Goal: Task Accomplishment & Management: Manage account settings

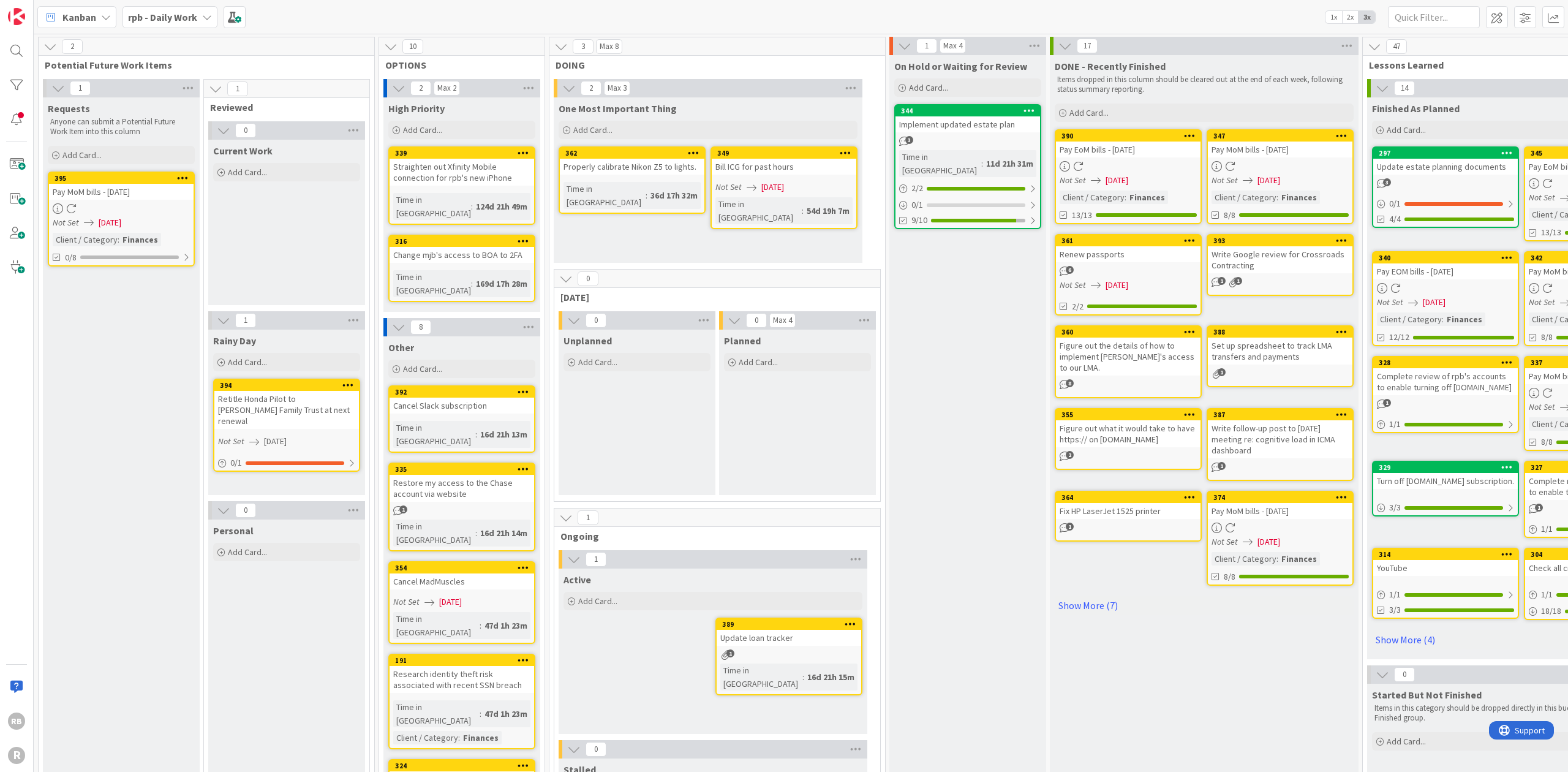
click at [136, 209] on div at bounding box center [121, 208] width 144 height 10
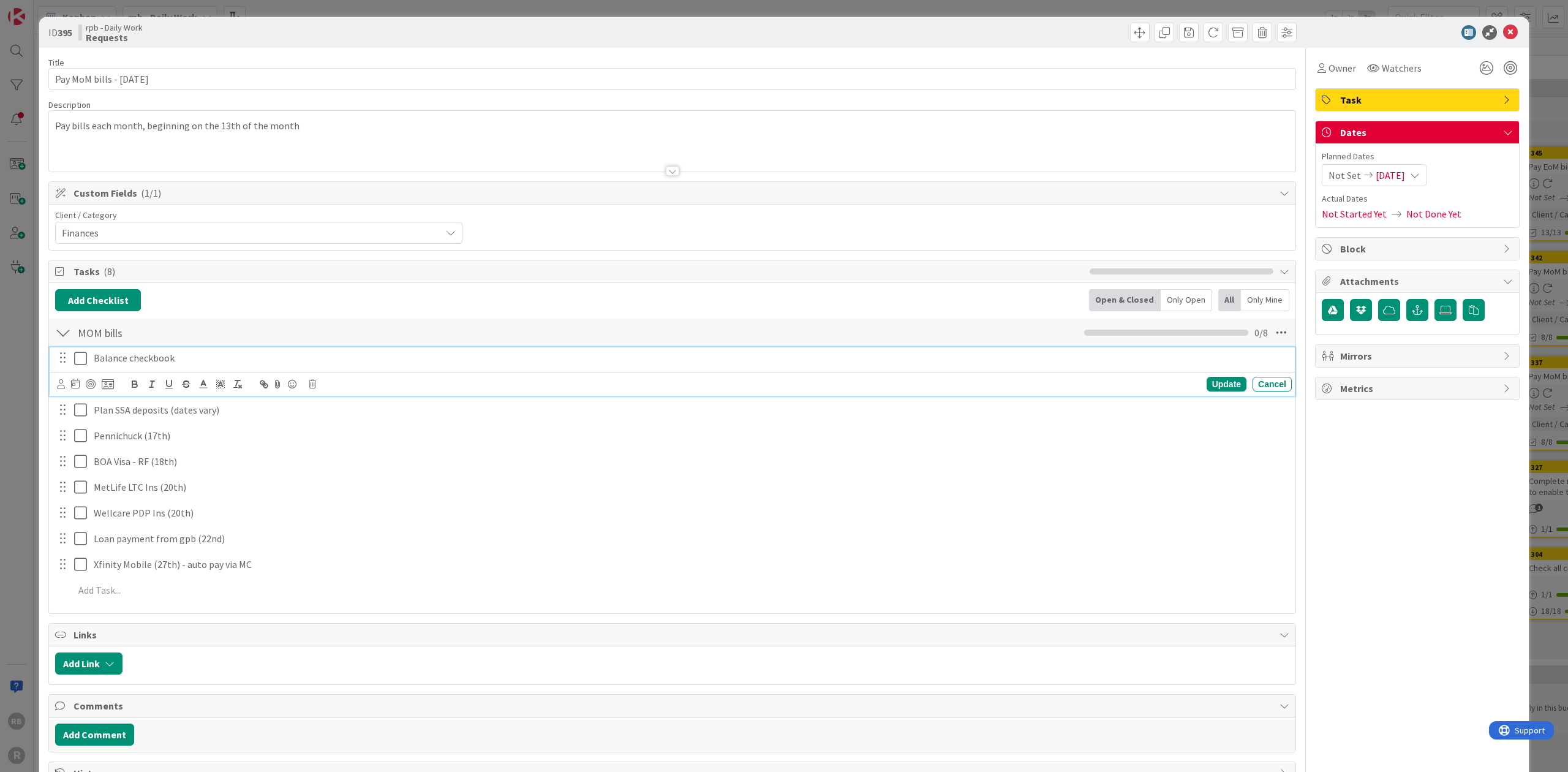
click at [80, 354] on icon at bounding box center [81, 358] width 13 height 15
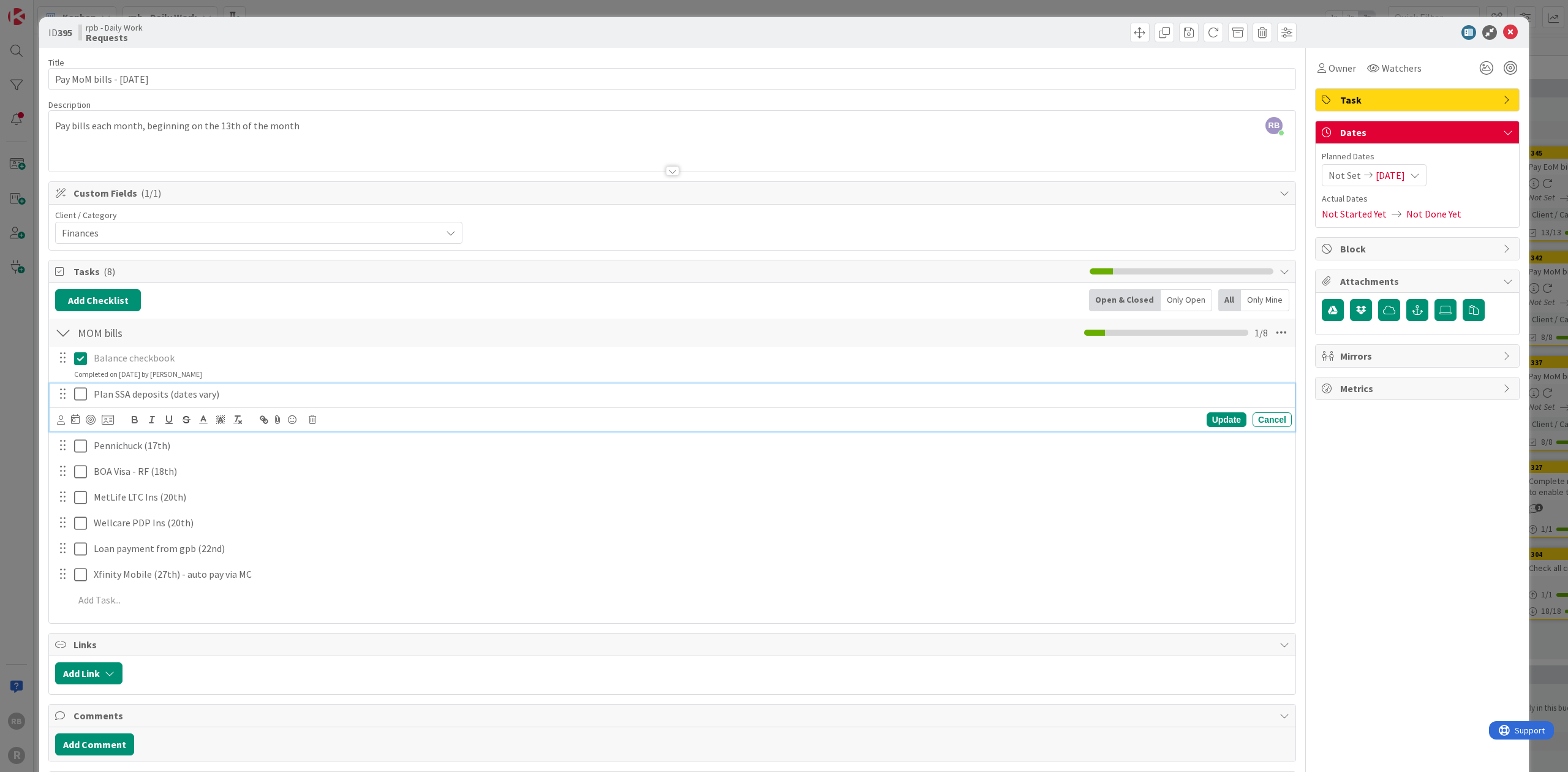
click at [80, 393] on icon at bounding box center [81, 394] width 13 height 15
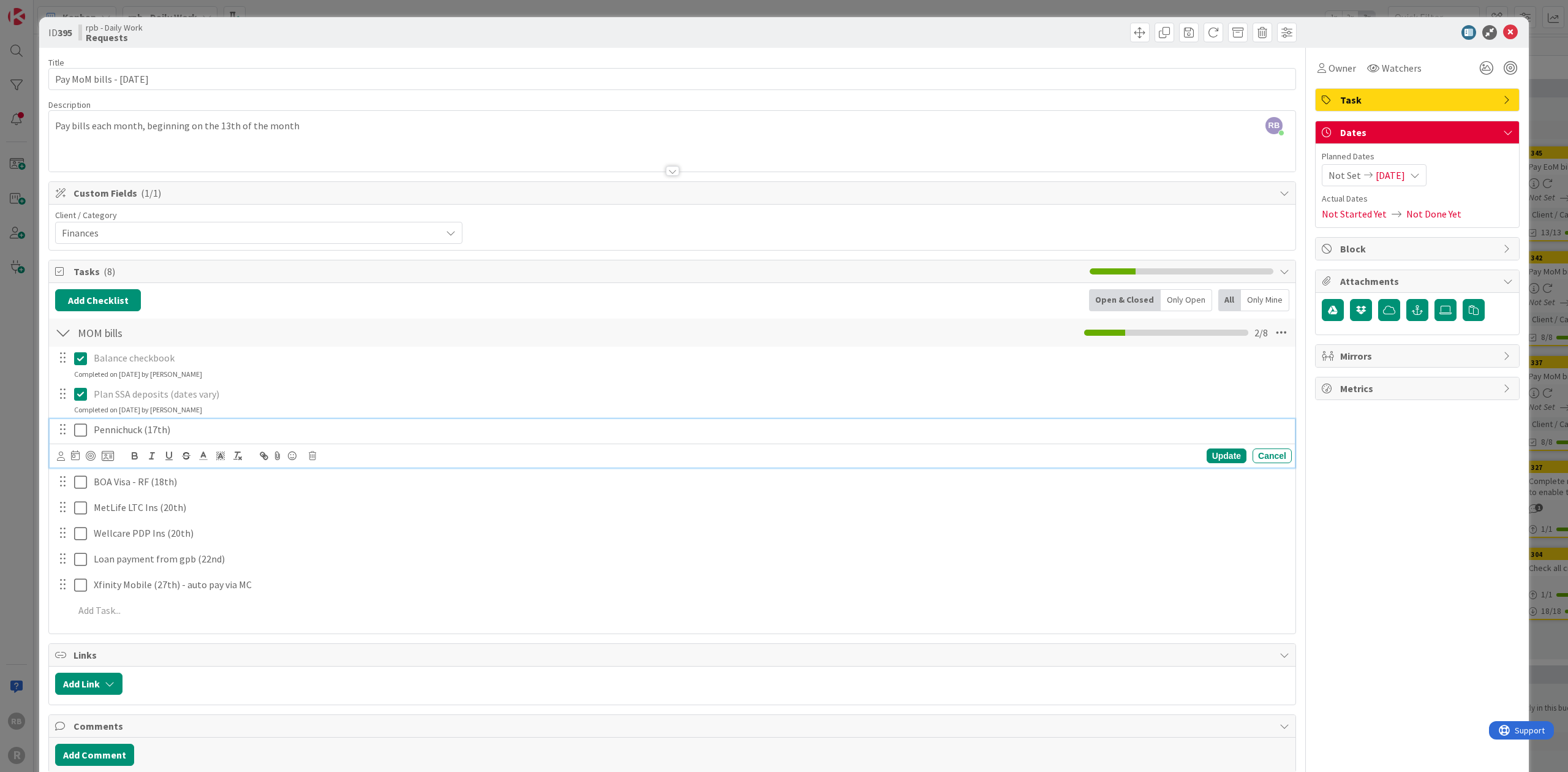
click at [81, 427] on icon at bounding box center [81, 430] width 13 height 15
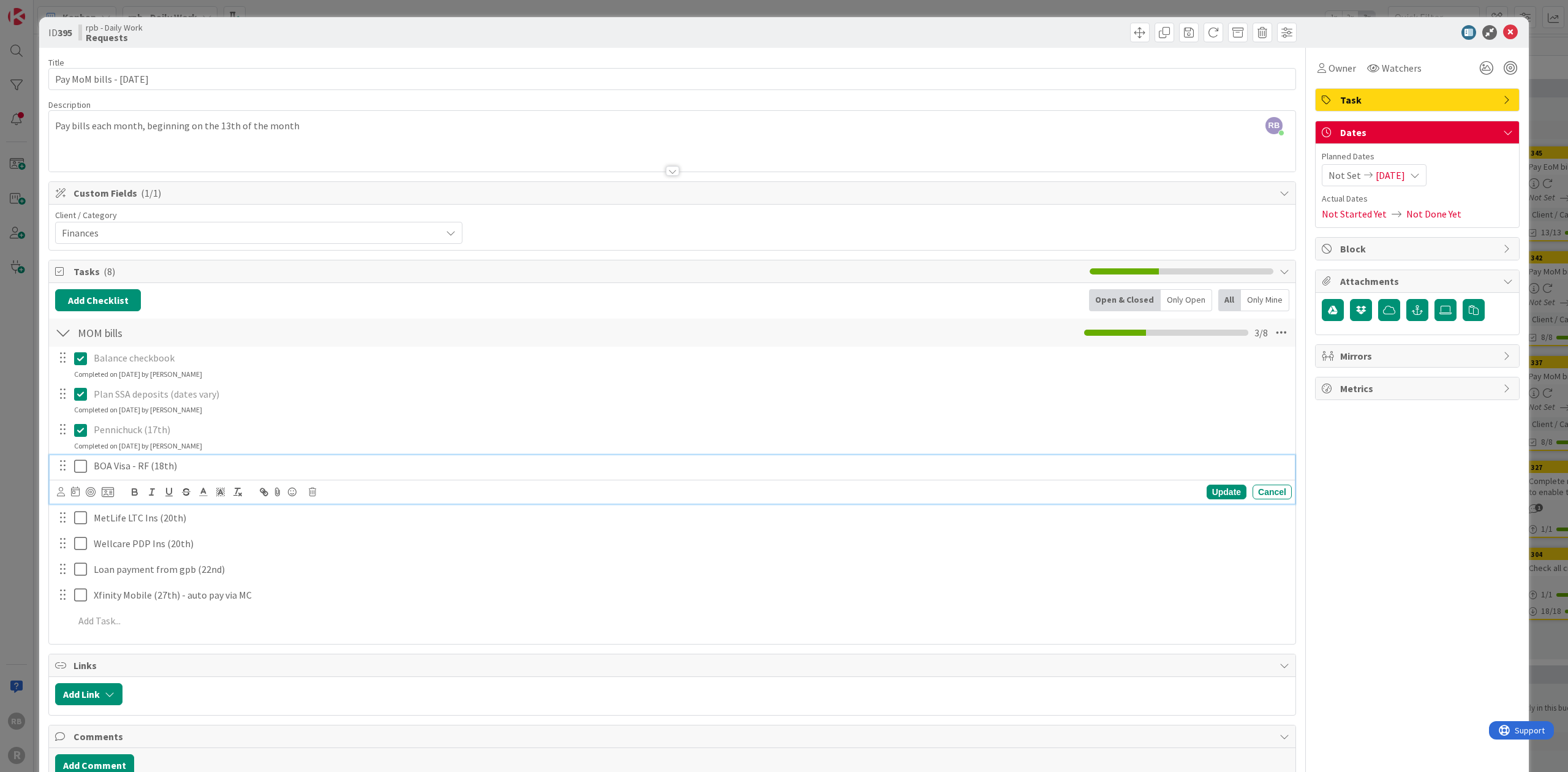
click at [79, 464] on icon at bounding box center [81, 466] width 13 height 15
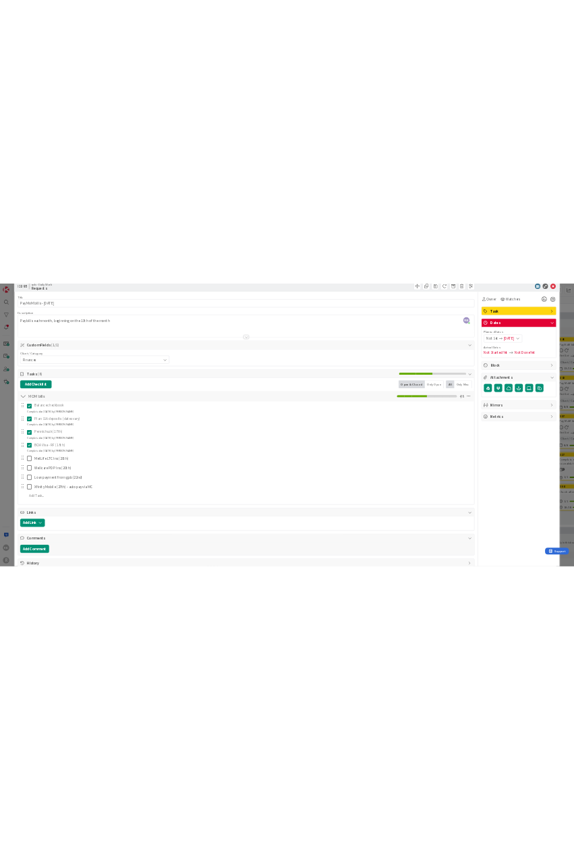
scroll to position [54, 0]
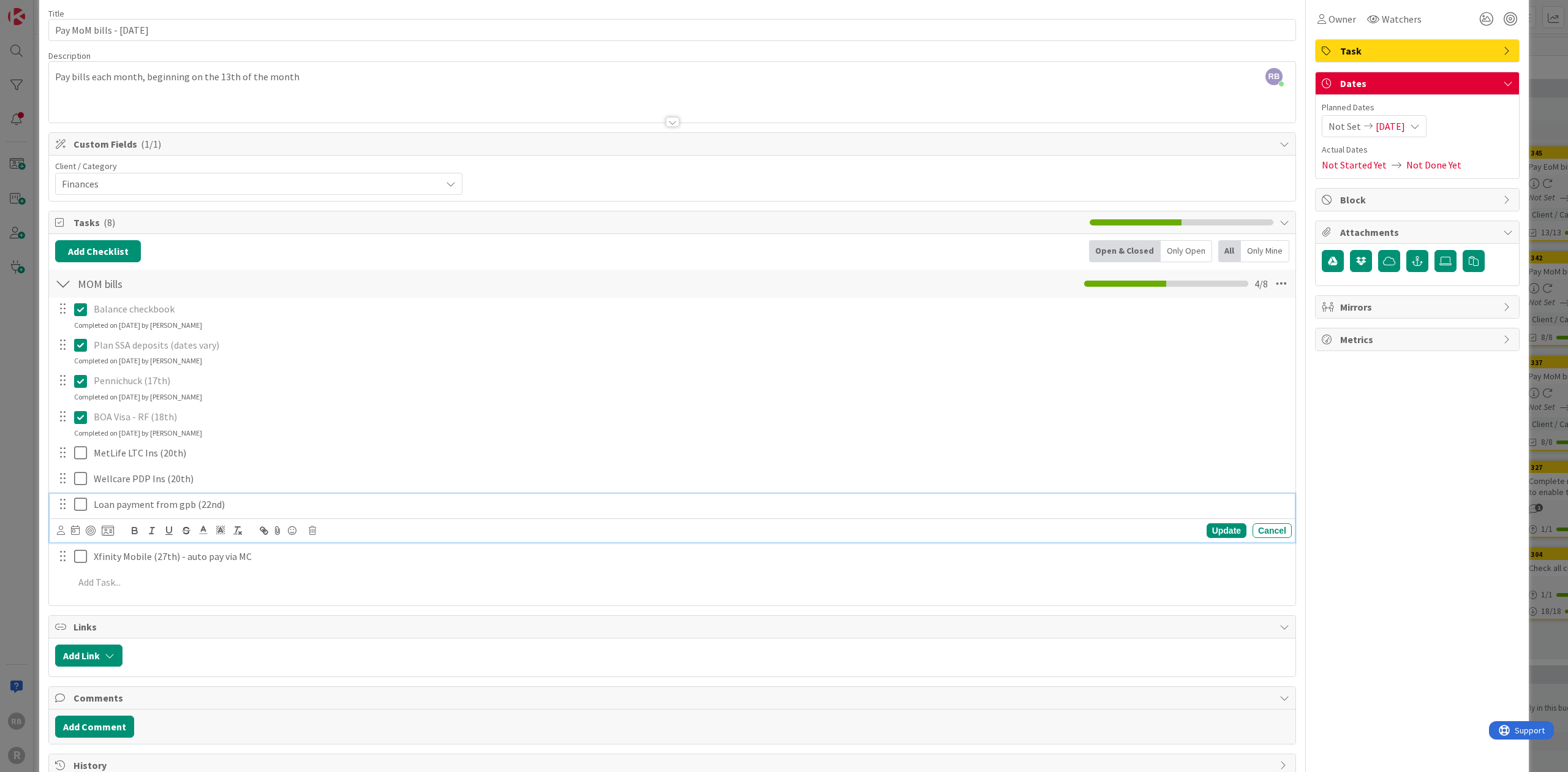
click at [81, 503] on icon at bounding box center [81, 503] width 13 height 15
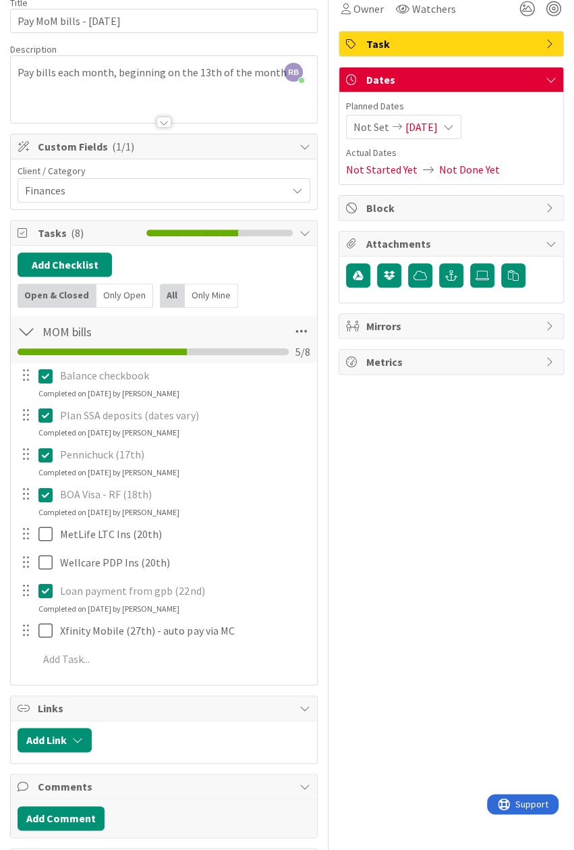
scroll to position [41, 0]
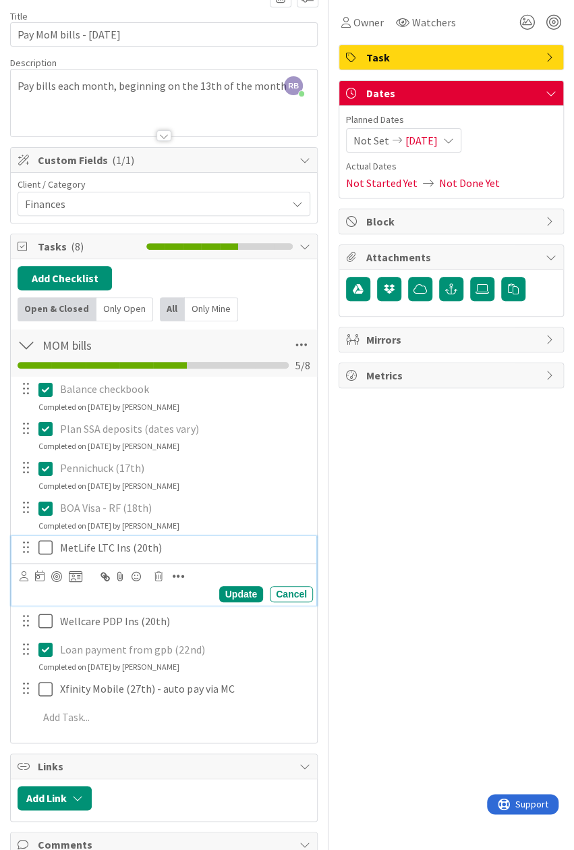
click at [46, 542] on icon at bounding box center [45, 547] width 14 height 16
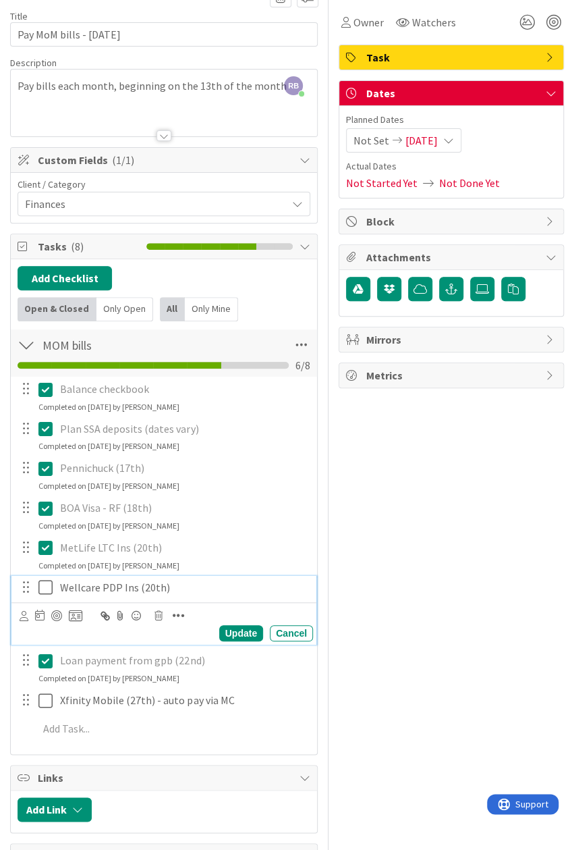
click at [46, 585] on icon at bounding box center [45, 587] width 14 height 16
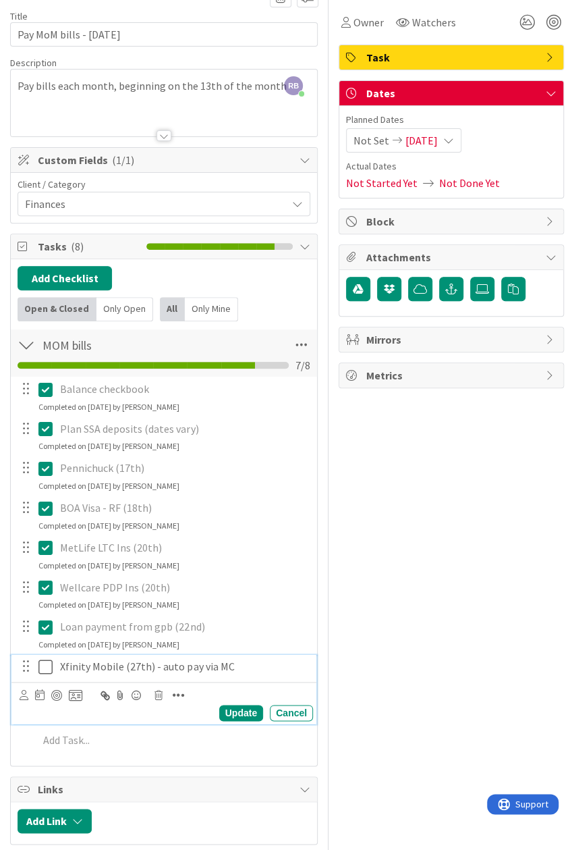
click at [45, 664] on icon at bounding box center [45, 667] width 14 height 16
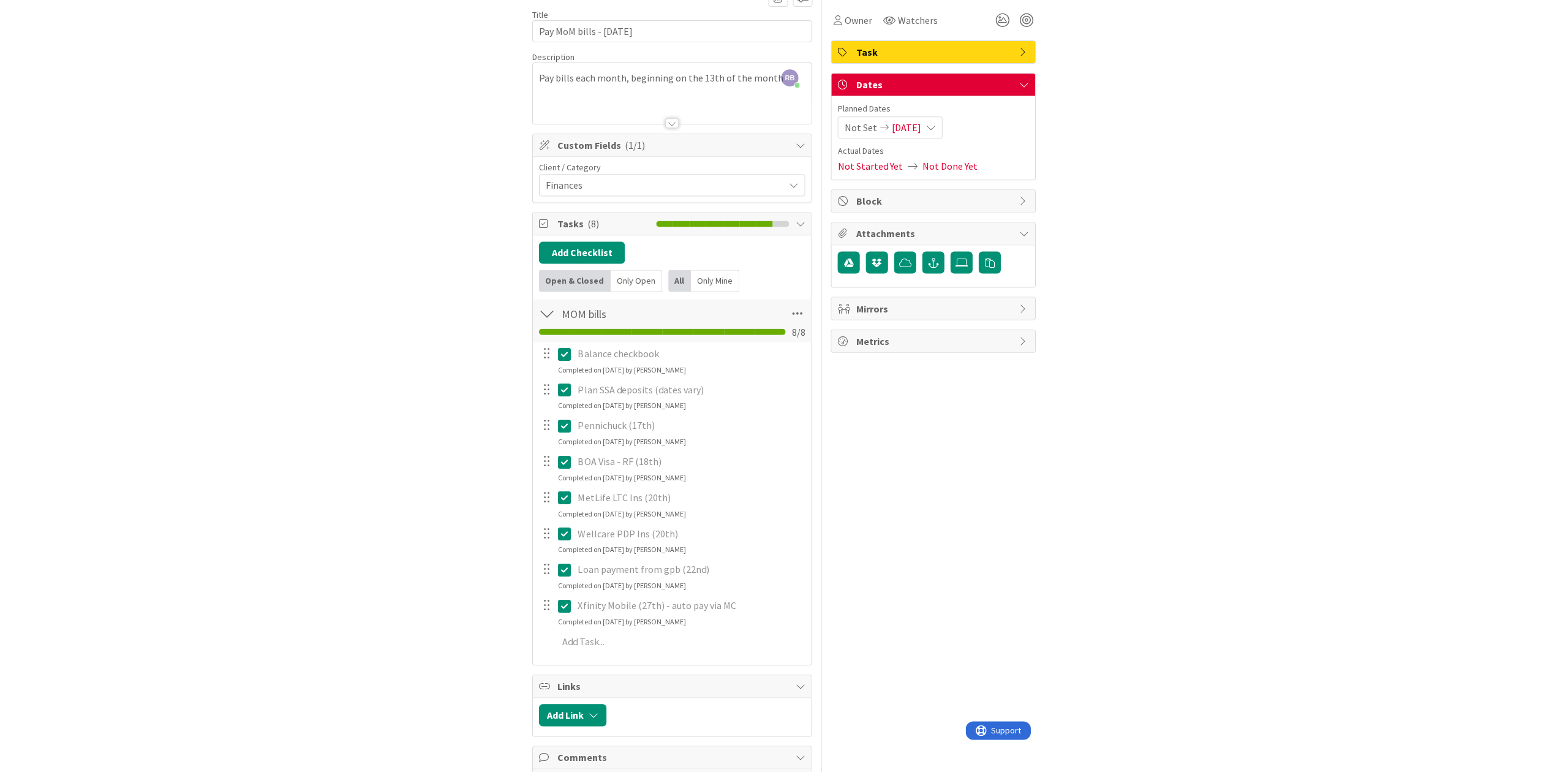
scroll to position [0, 0]
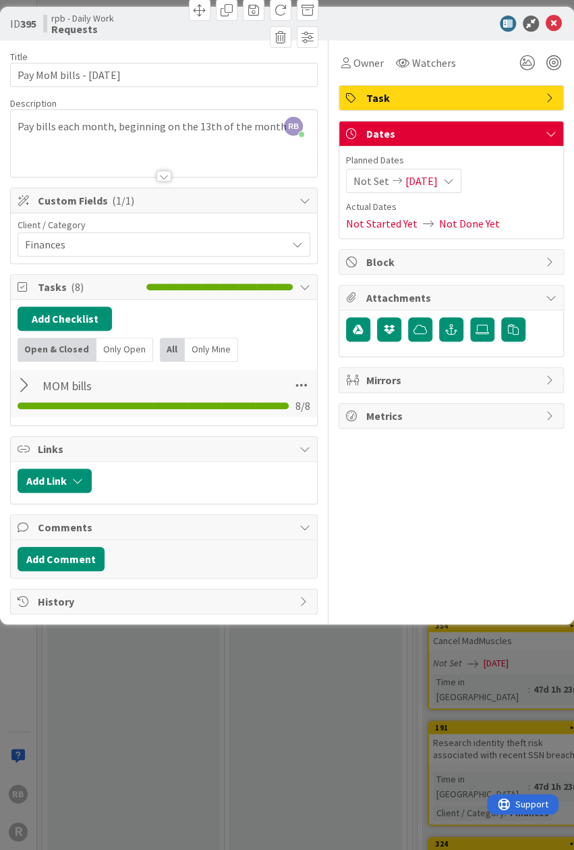
click at [406, 18] on div at bounding box center [444, 24] width 239 height 16
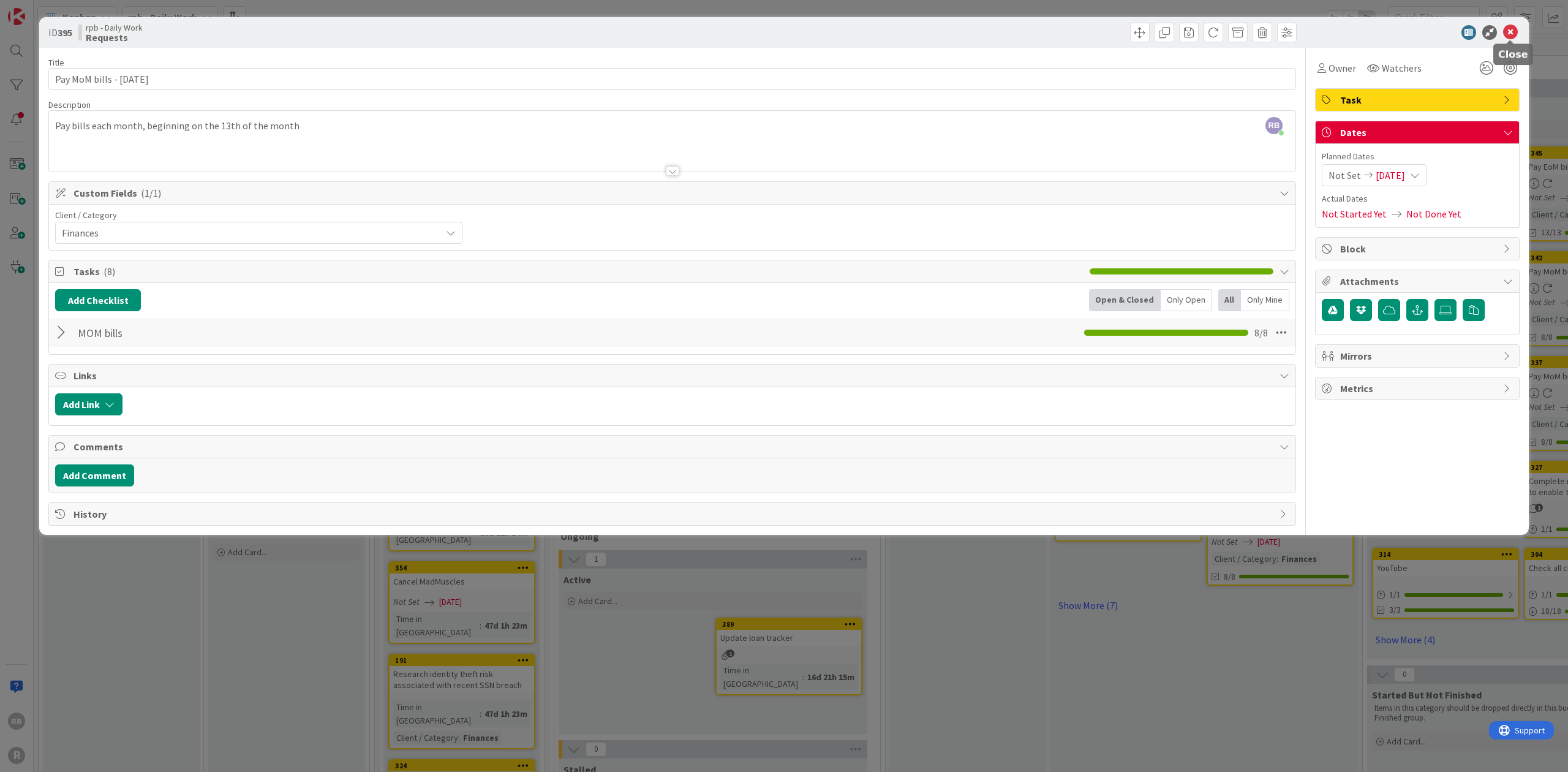
click at [1513, 31] on icon at bounding box center [1511, 33] width 15 height 15
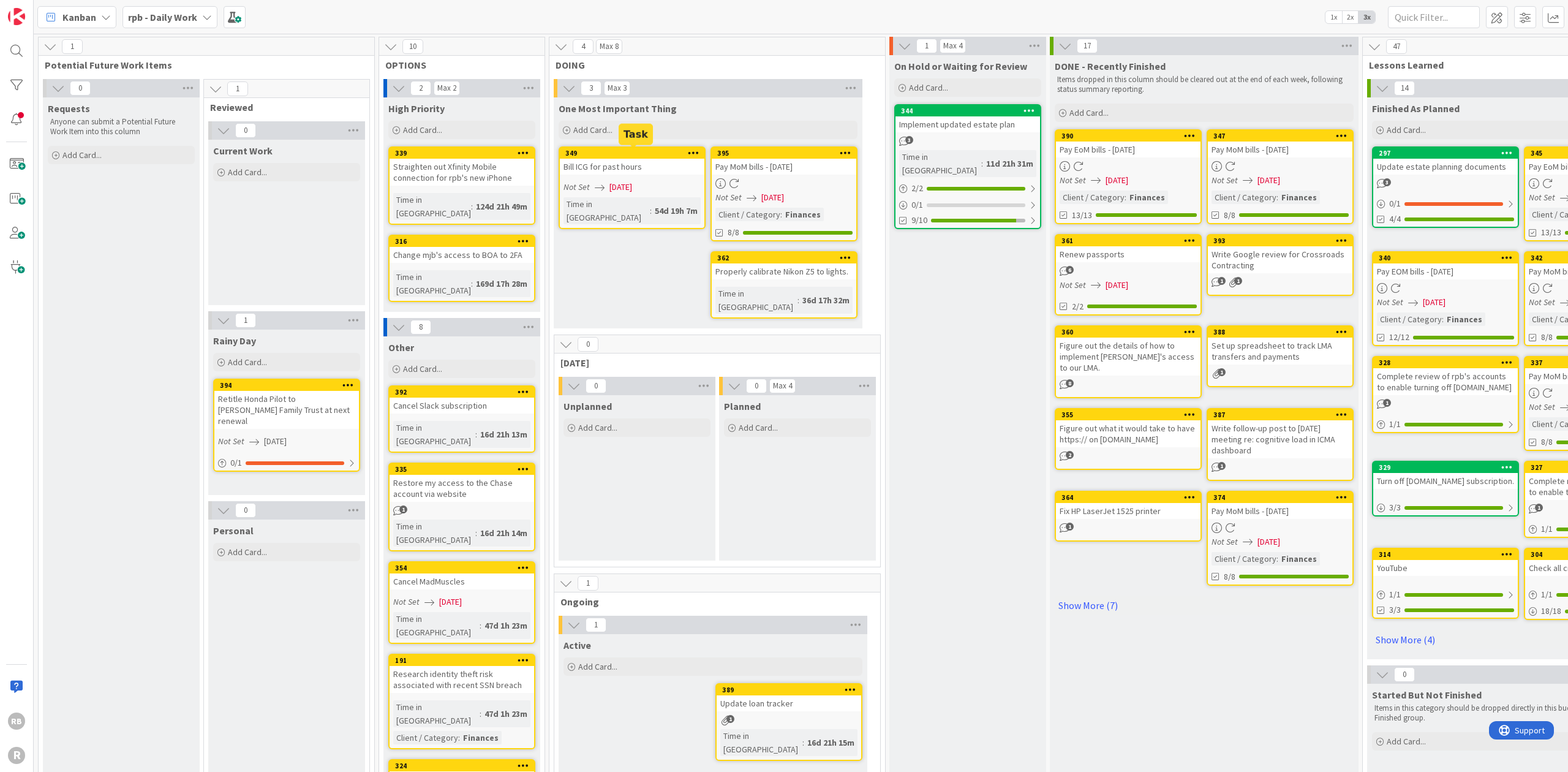
click at [621, 152] on div "349" at bounding box center [634, 152] width 139 height 8
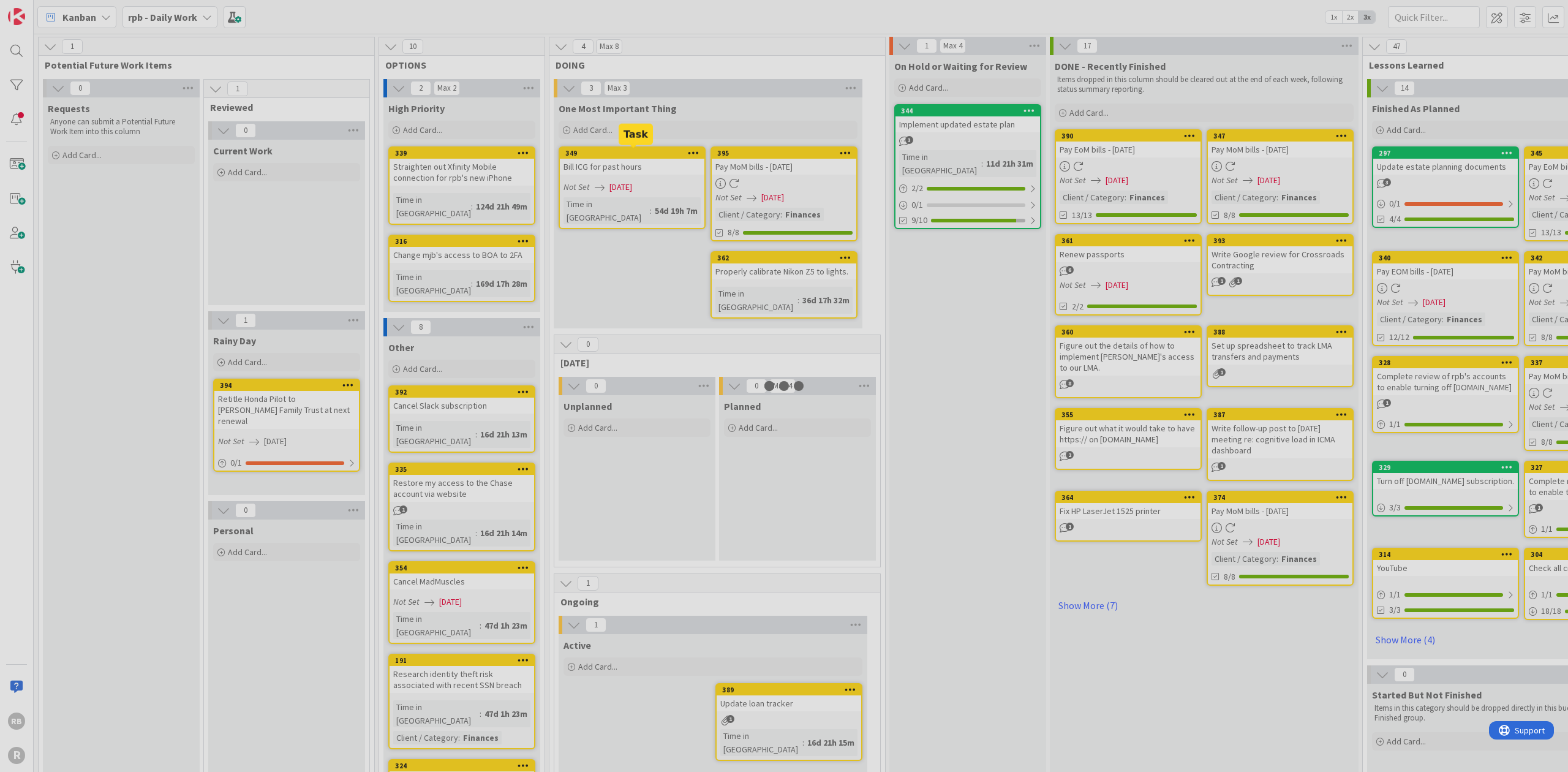
click at [621, 152] on div at bounding box center [784, 386] width 1568 height 772
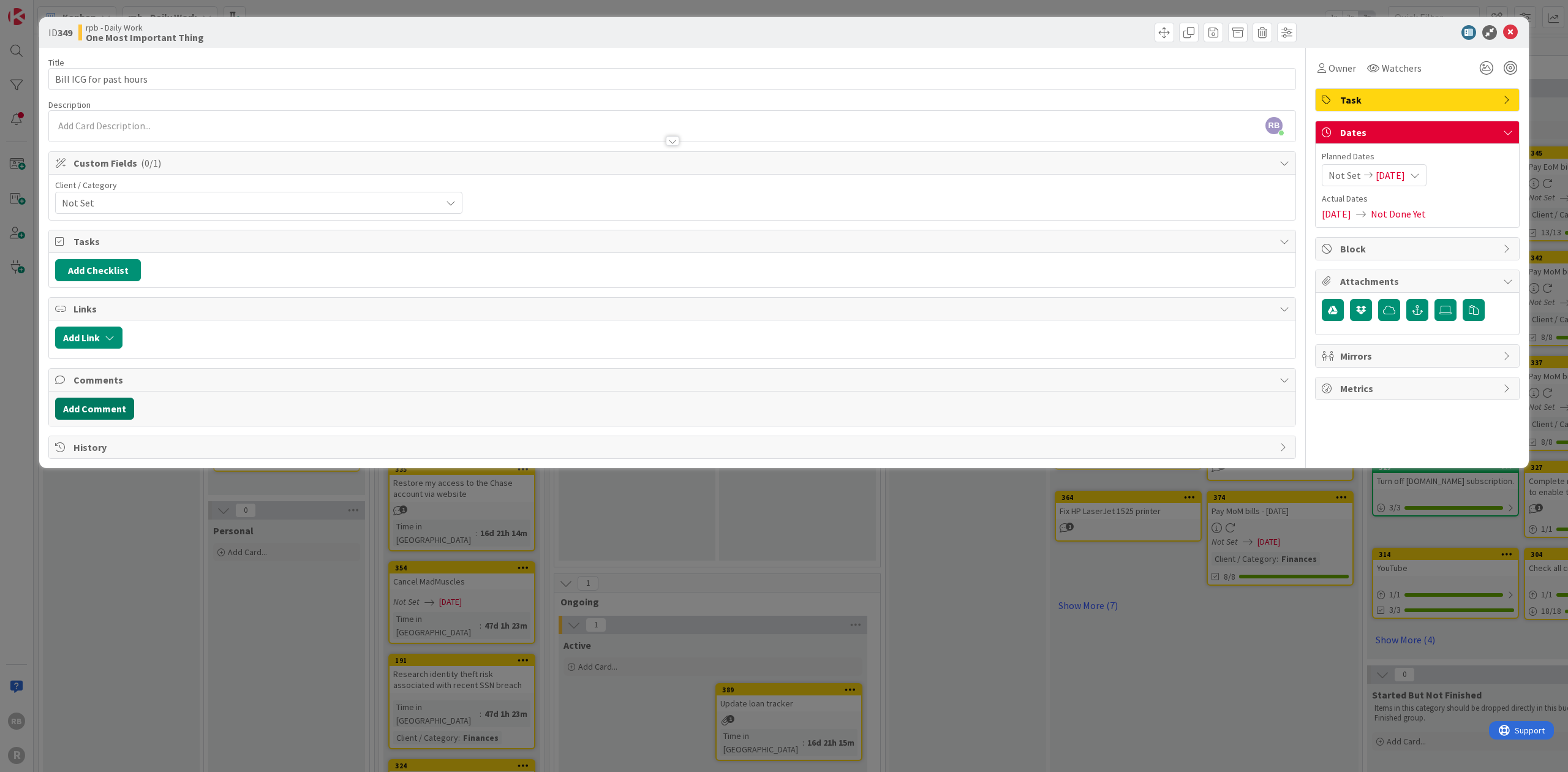
click at [94, 400] on button "Add Comment" at bounding box center [94, 408] width 79 height 22
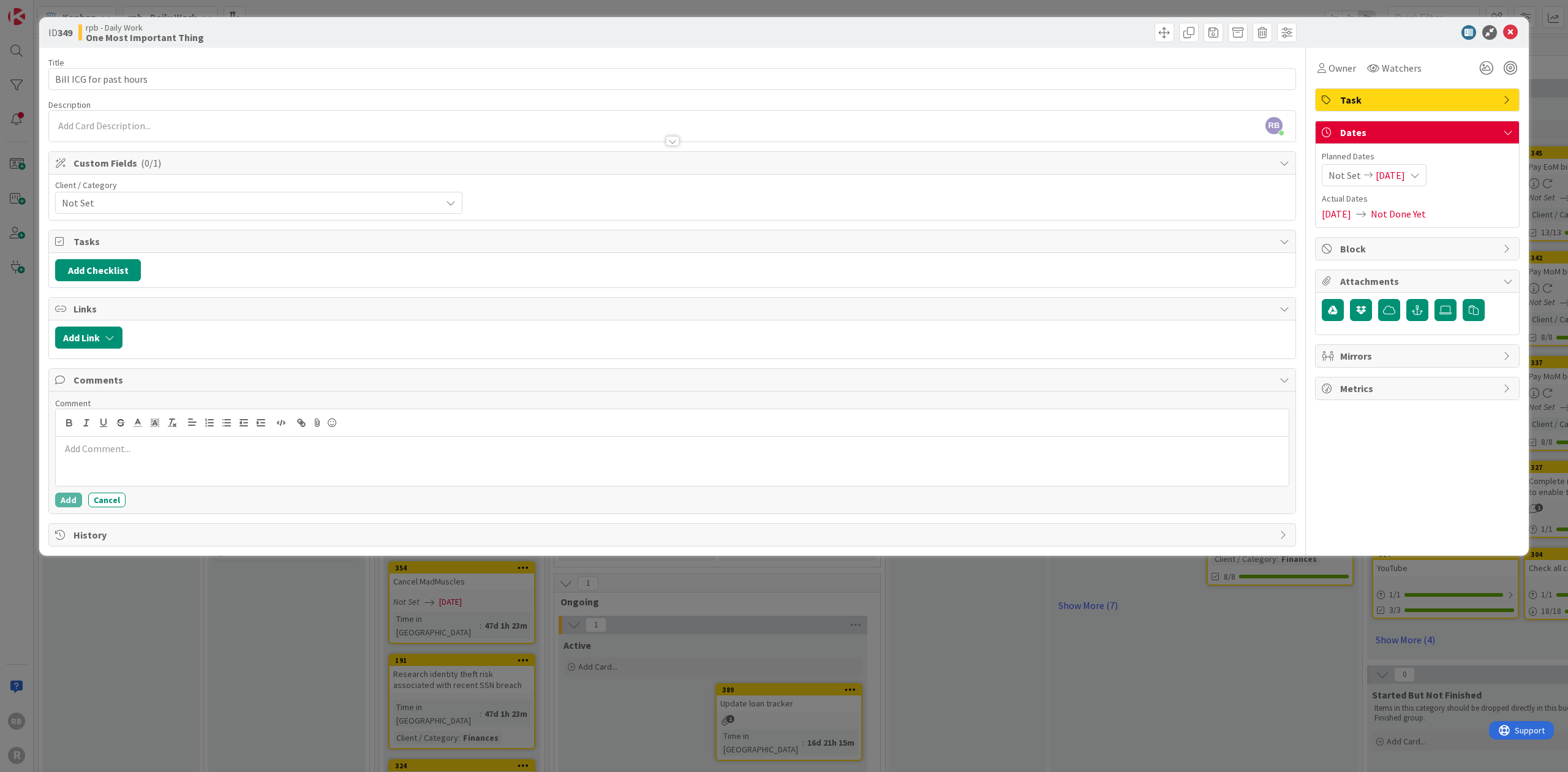
click at [93, 442] on p at bounding box center [672, 449] width 1223 height 15
click at [65, 494] on button "Add" at bounding box center [69, 500] width 27 height 15
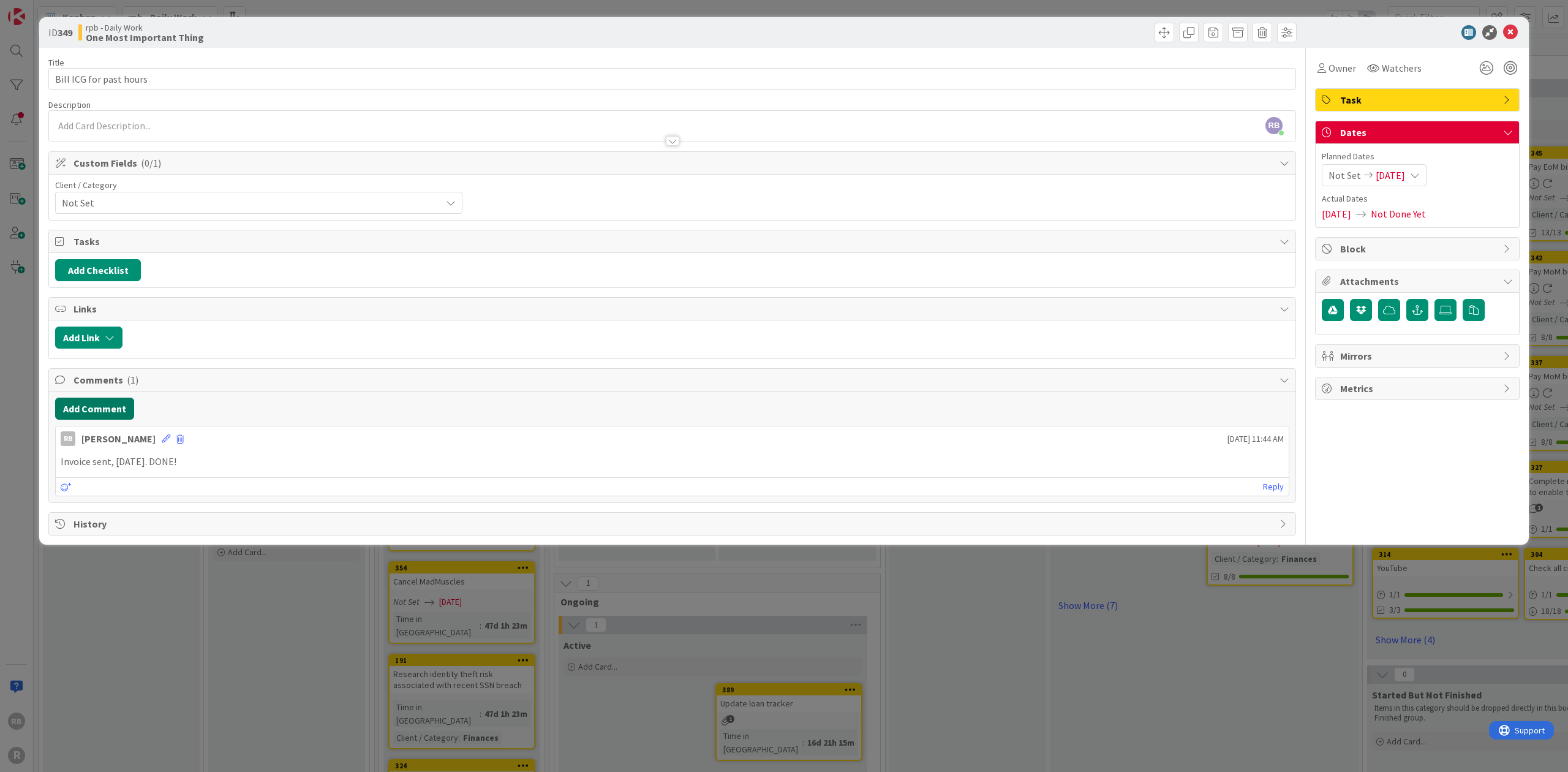
click at [93, 406] on button "Add Comment" at bounding box center [94, 408] width 79 height 22
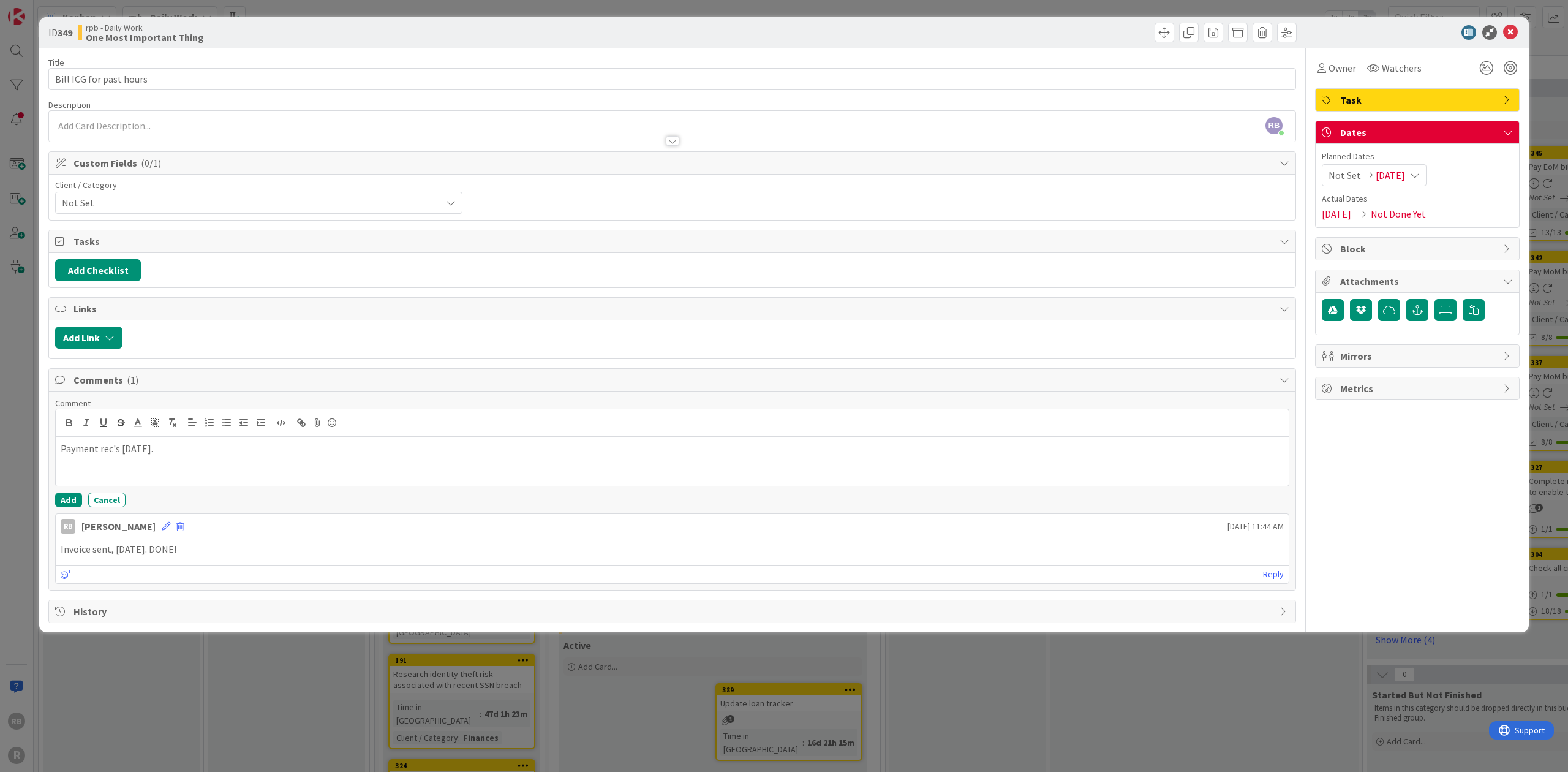
click at [113, 442] on p "Payment rec's [DATE]." at bounding box center [672, 449] width 1223 height 15
click at [67, 498] on button "Add" at bounding box center [69, 500] width 27 height 15
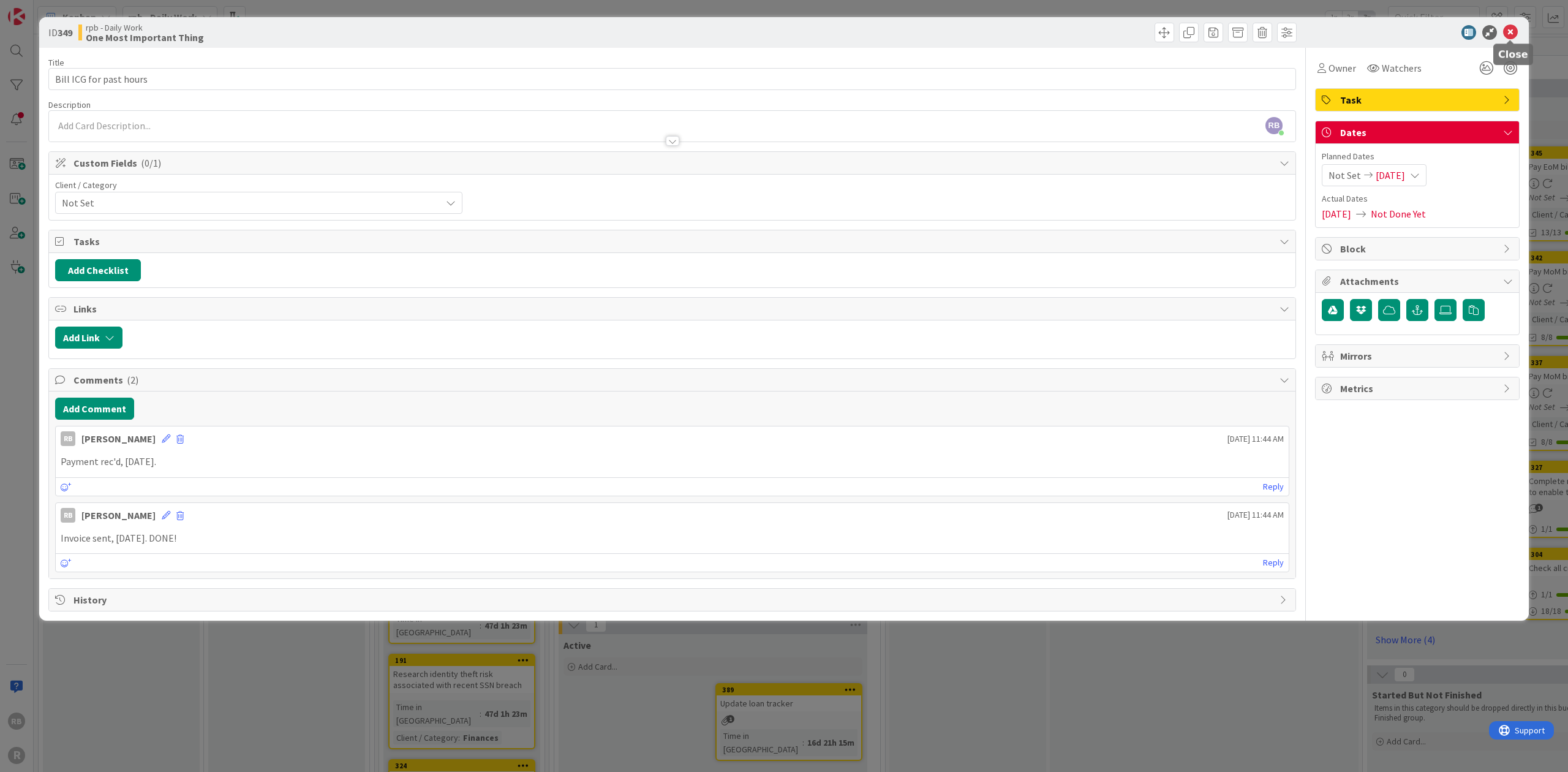
click at [1514, 33] on icon at bounding box center [1511, 33] width 15 height 15
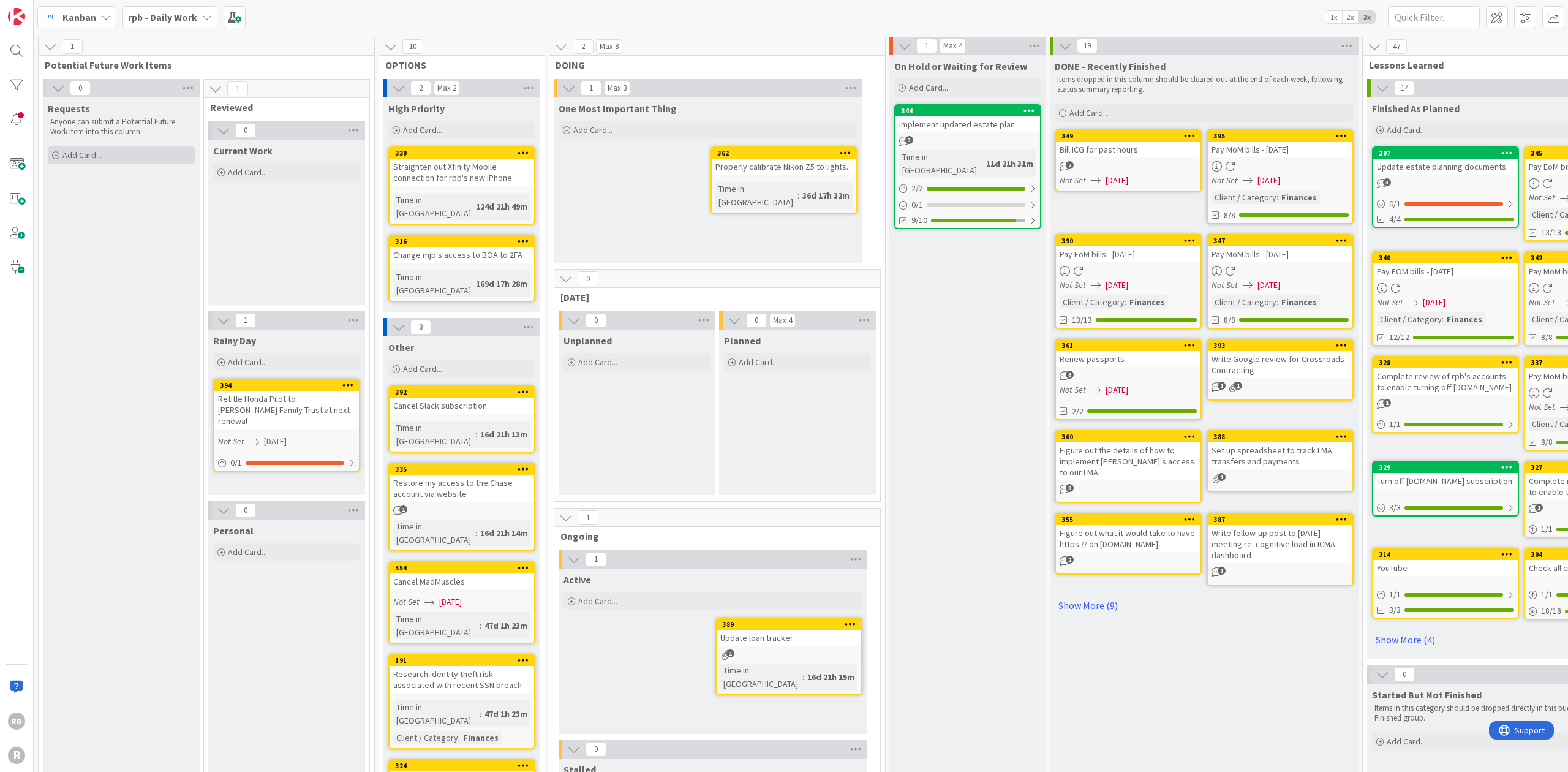
click at [114, 151] on div "Add Card..." at bounding box center [122, 155] width 147 height 18
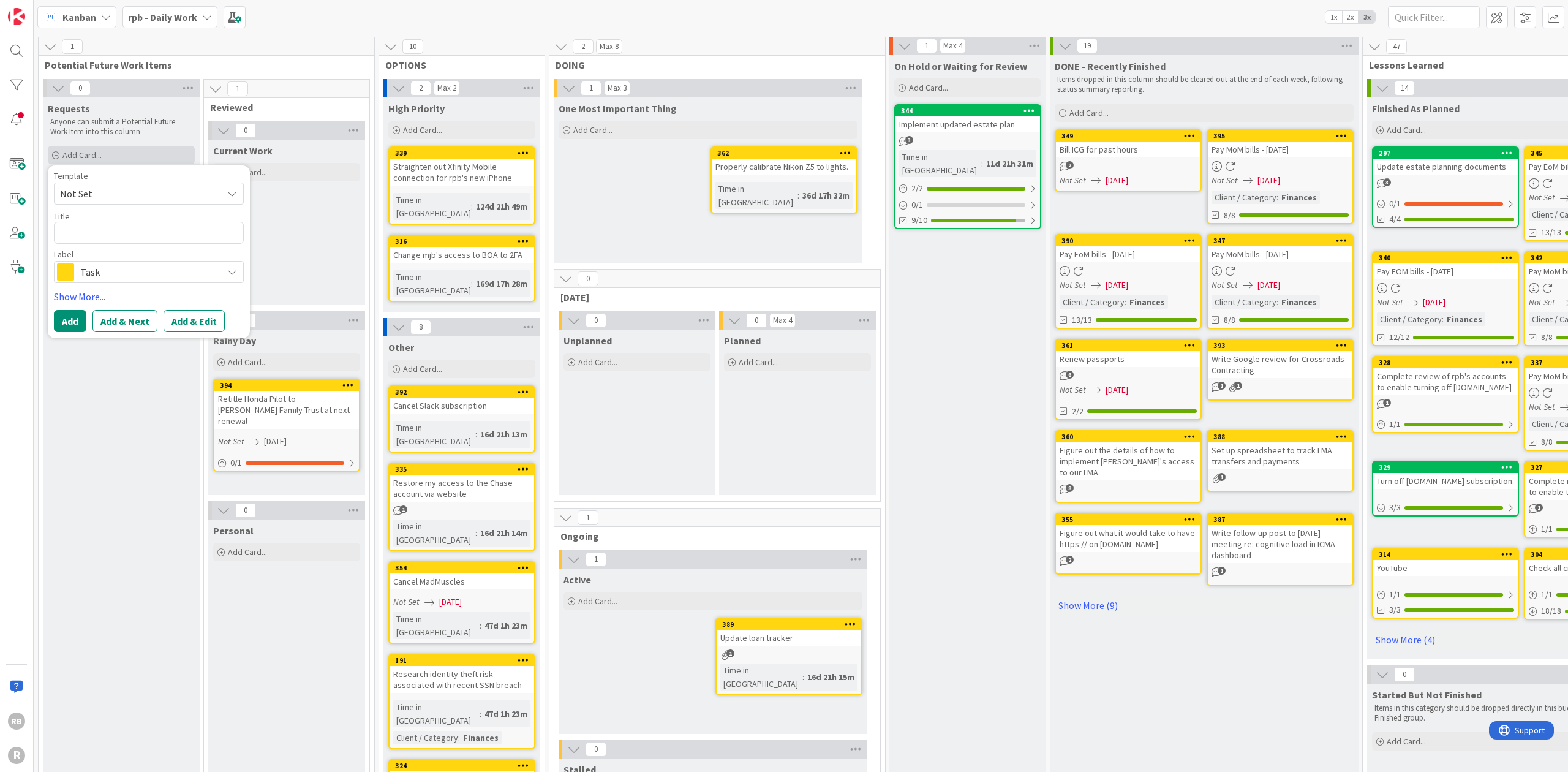
type textarea "x"
type textarea "C"
type textarea "x"
type textarea "Ch"
type textarea "x"
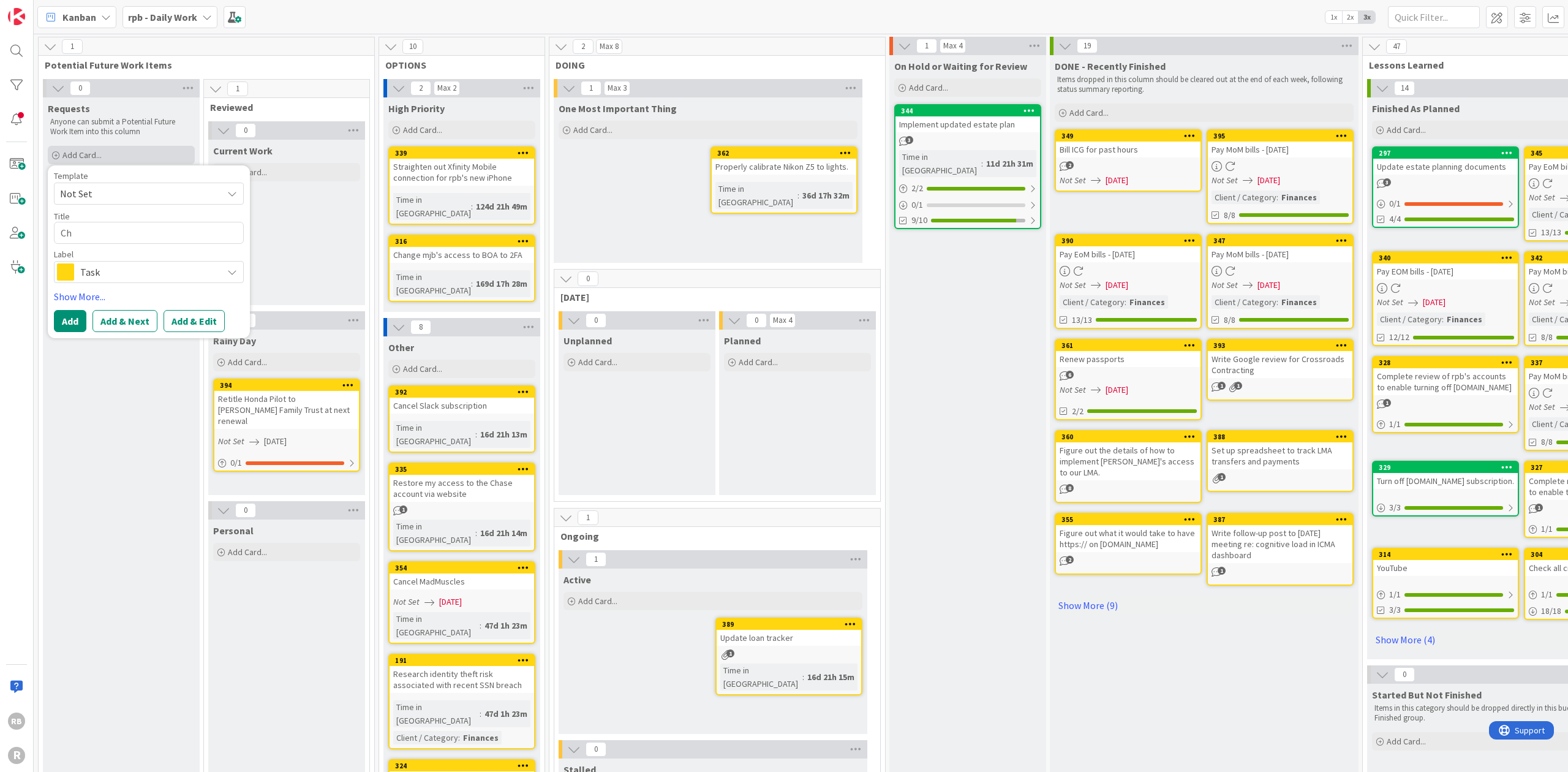
type textarea "Che"
type textarea "x"
type textarea "Chec"
type textarea "x"
type textarea "Check"
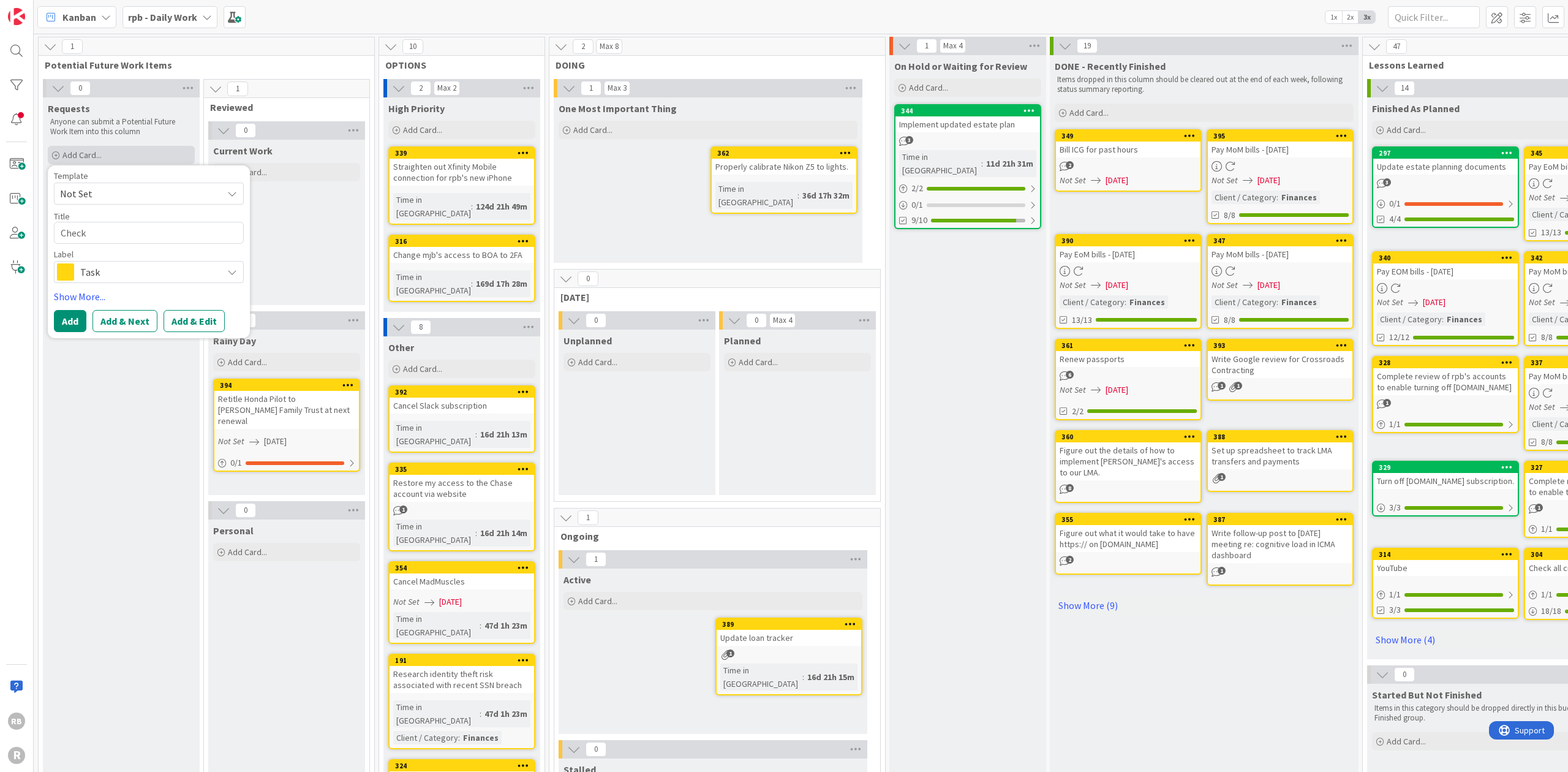
type textarea "x"
type textarea "Check"
type textarea "x"
type textarea "Check p"
type textarea "x"
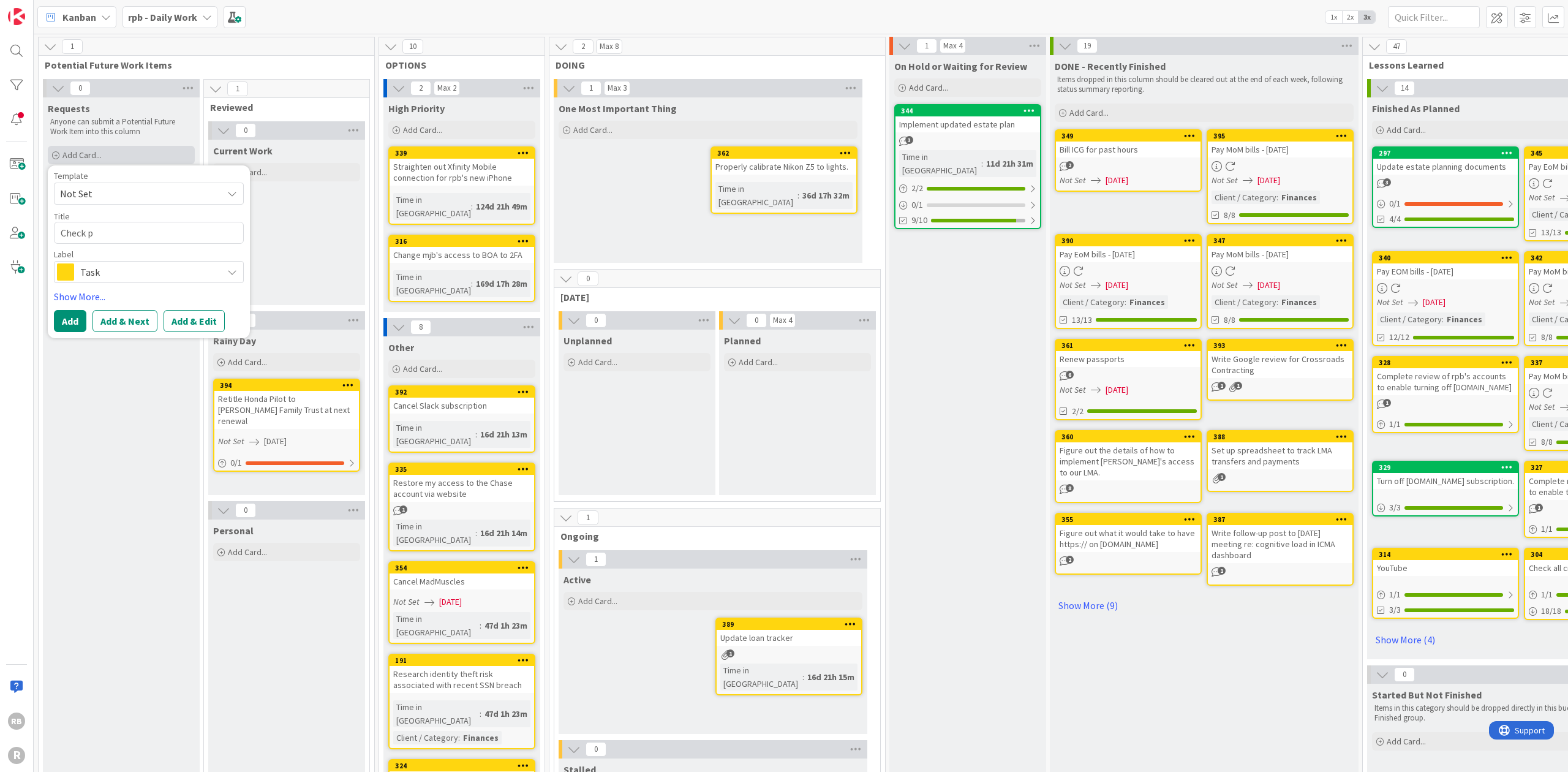
type textarea "Check pr"
type textarea "x"
type textarea "Check pro"
type textarea "x"
type textarea "Check prop"
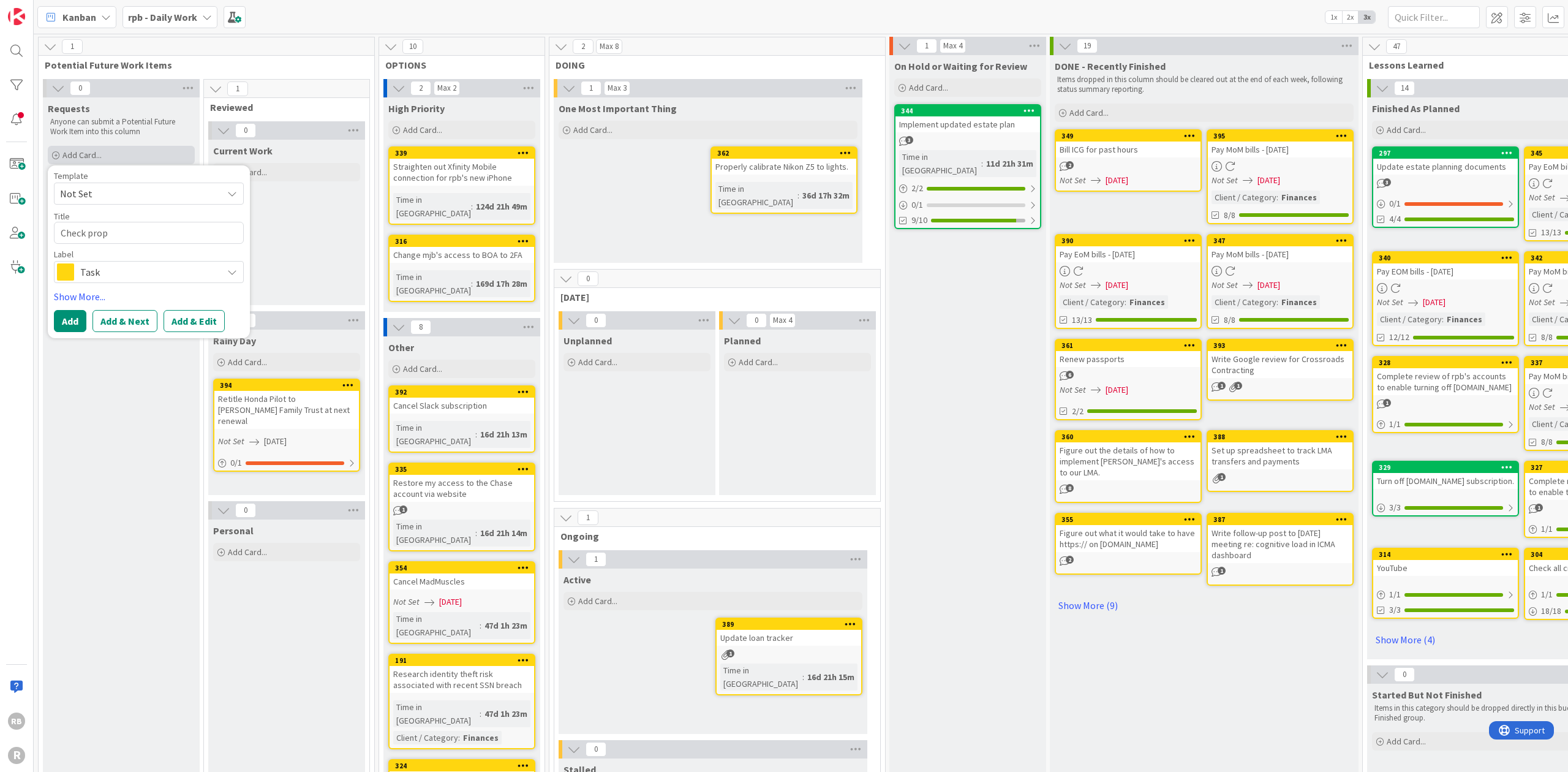
type textarea "x"
type textarea "Check prope"
type textarea "x"
type textarea "Check proper"
type textarea "x"
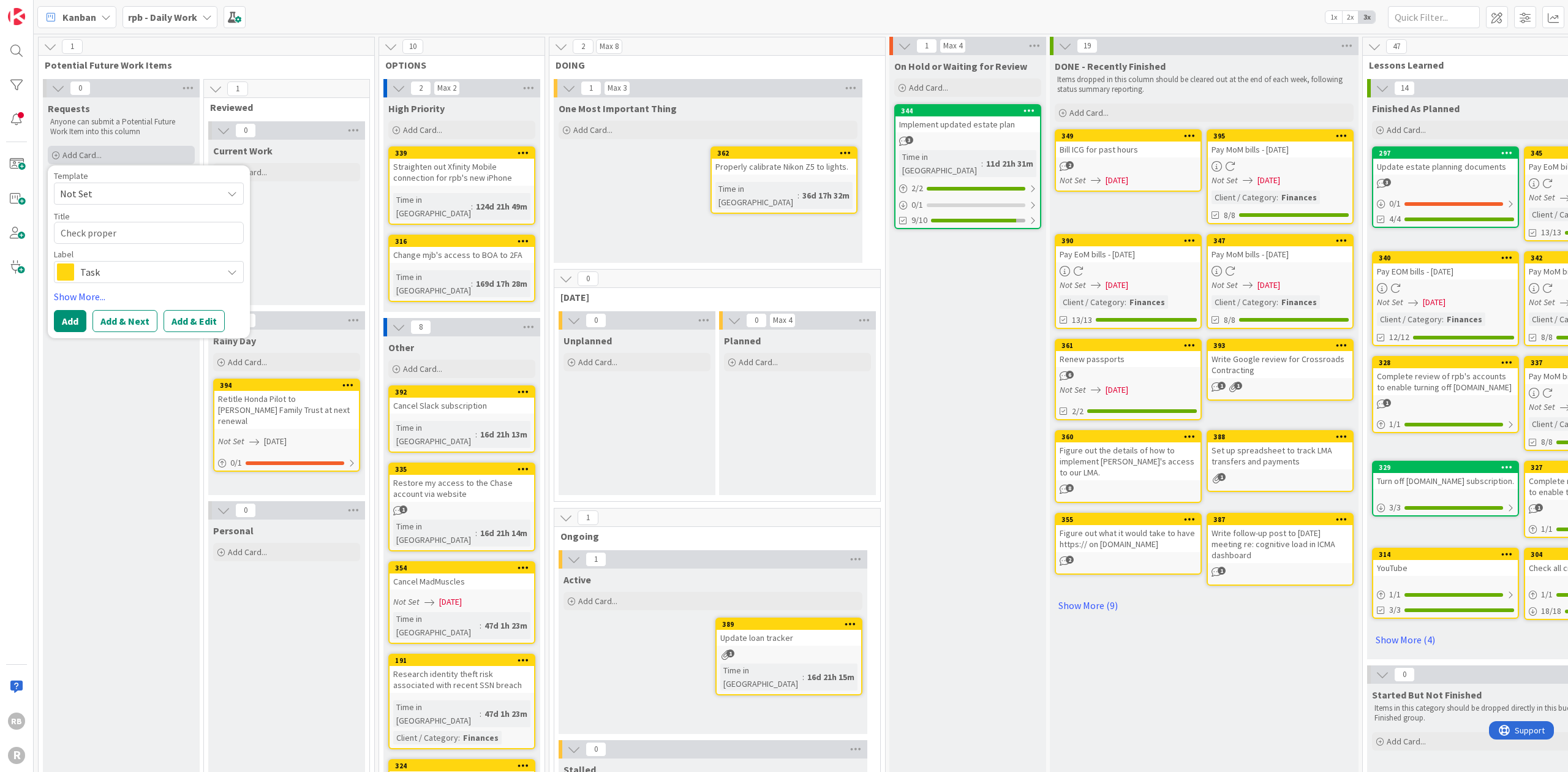
type textarea "Check proper"
type textarea "x"
type textarea "Check proper f"
type textarea "x"
type textarea "Check proper fu"
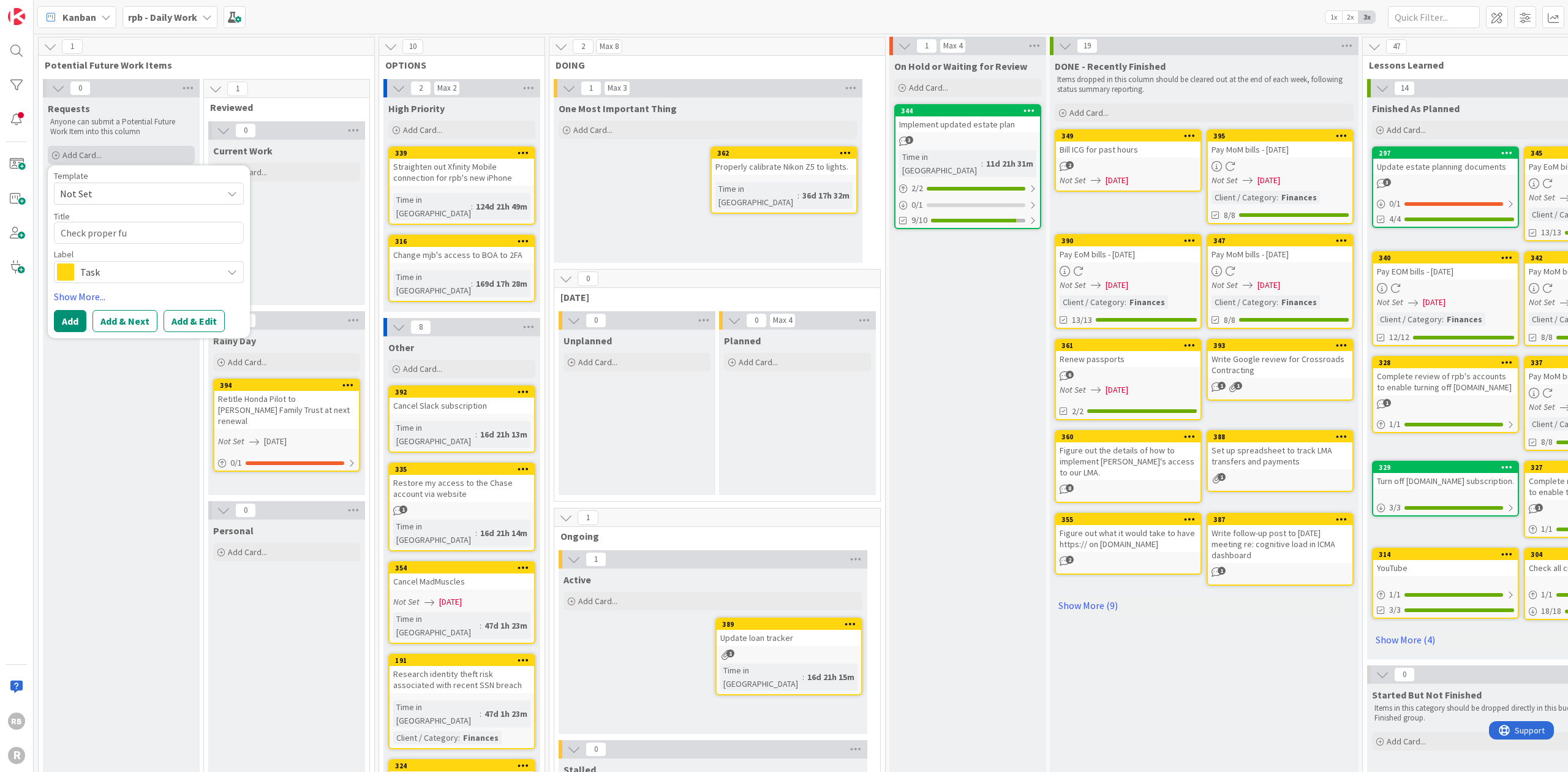
type textarea "x"
type textarea "Check proper fun"
type textarea "x"
type textarea "Check proper func"
type textarea "x"
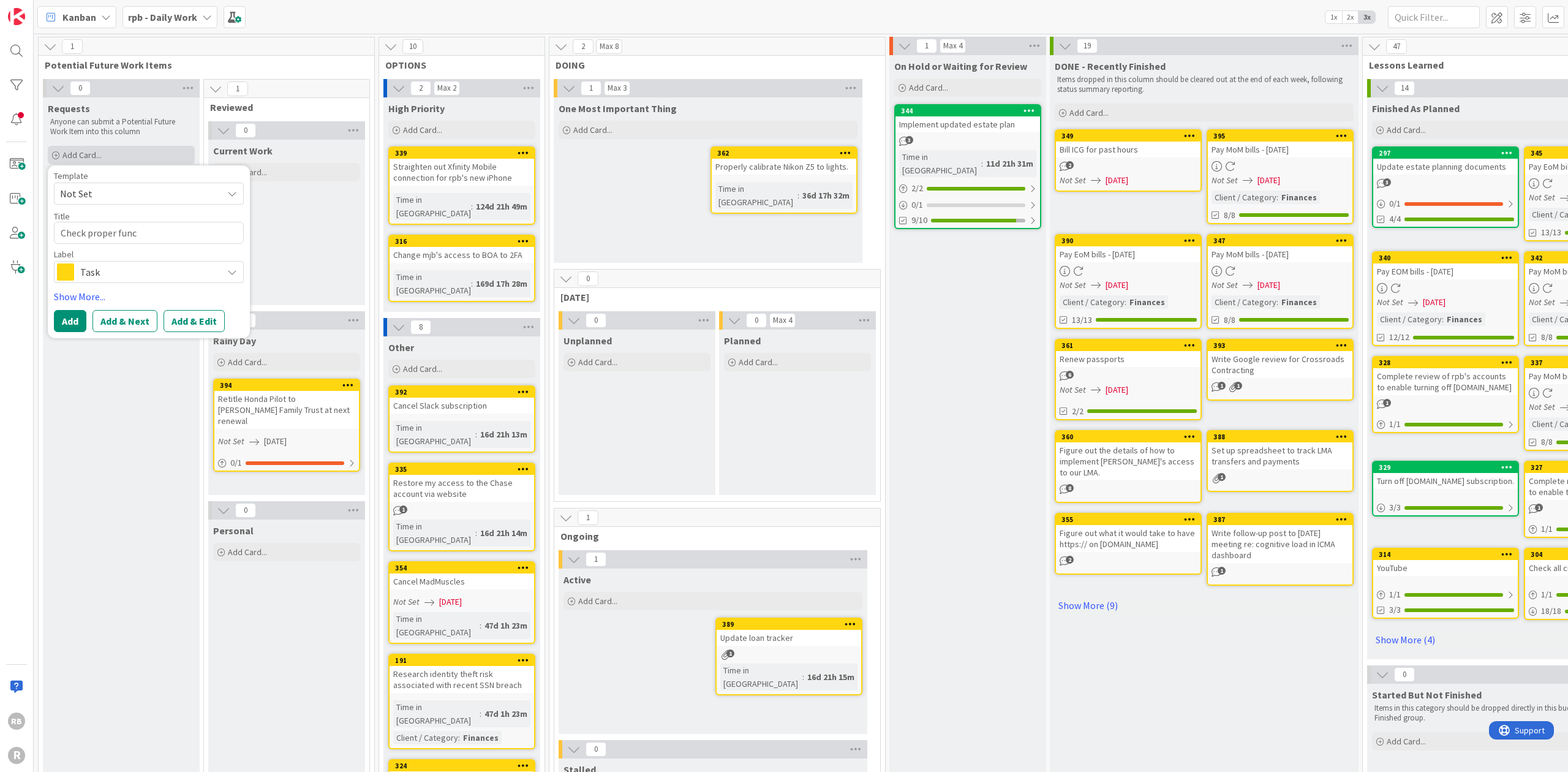
type textarea "Check proper funct"
type textarea "x"
type textarea "Check proper functio"
type textarea "x"
type textarea "Check proper function"
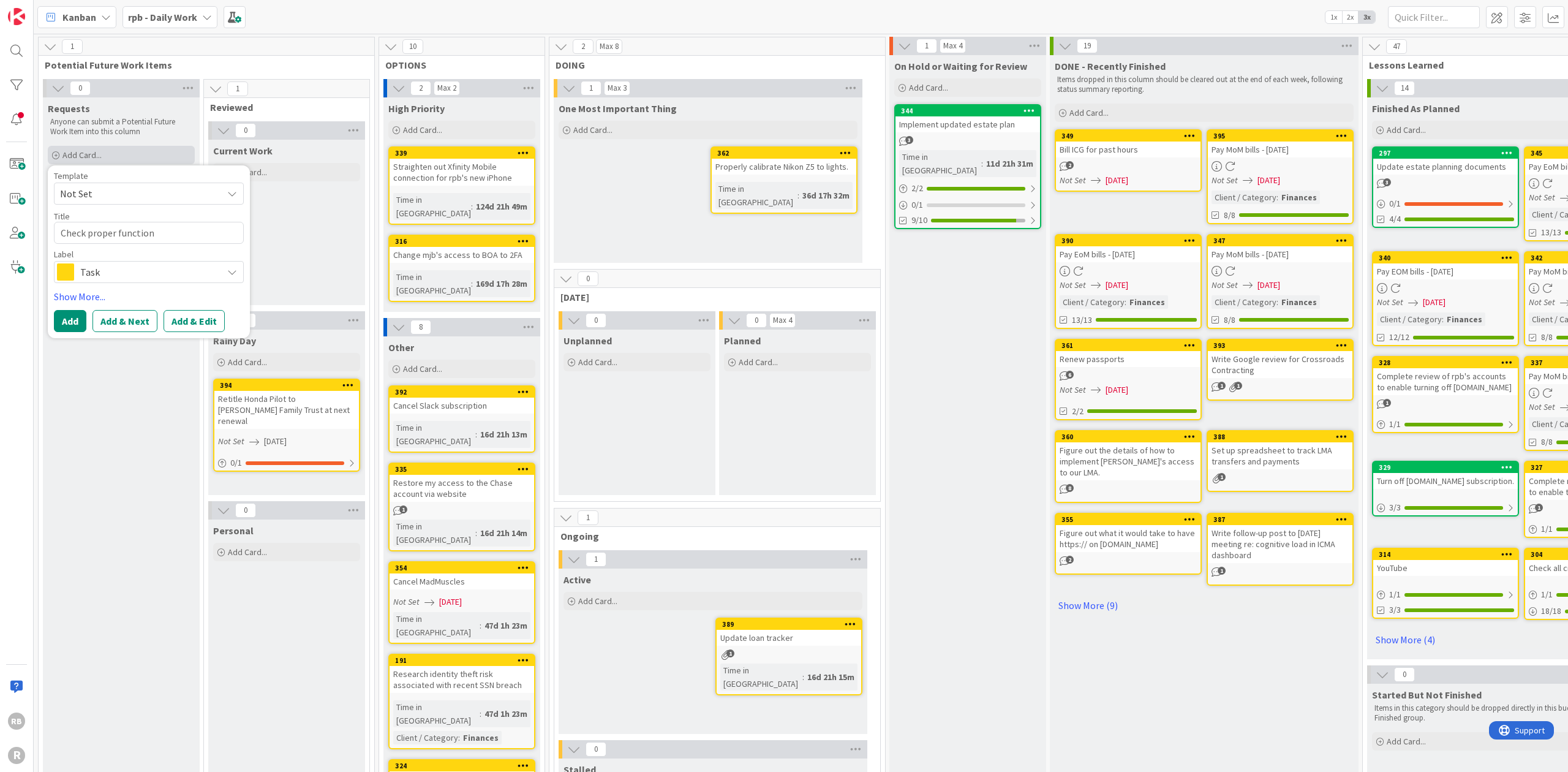
type textarea "x"
type textarea "Check proper functioni"
type textarea "x"
type textarea "Check proper functionin"
type textarea "x"
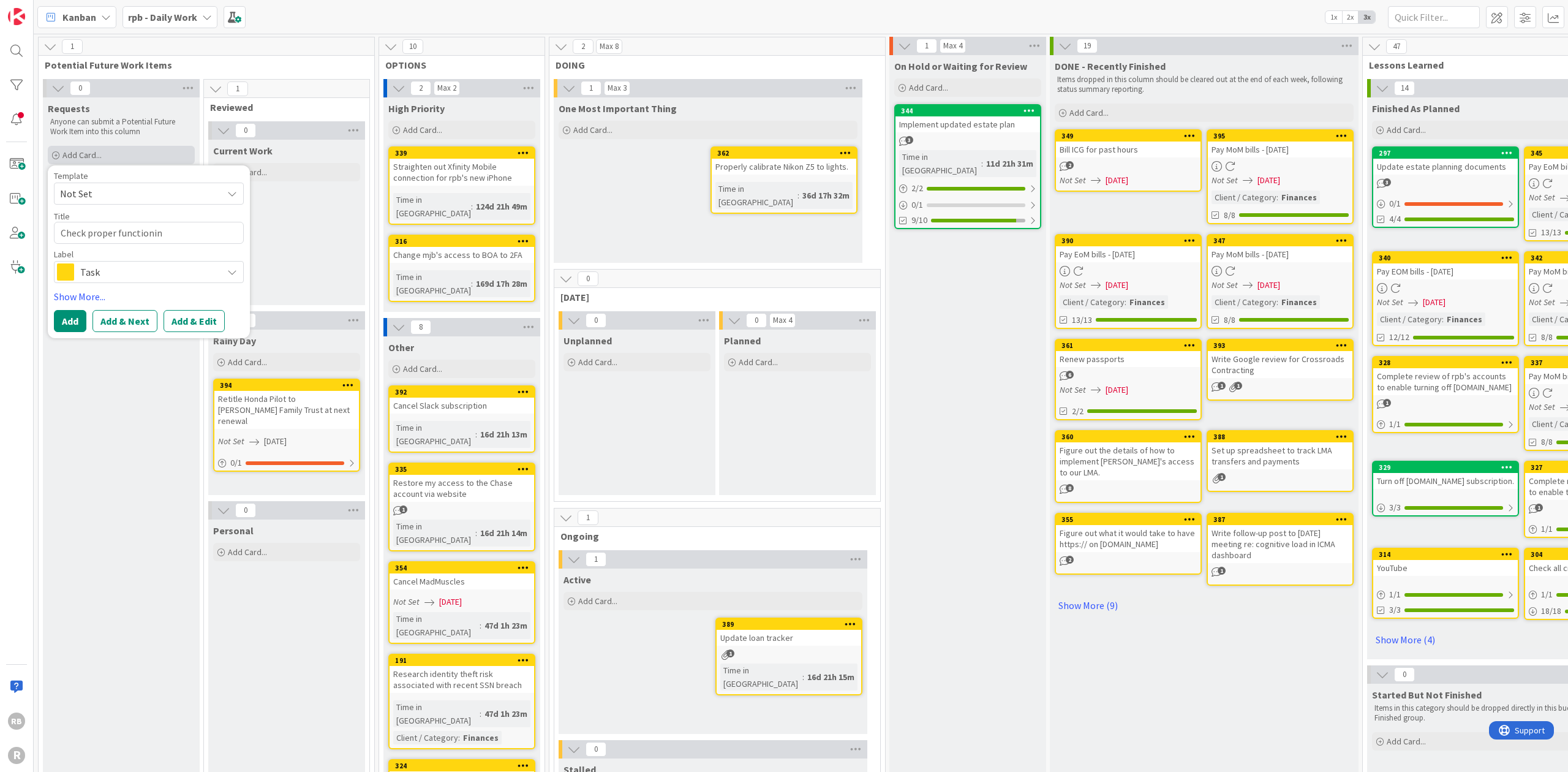
type textarea "Check proper functioning"
type textarea "x"
type textarea "Check proper functioning"
type textarea "x"
type textarea "Check proper functioning of"
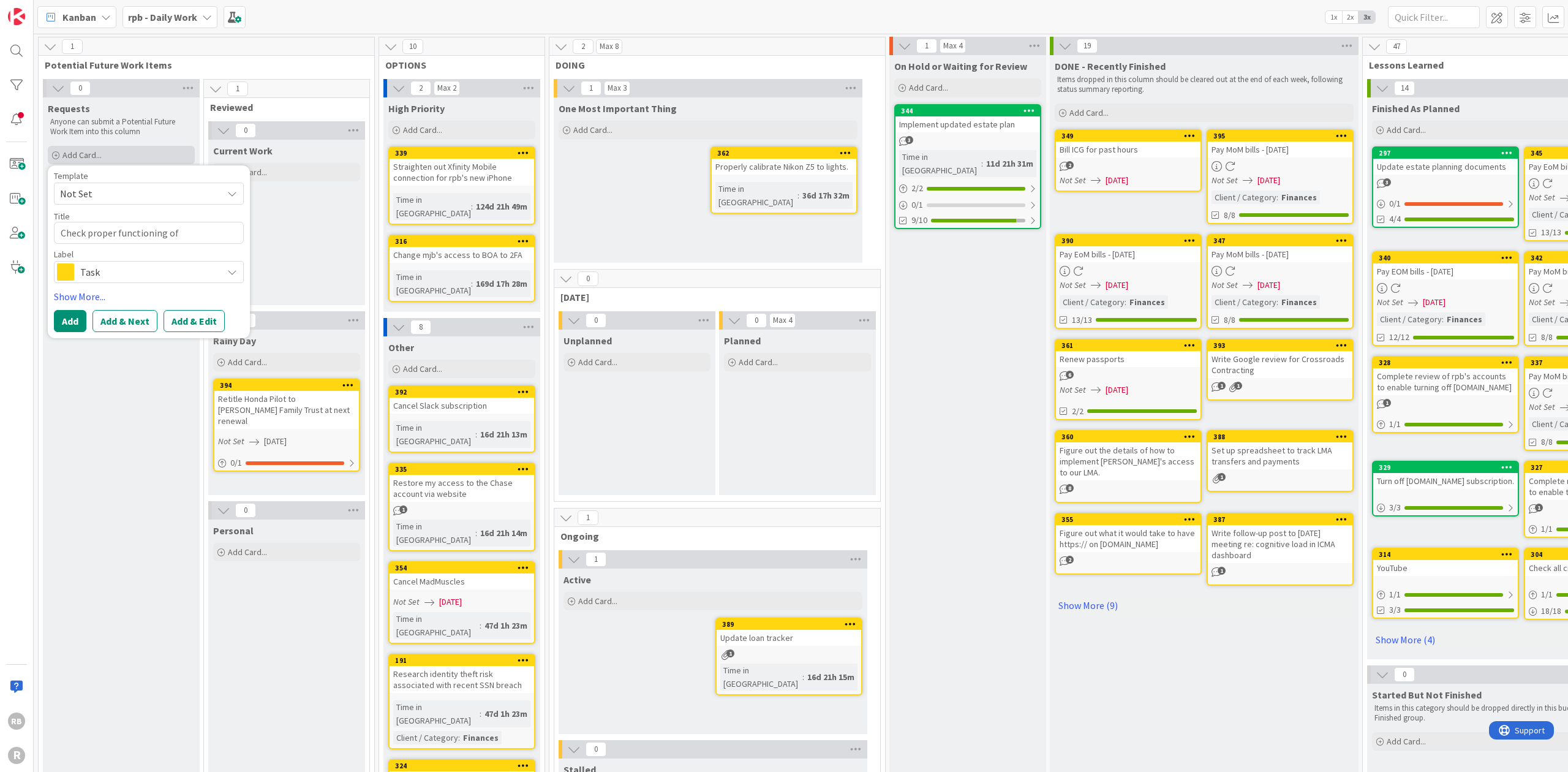
type textarea "x"
type textarea "Check proper functioning of"
type textarea "x"
type textarea "Check proper functioning of c"
type textarea "x"
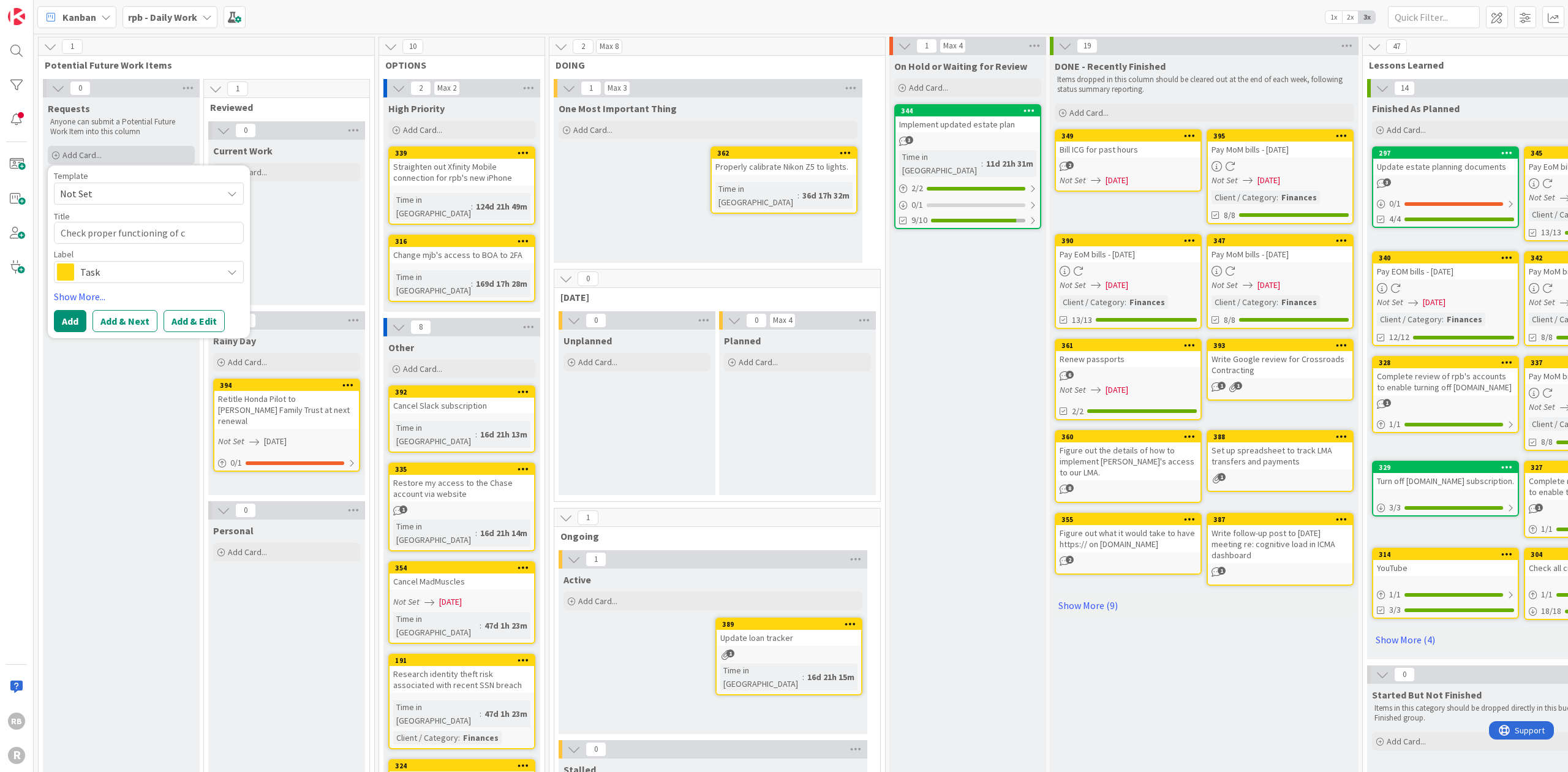
type textarea "Check proper functioning of ca"
type textarea "x"
type textarea "Check proper functioning of car"
type textarea "x"
type textarea "Check proper functioning of carpe"
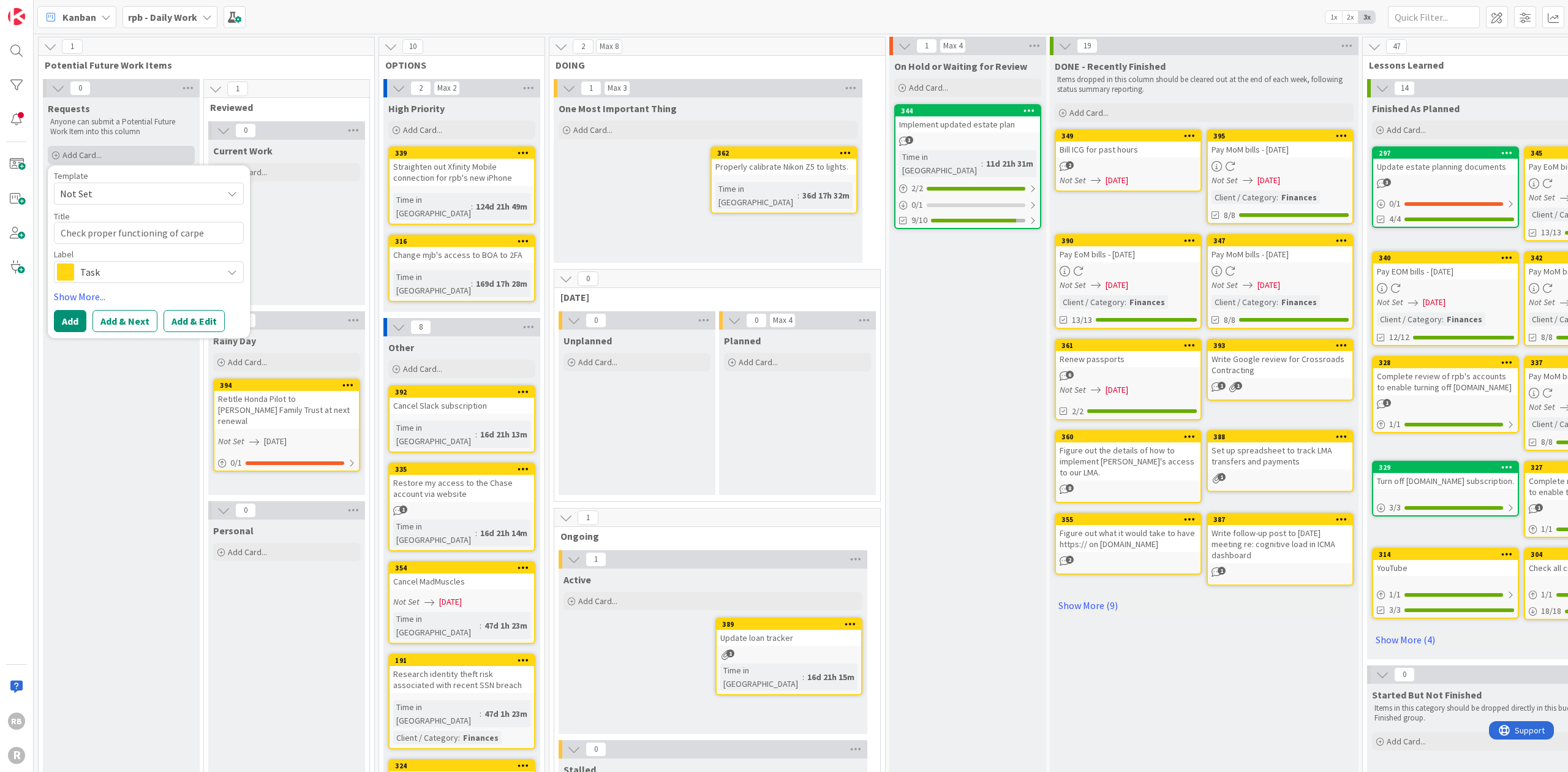
type textarea "x"
type textarea "Check proper functioning of carpet"
type textarea "x"
type textarea "Check proper functioning of carpet"
type textarea "x"
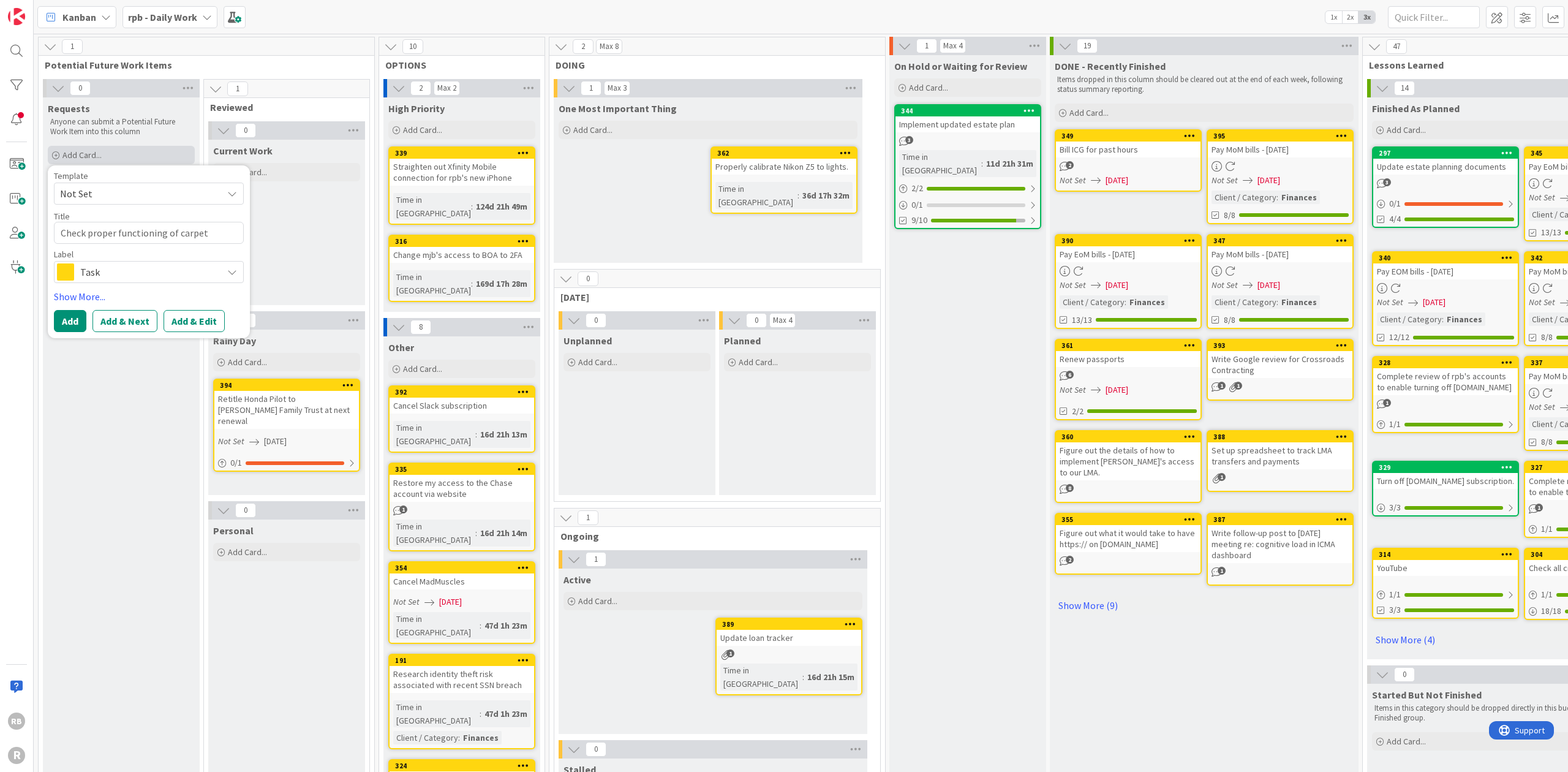
type textarea "Check proper functioning of carpet c"
type textarea "x"
type textarea "Check proper functioning of carpet cl"
type textarea "x"
type textarea "Check proper functioning of carpet cle"
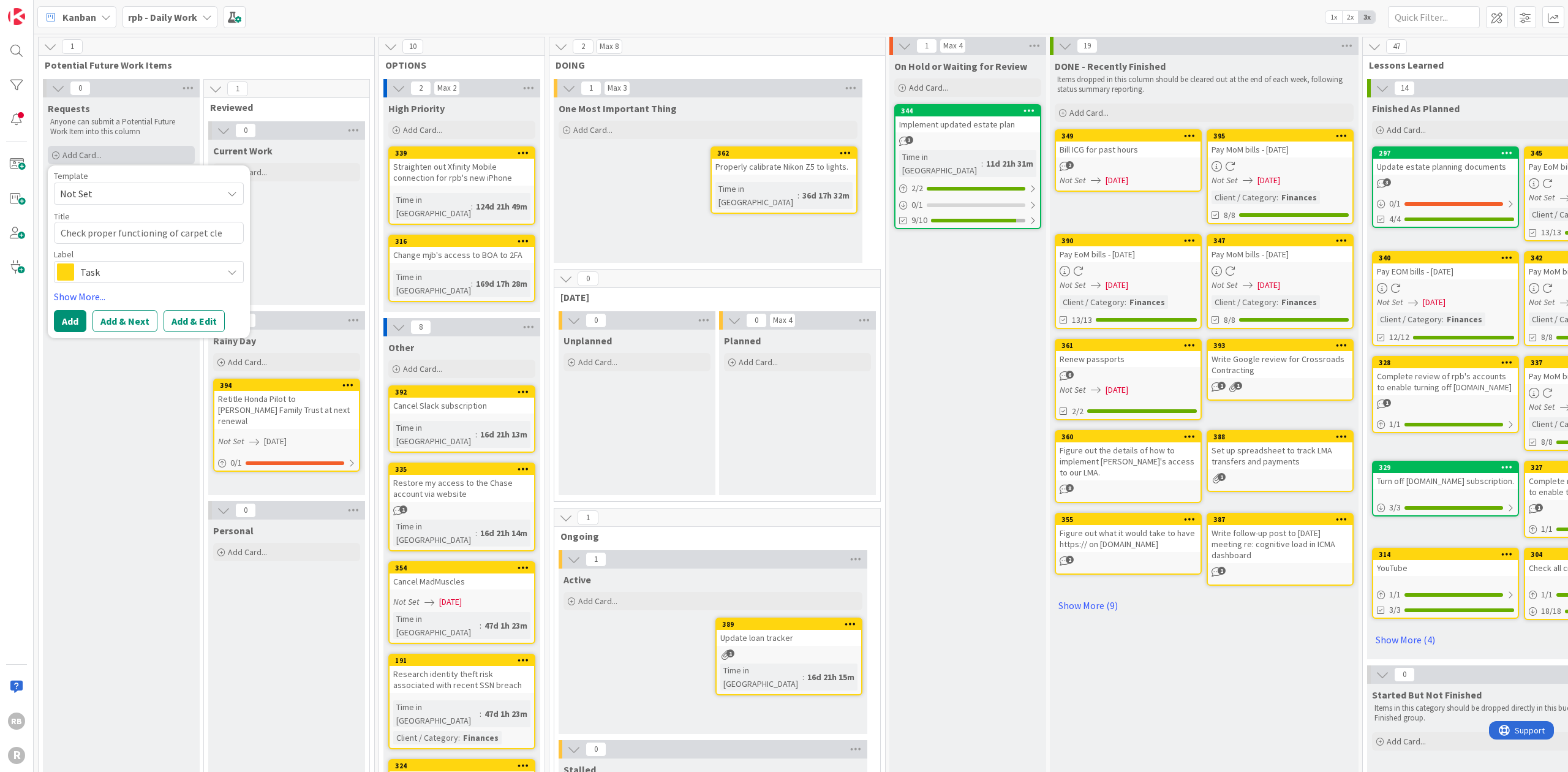
type textarea "x"
type textarea "Check proper functioning of carpet clea"
type textarea "x"
type textarea "Check proper functioning of carpet clean"
type textarea "x"
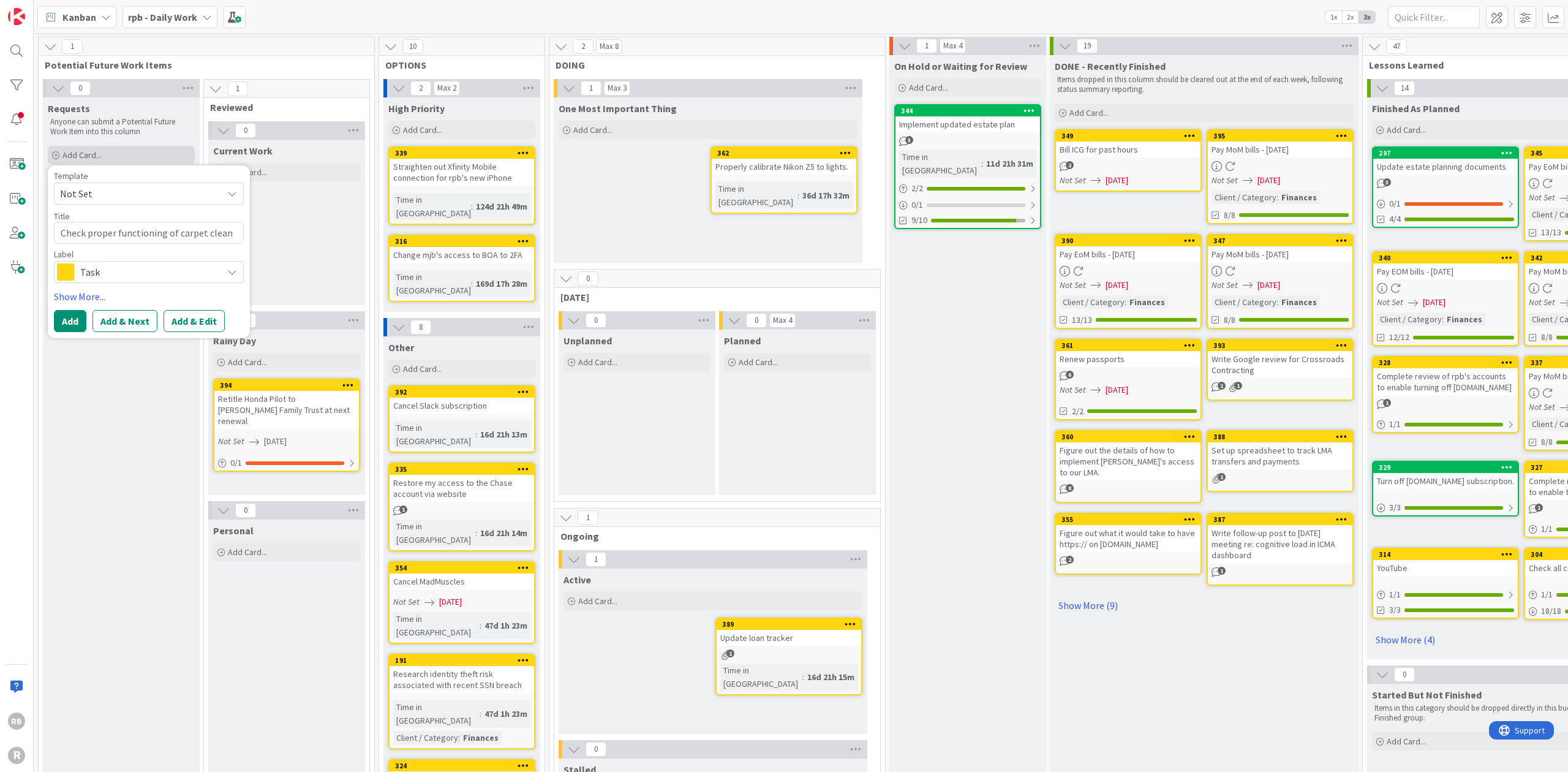
type textarea "Check proper functioning of carpet cleane"
type textarea "x"
type textarea "Check proper functioning of carpet cleaner"
type textarea "x"
type textarea "Check proper functioning of carpet cleaner"
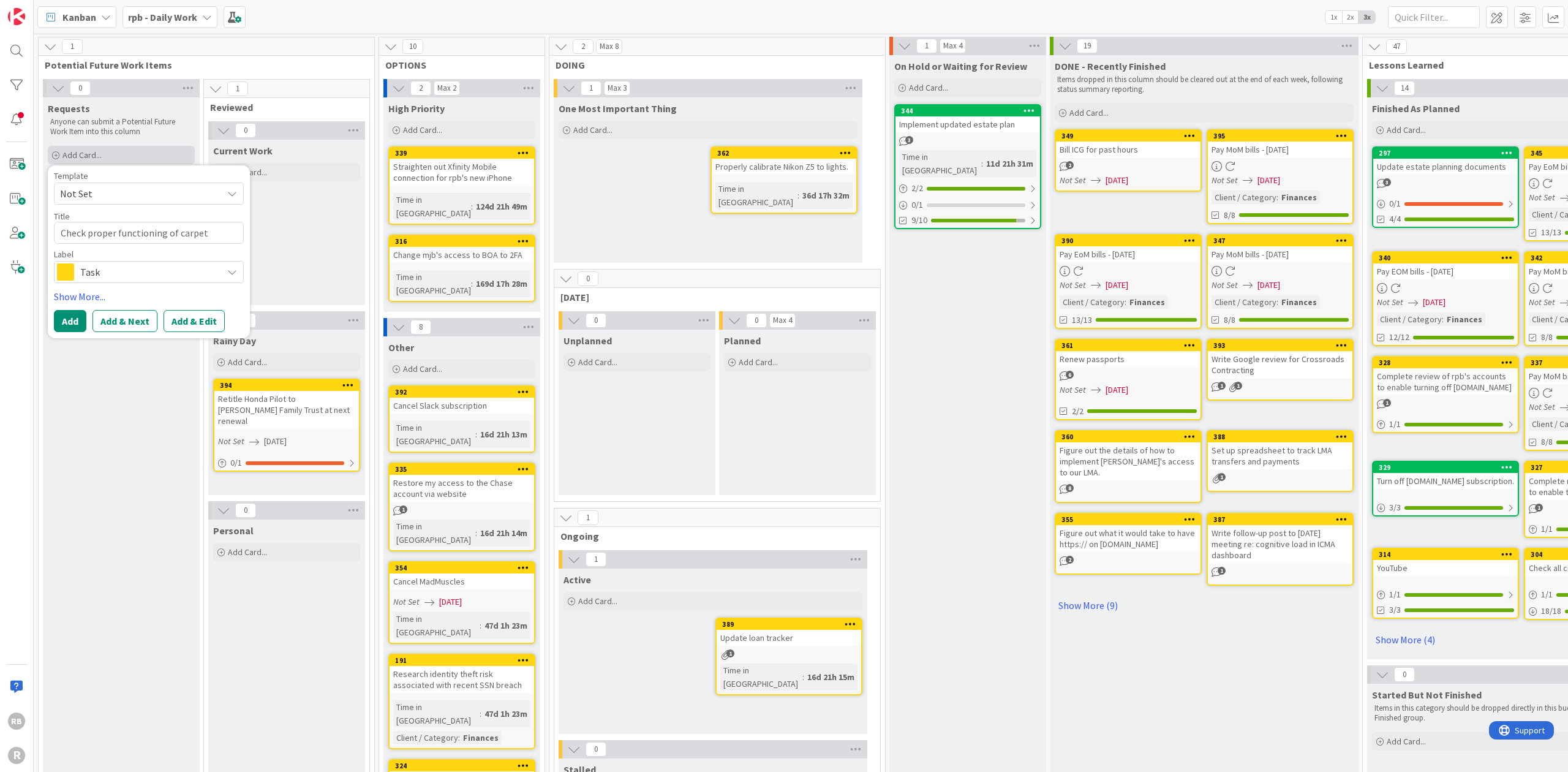
type textarea "x"
type textarea "Check proper functioning of carpet cleaner f"
type textarea "x"
type textarea "Check proper functioning of carpet cleaner fo"
type textarea "x"
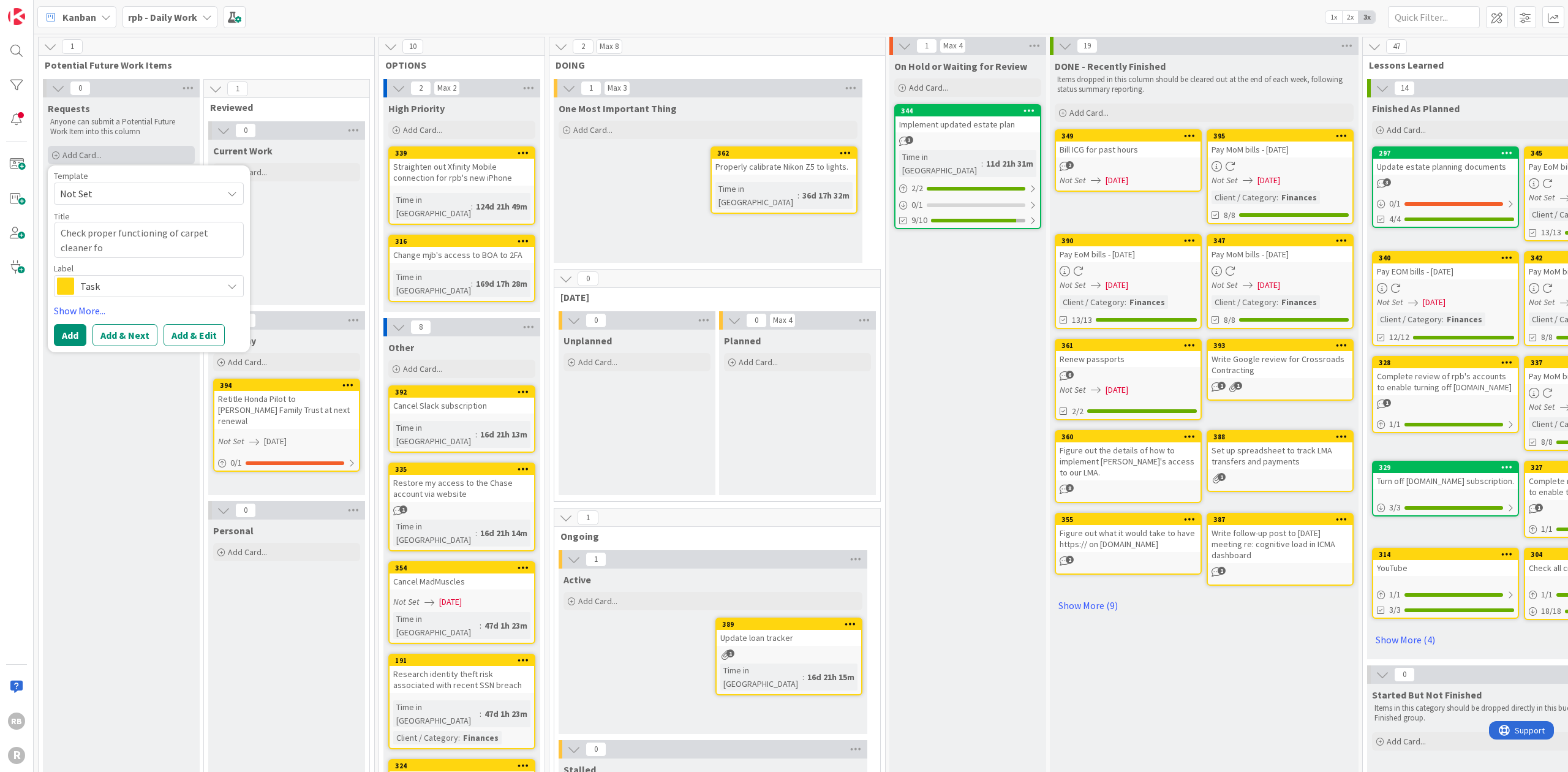
type textarea "Check proper functioning of carpet cleaner for"
type textarea "x"
type textarea "Check proper functioning of carpet cleaner for"
type textarea "x"
type textarea "Check proper functioning of carpet cleaner for j"
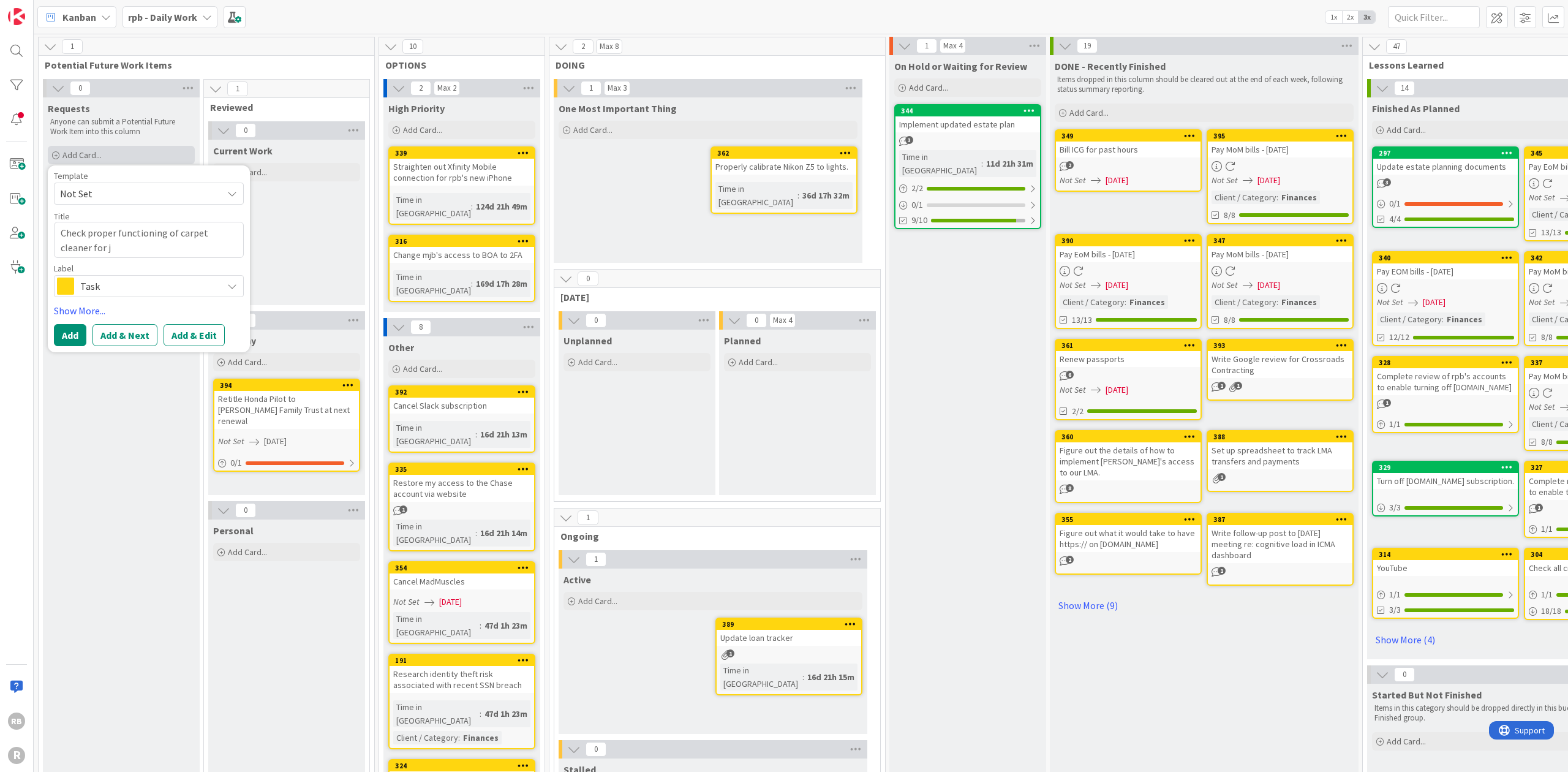
type textarea "x"
type textarea "Check proper functioning of carpet cleaner for jw"
type textarea "x"
type textarea "Check proper functioning of carpet cleaner for jwb"
click at [70, 334] on button "Add" at bounding box center [70, 335] width 33 height 22
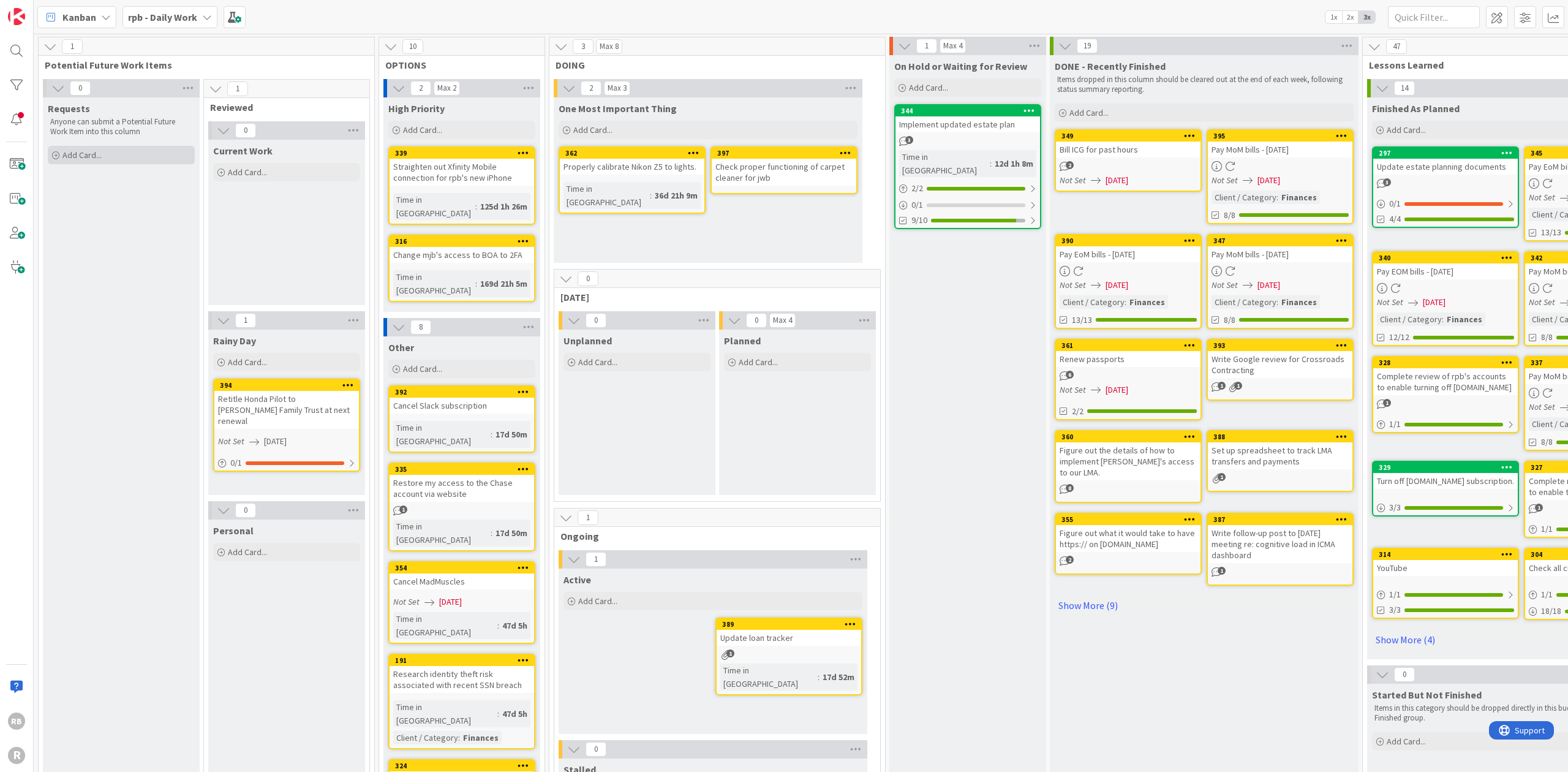
click at [81, 153] on span "Add Card..." at bounding box center [82, 155] width 39 height 11
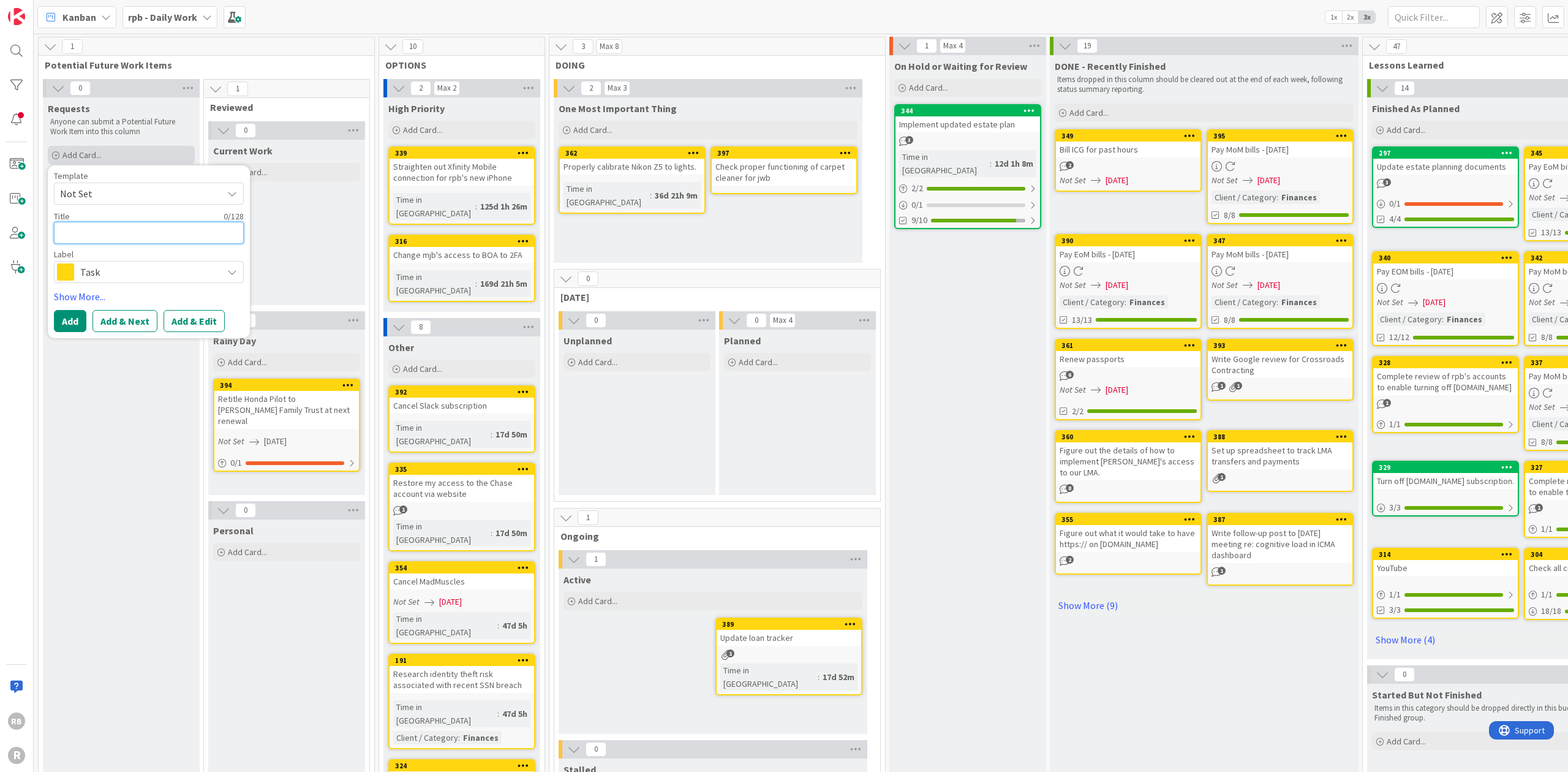
type textarea "x"
type textarea "d"
type textarea "x"
type textarea "d"
type textarea "x"
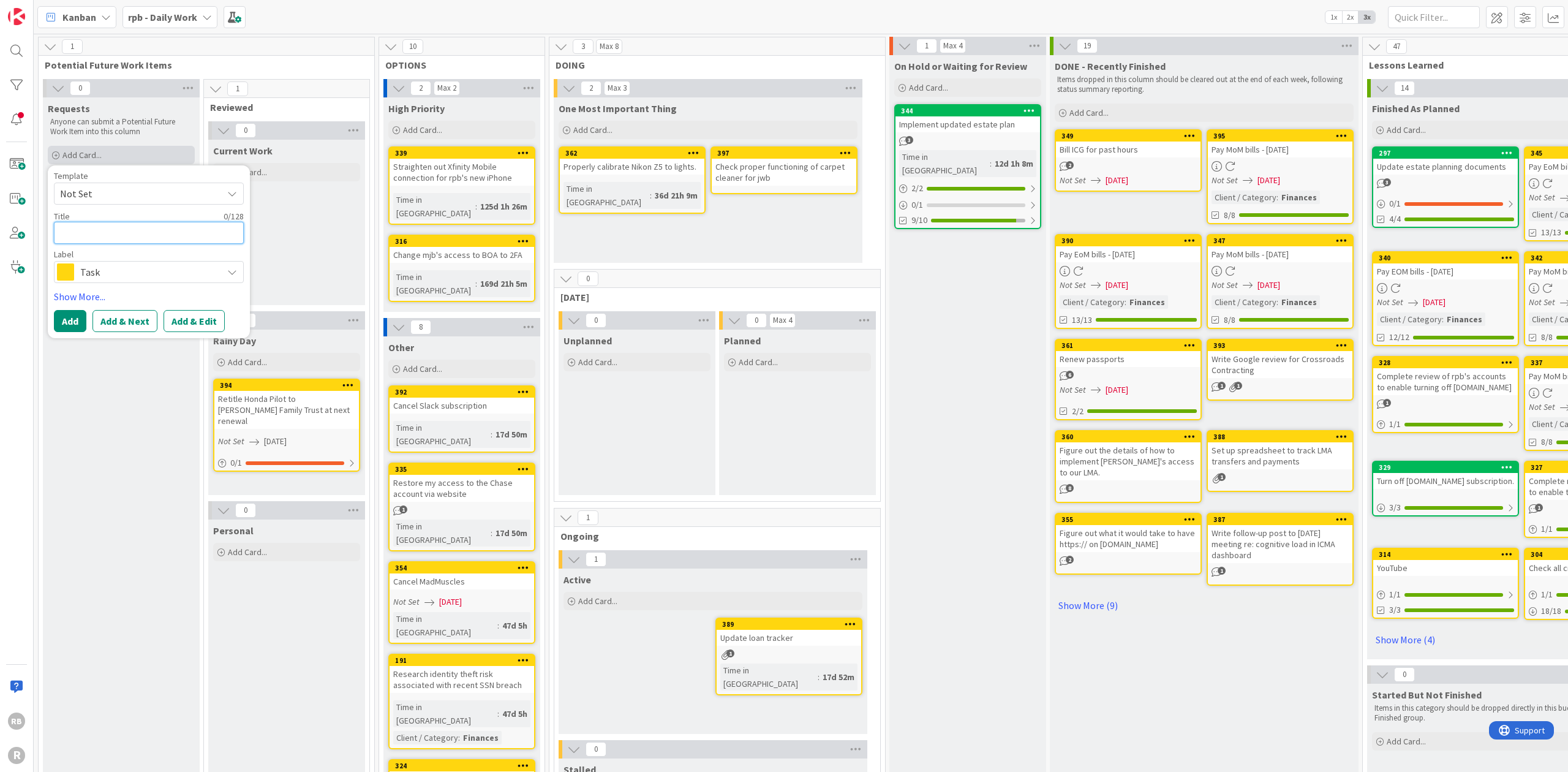
type textarea "D"
type textarea "x"
type textarea "De"
type textarea "x"
type textarea "Dep"
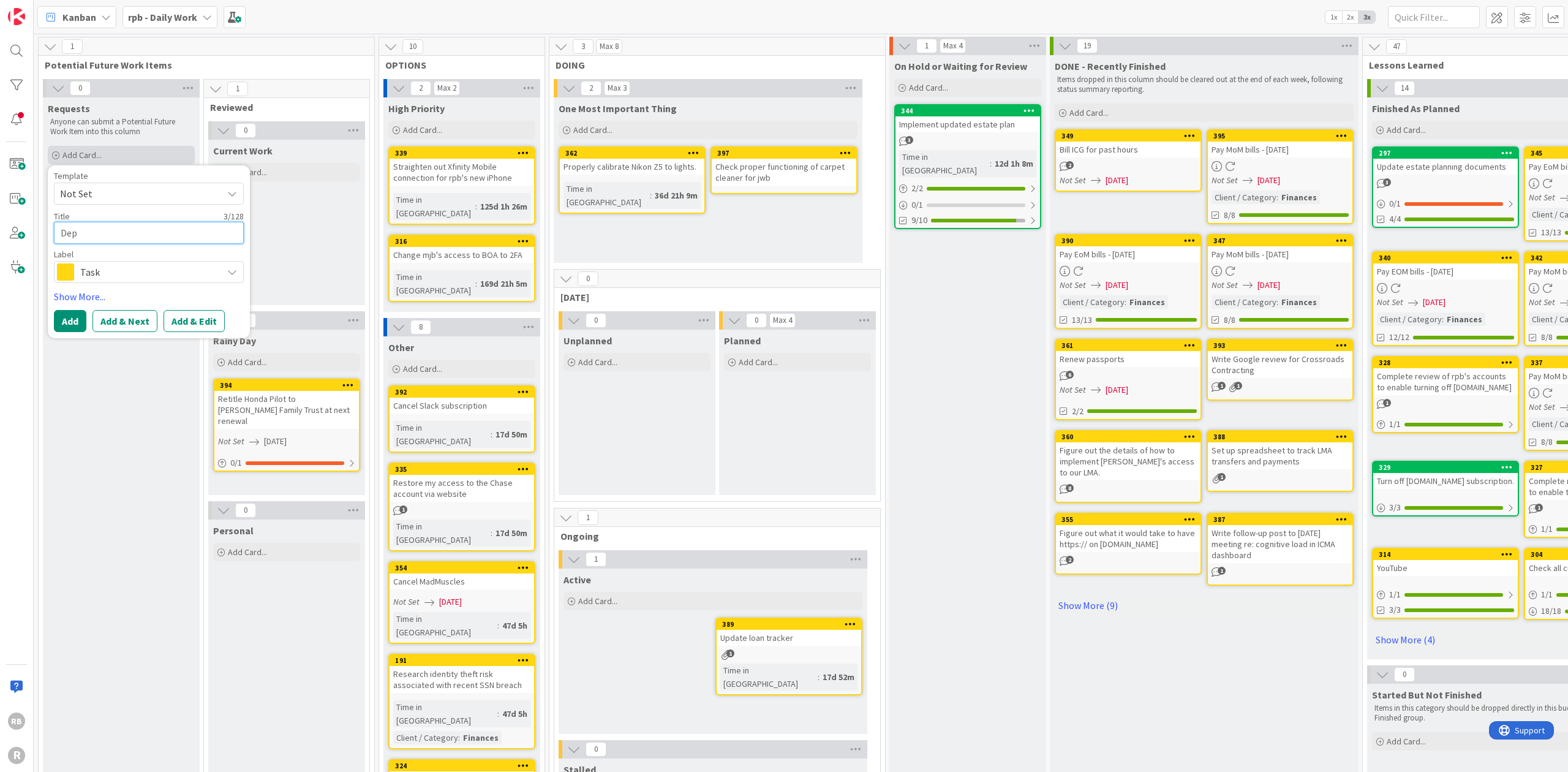
type textarea "x"
type textarea "Depo"
type textarea "x"
type textarea "Depos"
type textarea "x"
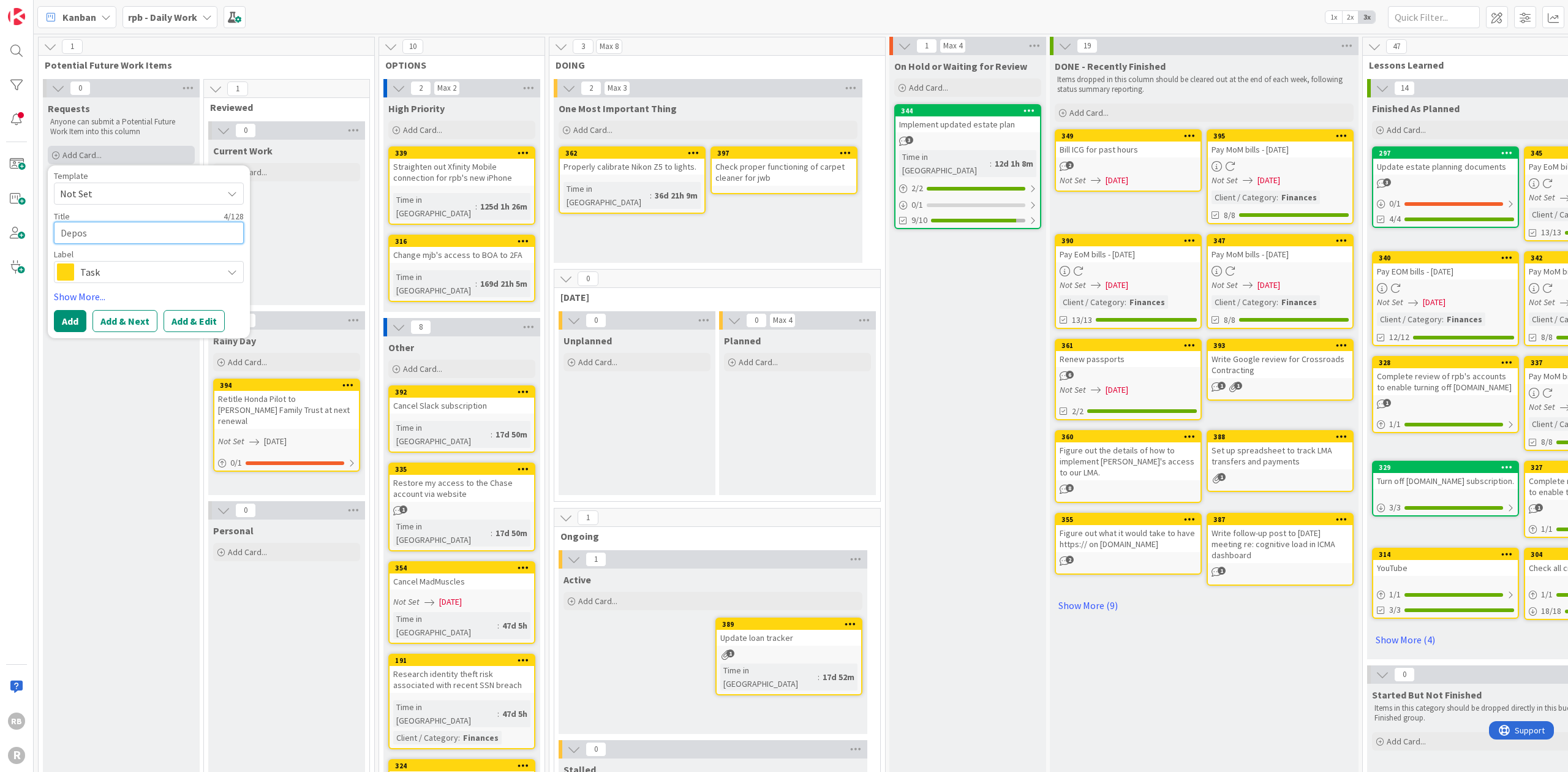
type textarea "Deposi"
type textarea "x"
type textarea "Deposit"
type textarea "x"
type textarea "Deposit"
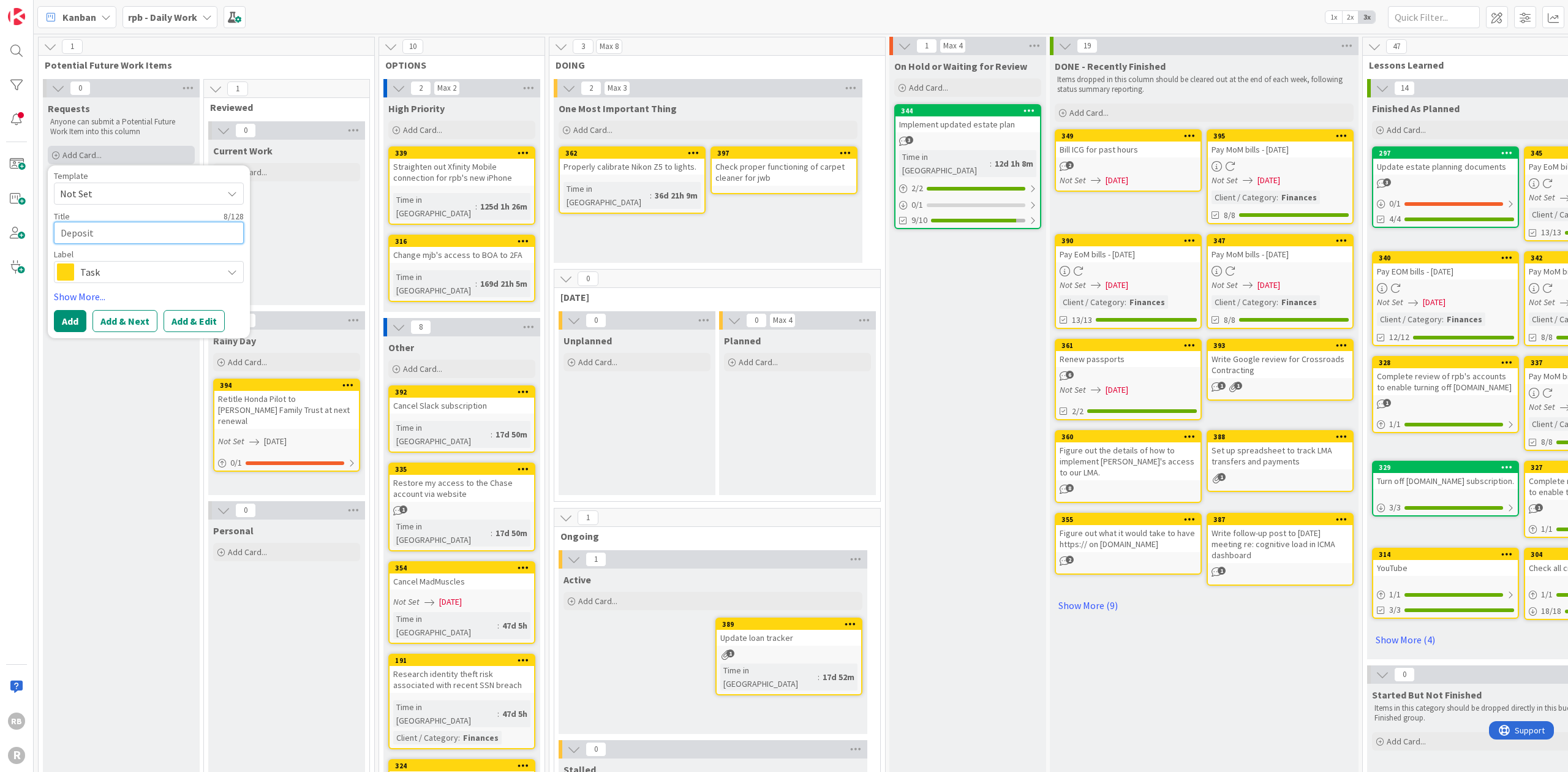
type textarea "x"
type textarea "Deposit c"
type textarea "x"
type textarea "Deposit ch"
type textarea "x"
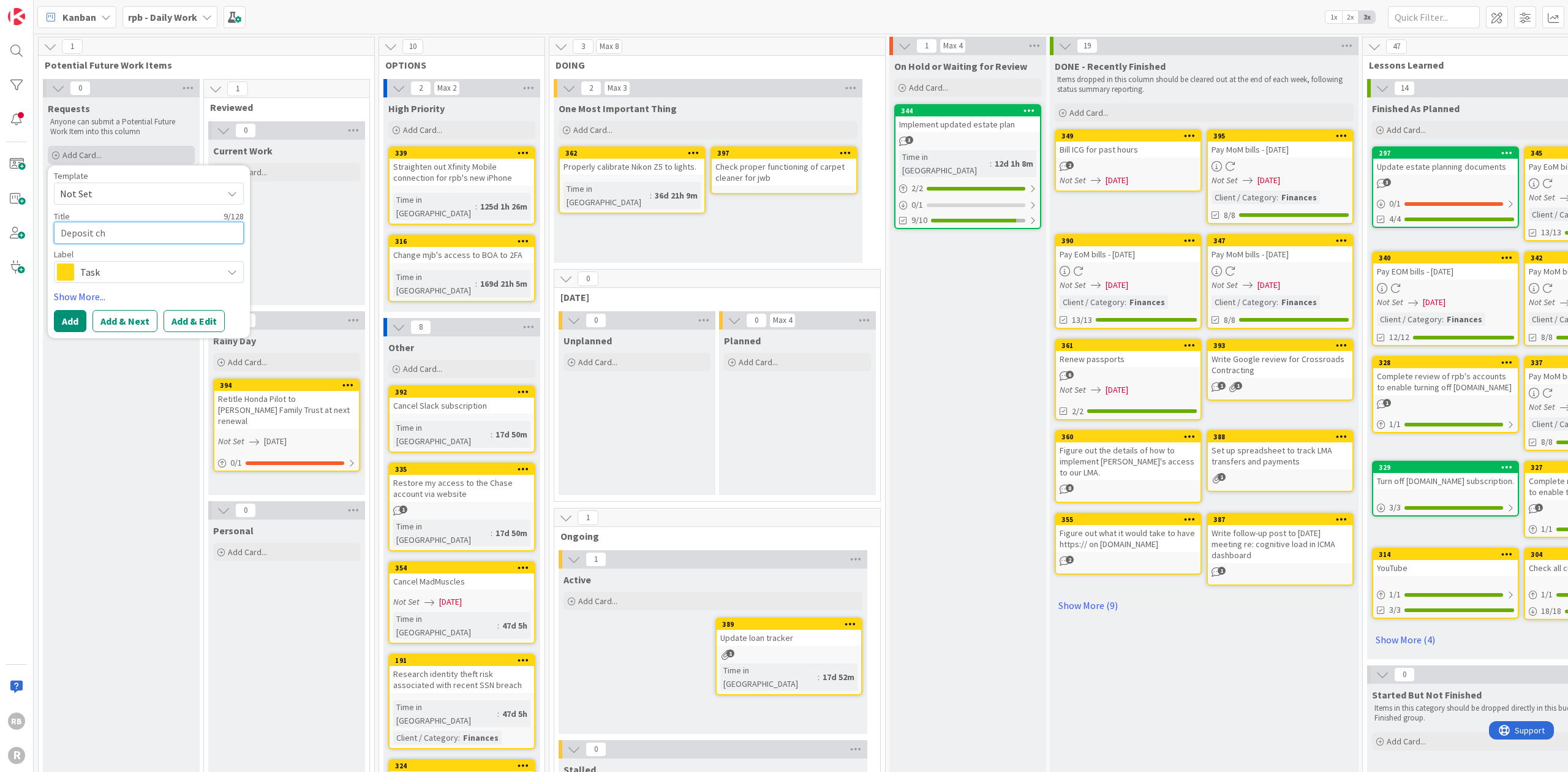
type textarea "Deposit che"
type textarea "x"
type textarea "Deposit chec"
type textarea "x"
type textarea "Deposit check"
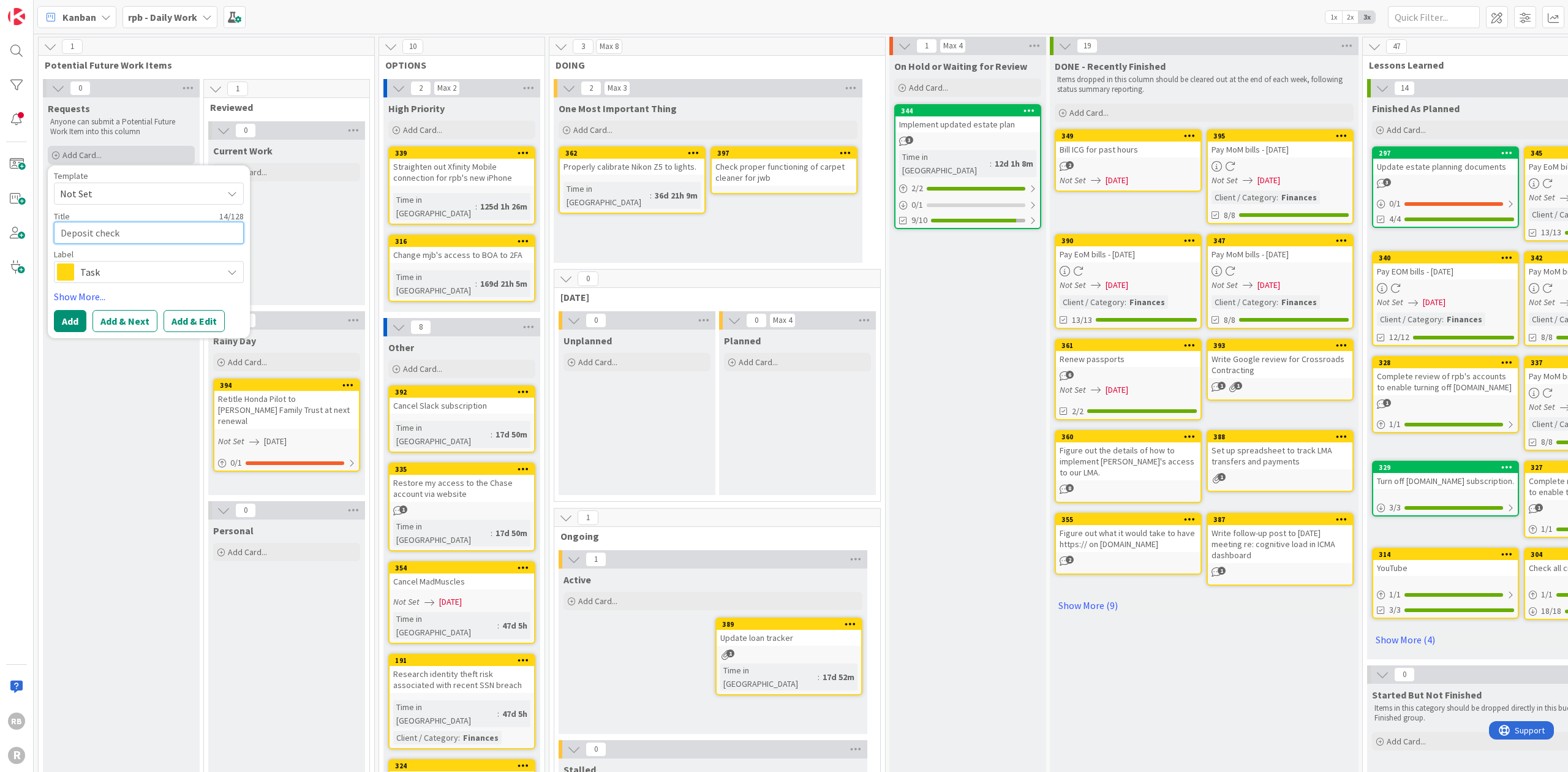
type textarea "x"
type textarea "Deposit check f"
type textarea "x"
type textarea "Deposit check fr"
type textarea "x"
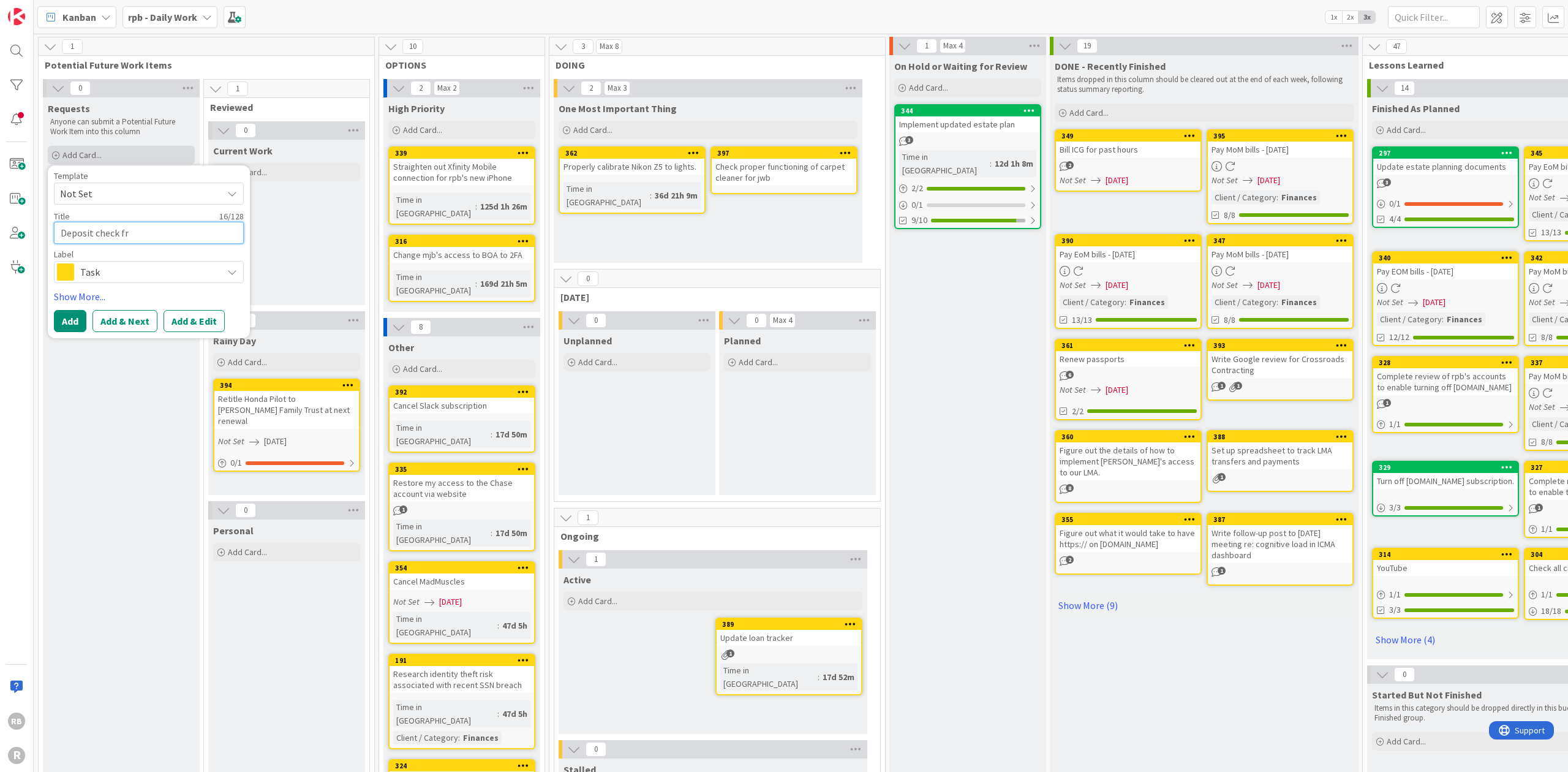
type textarea "Deposit check fro"
type textarea "x"
type textarea "Deposit check from"
type textarea "x"
type textarea "Deposit check from I"
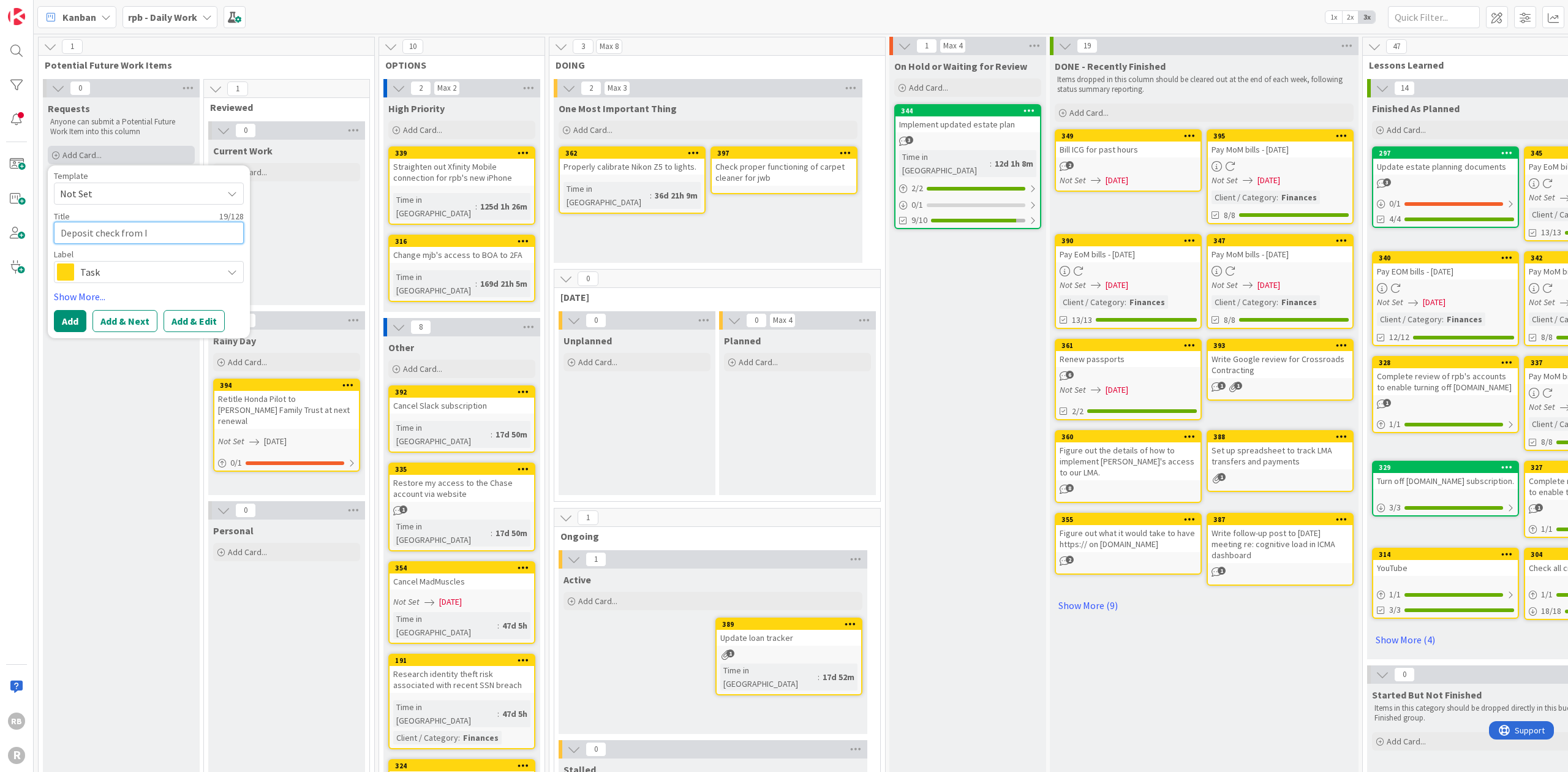
type textarea "x"
type textarea "Deposit check from IC"
type textarea "x"
type textarea "Deposit check from ICG"
click at [76, 318] on button "Add" at bounding box center [70, 321] width 33 height 22
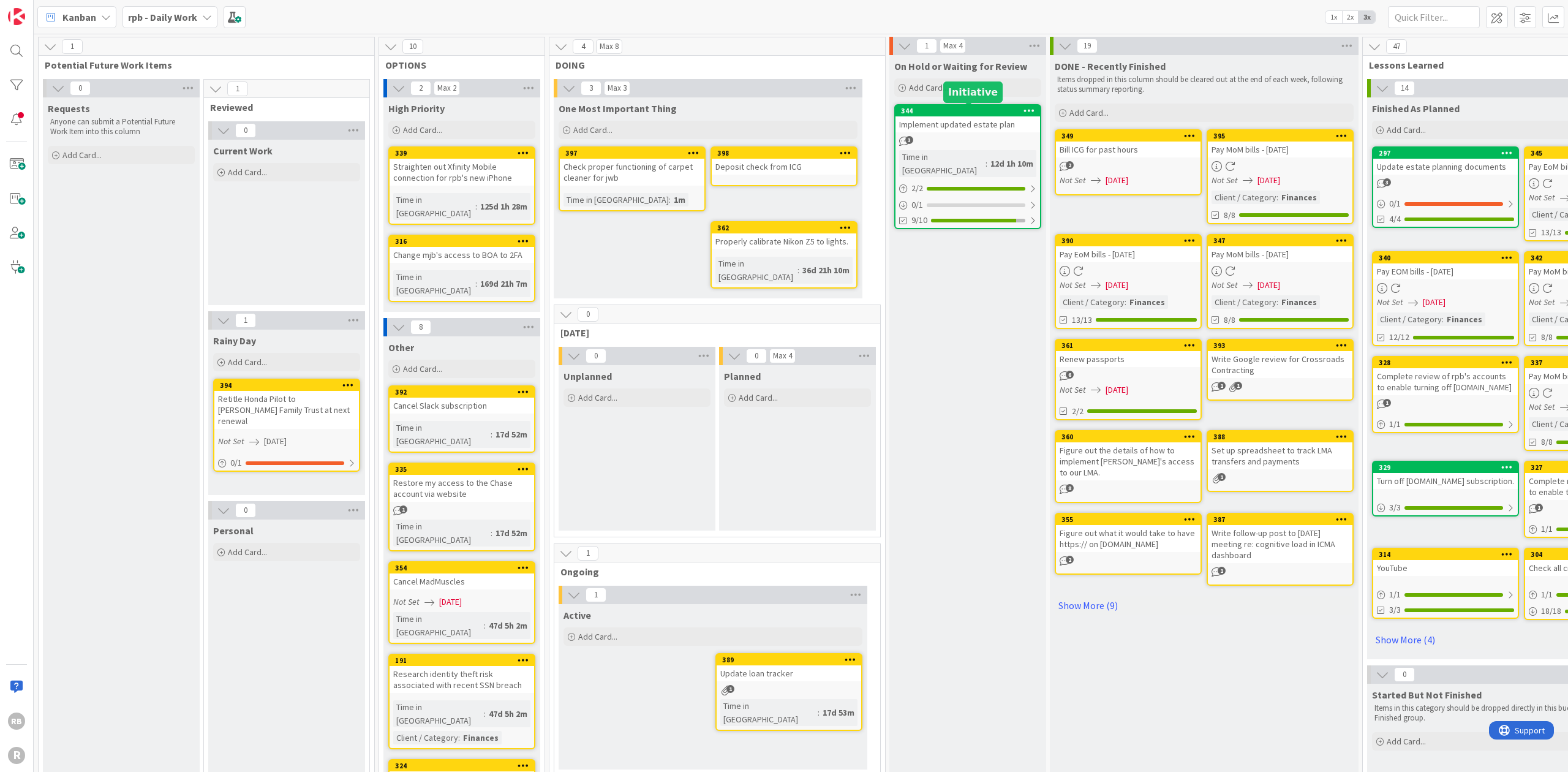
click at [985, 109] on div "344" at bounding box center [970, 110] width 139 height 8
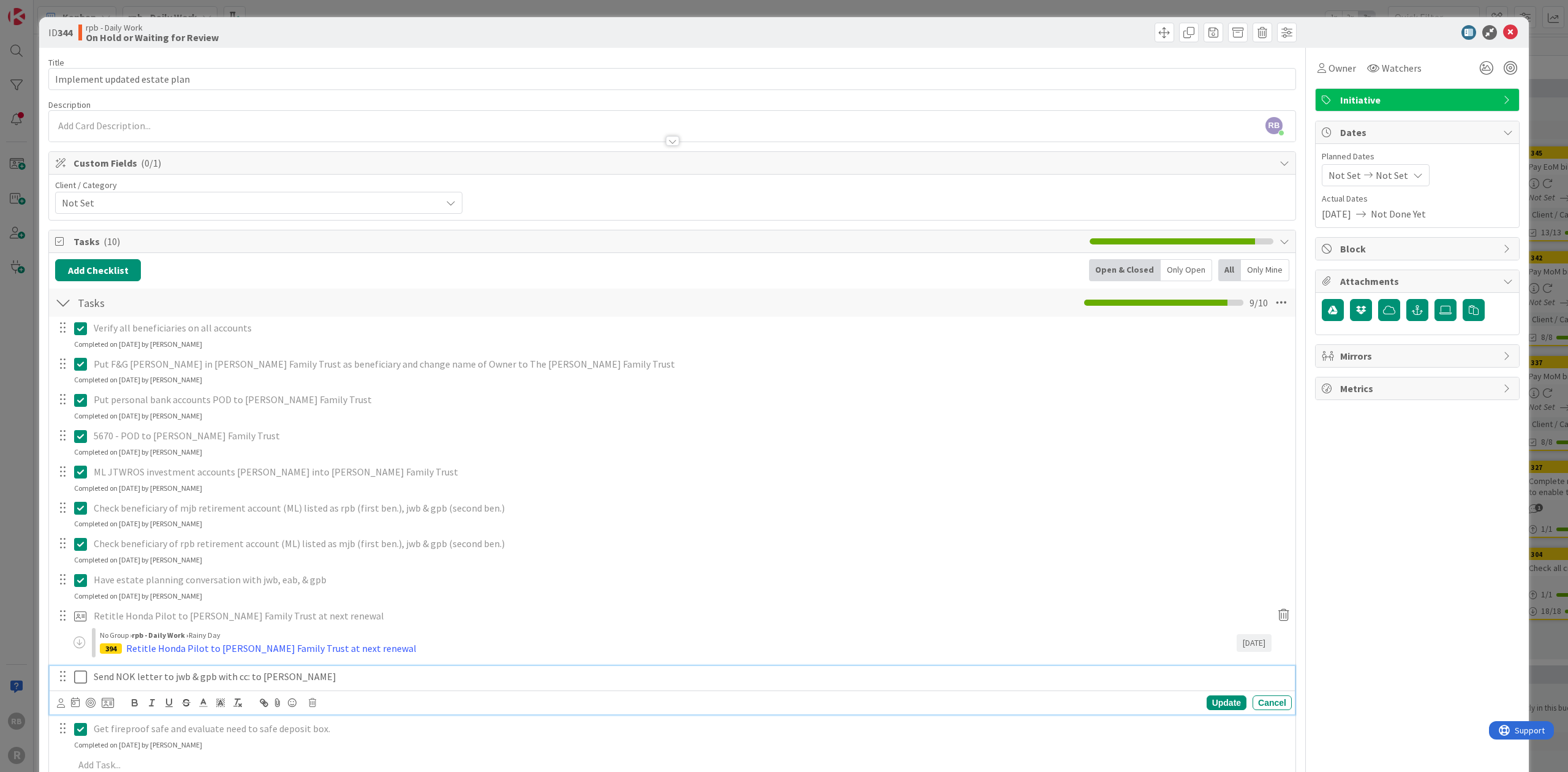
click at [78, 672] on icon at bounding box center [81, 677] width 13 height 15
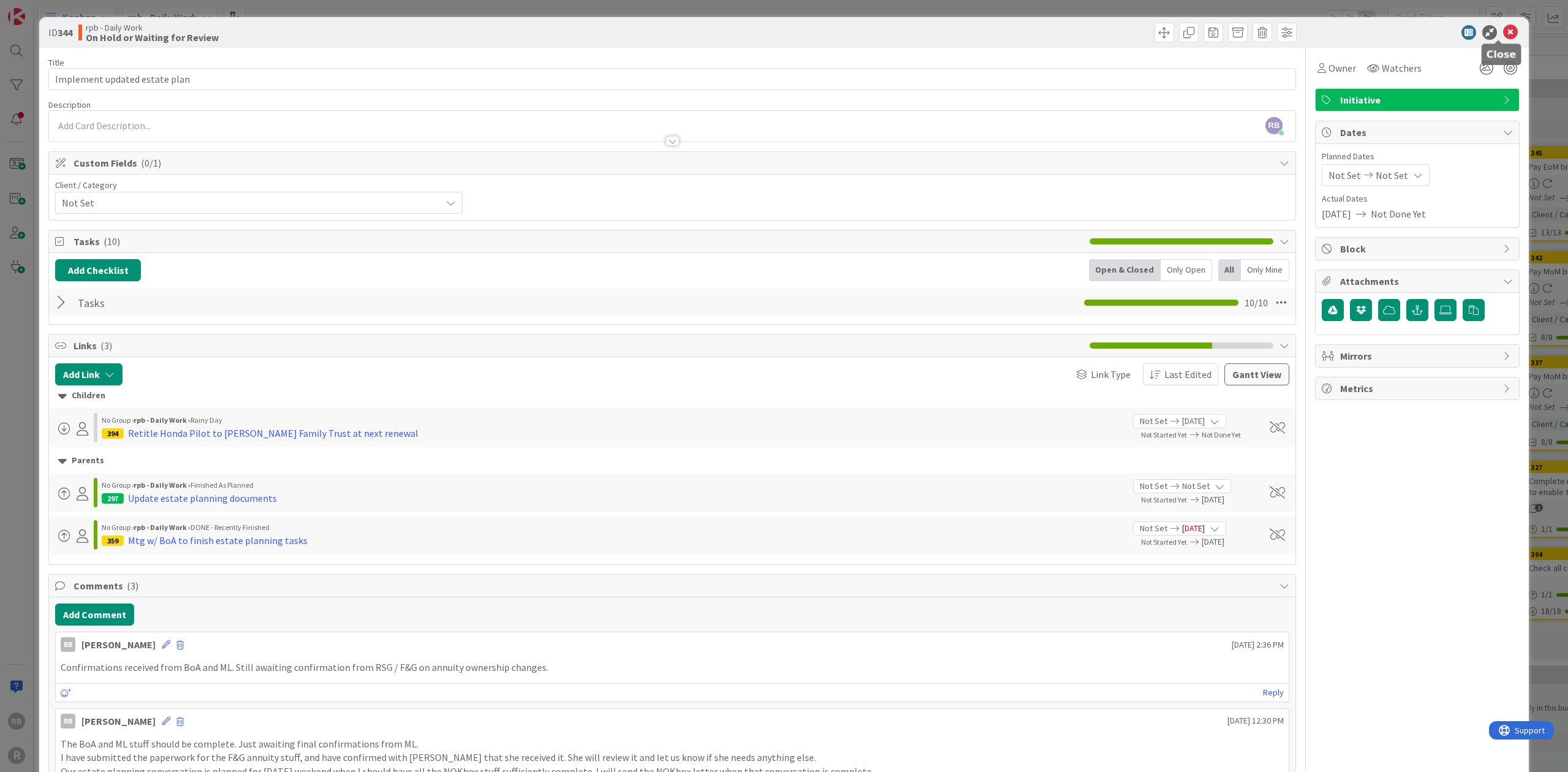
drag, startPoint x: 1500, startPoint y: 31, endPoint x: 59, endPoint y: 301, distance: 1466.1
click at [59, 301] on div at bounding box center [64, 302] width 16 height 22
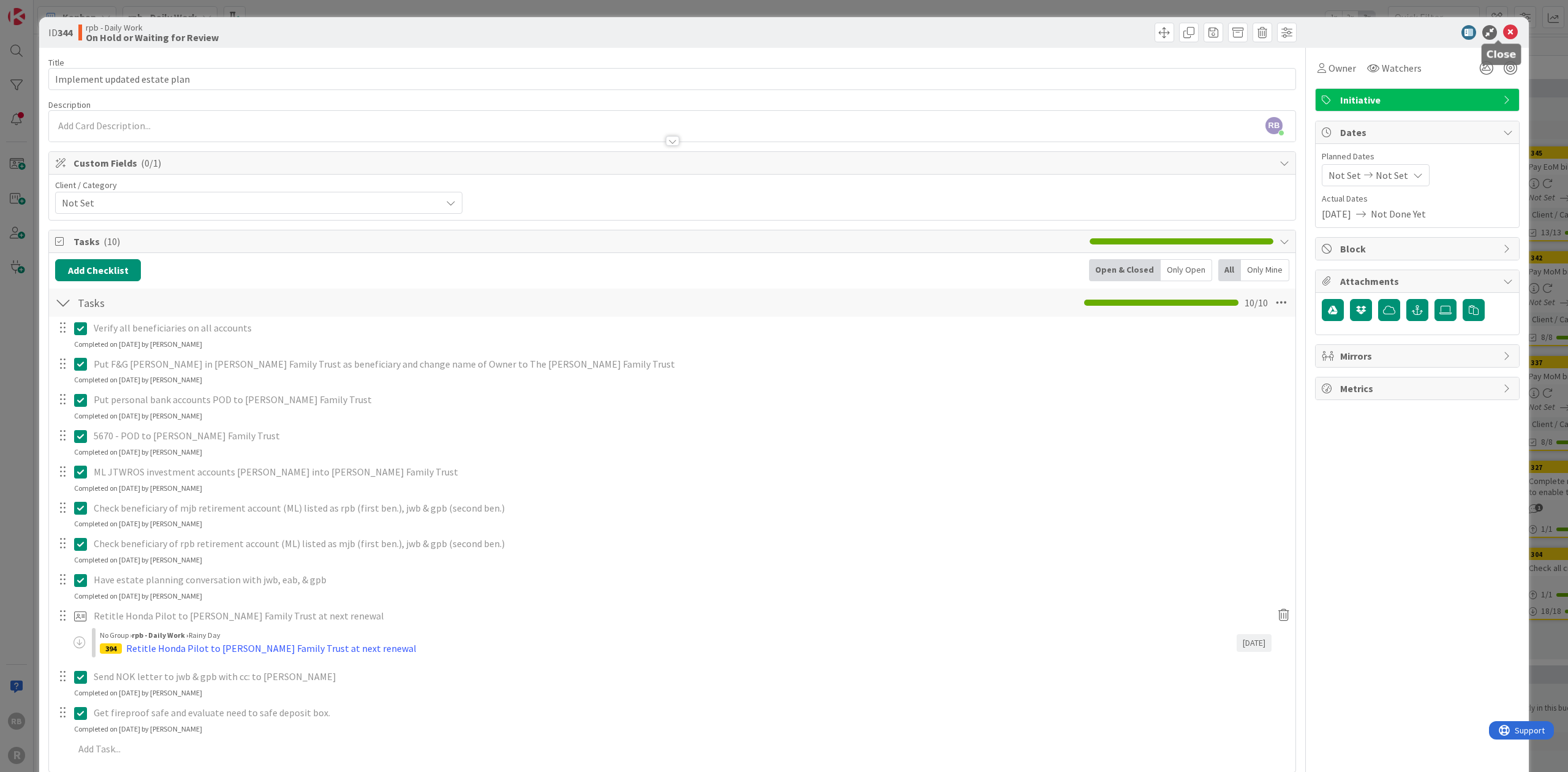
click at [1504, 29] on icon at bounding box center [1511, 33] width 15 height 15
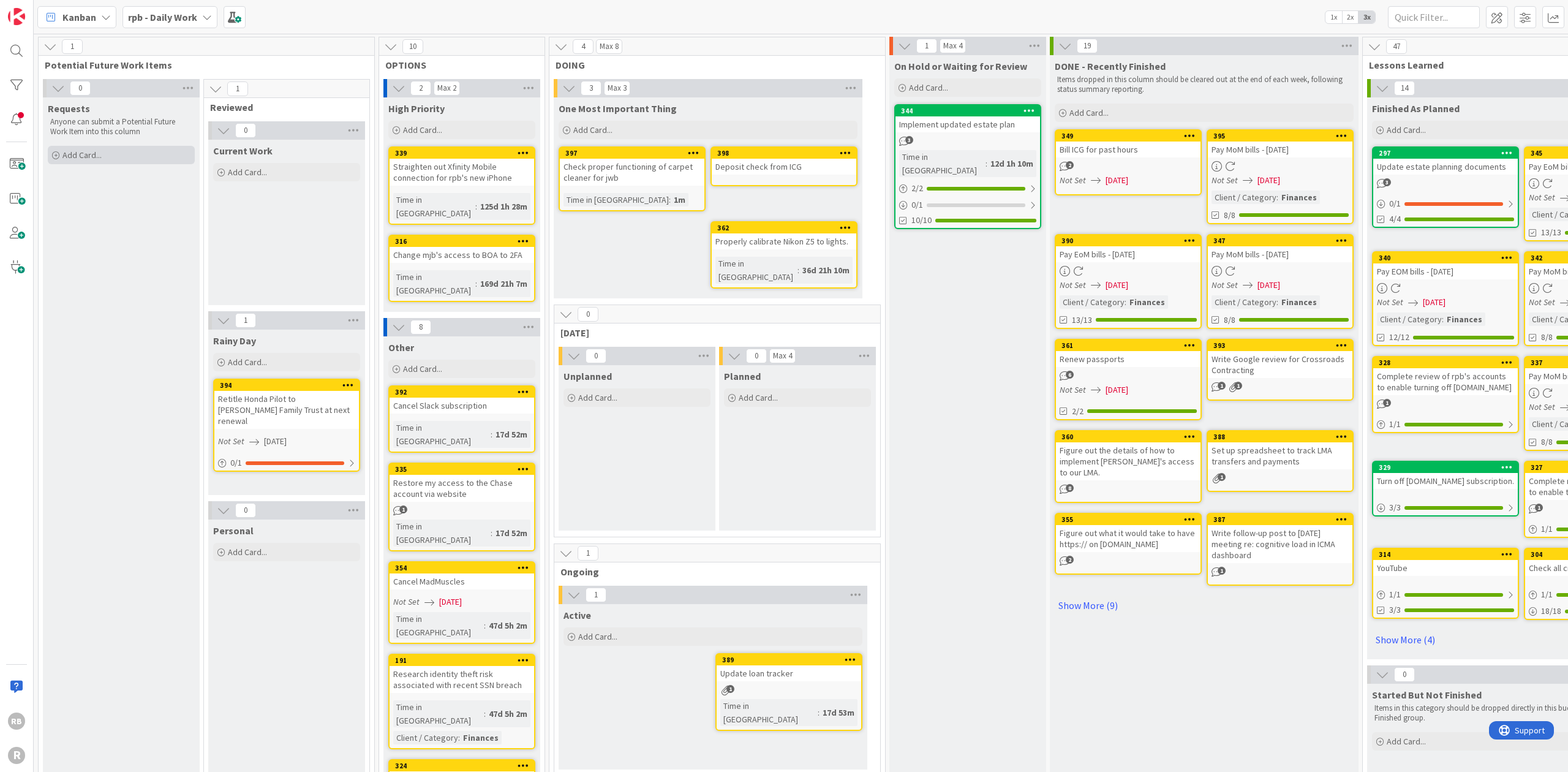
click at [95, 151] on span "Add Card..." at bounding box center [82, 155] width 39 height 11
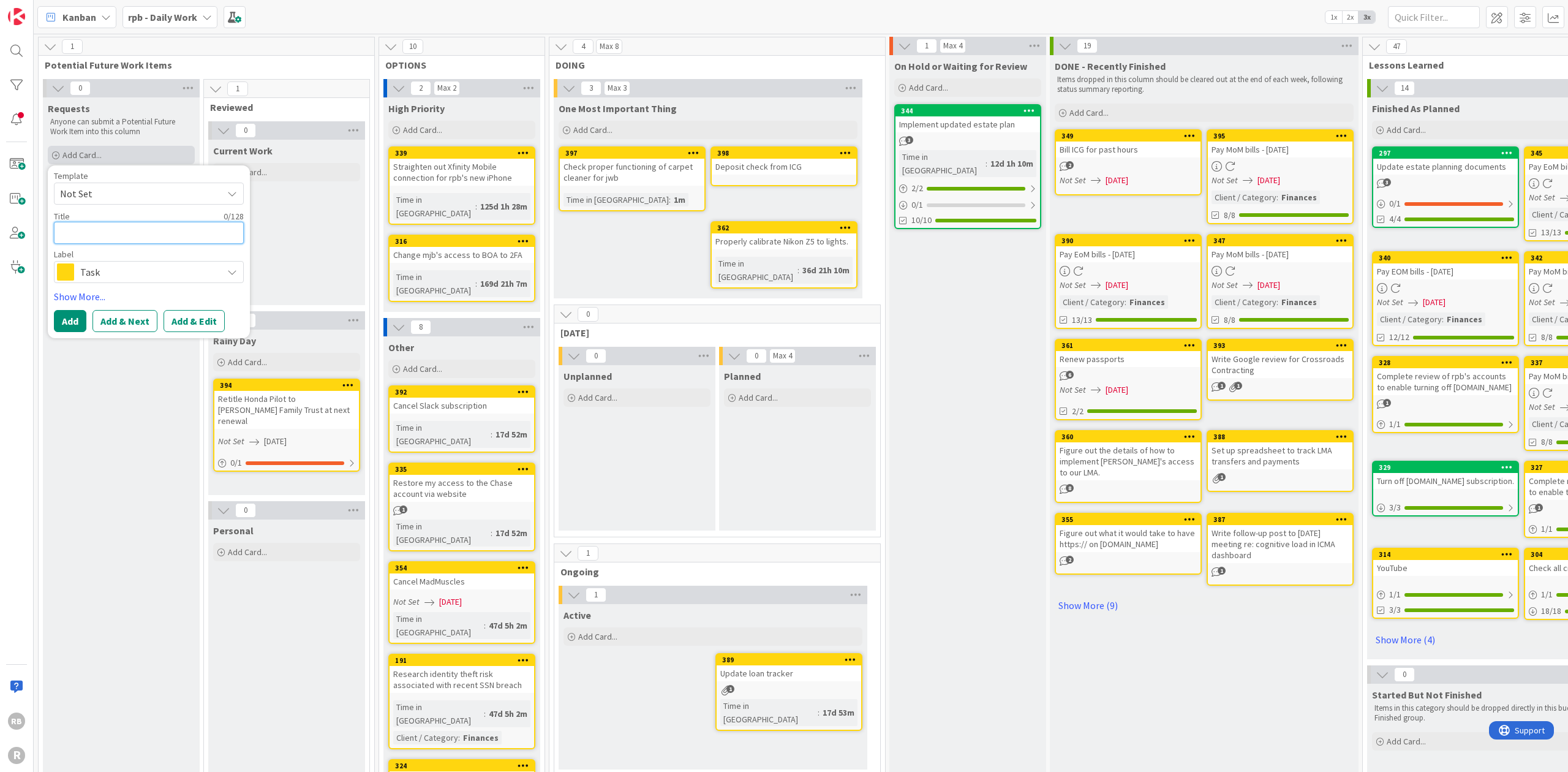
type textarea "x"
type textarea "E"
type textarea "x"
type textarea "Ev"
type textarea "x"
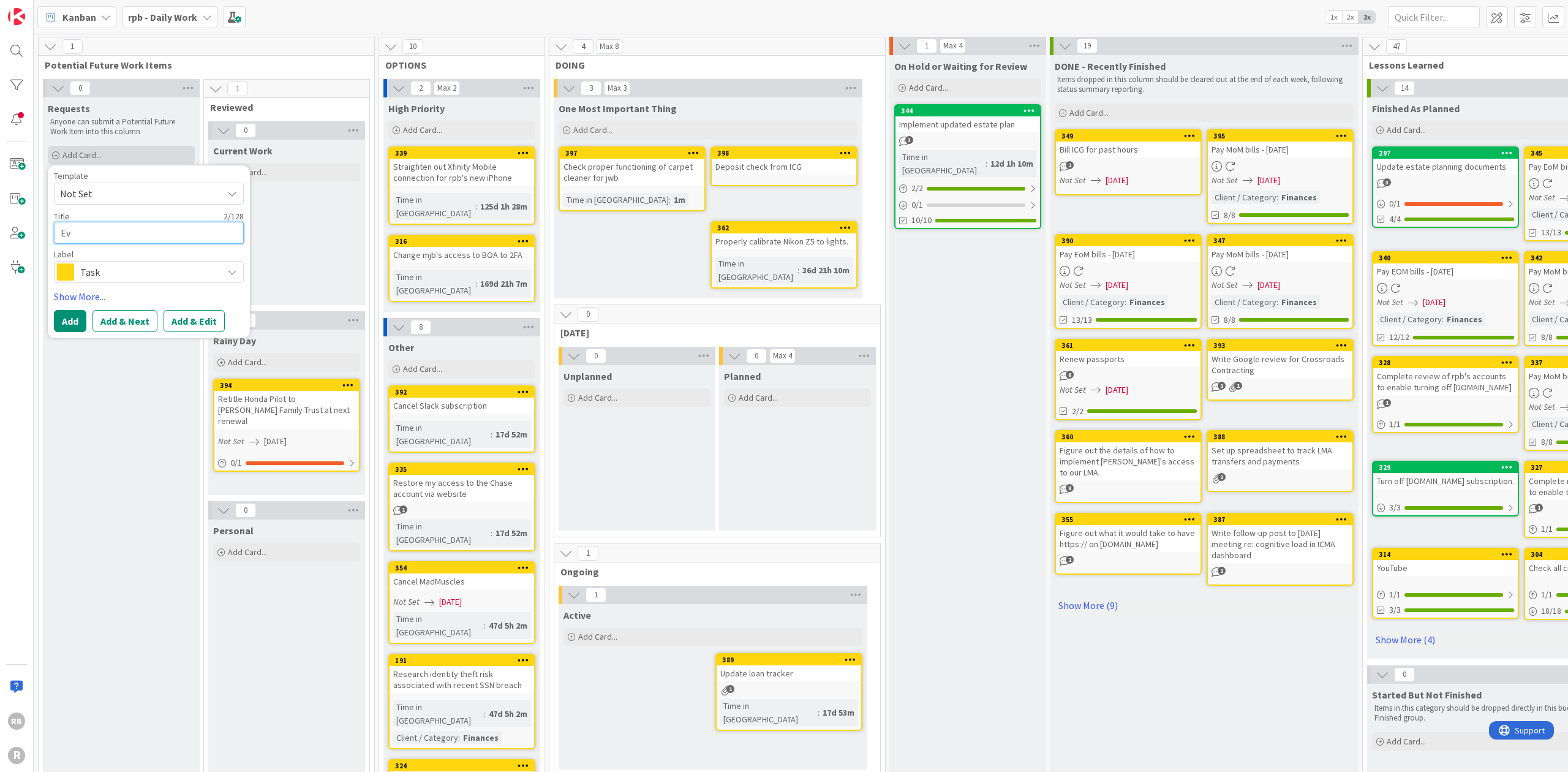
type textarea "Eva"
type textarea "x"
type textarea "Eval"
type textarea "x"
type textarea "Evalu"
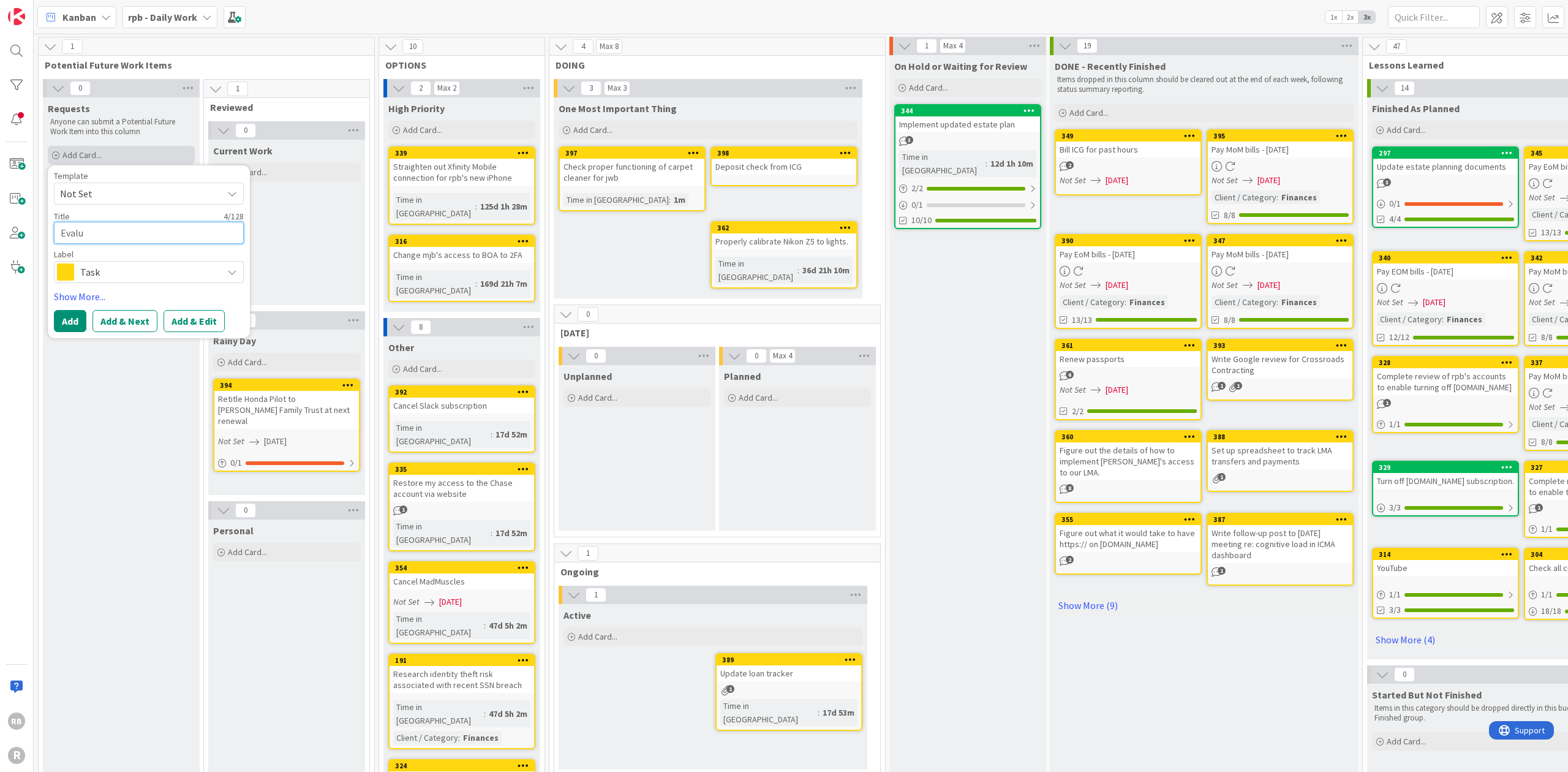
type textarea "x"
type textarea "Evalua"
type textarea "x"
type textarea "Evaluat"
type textarea "x"
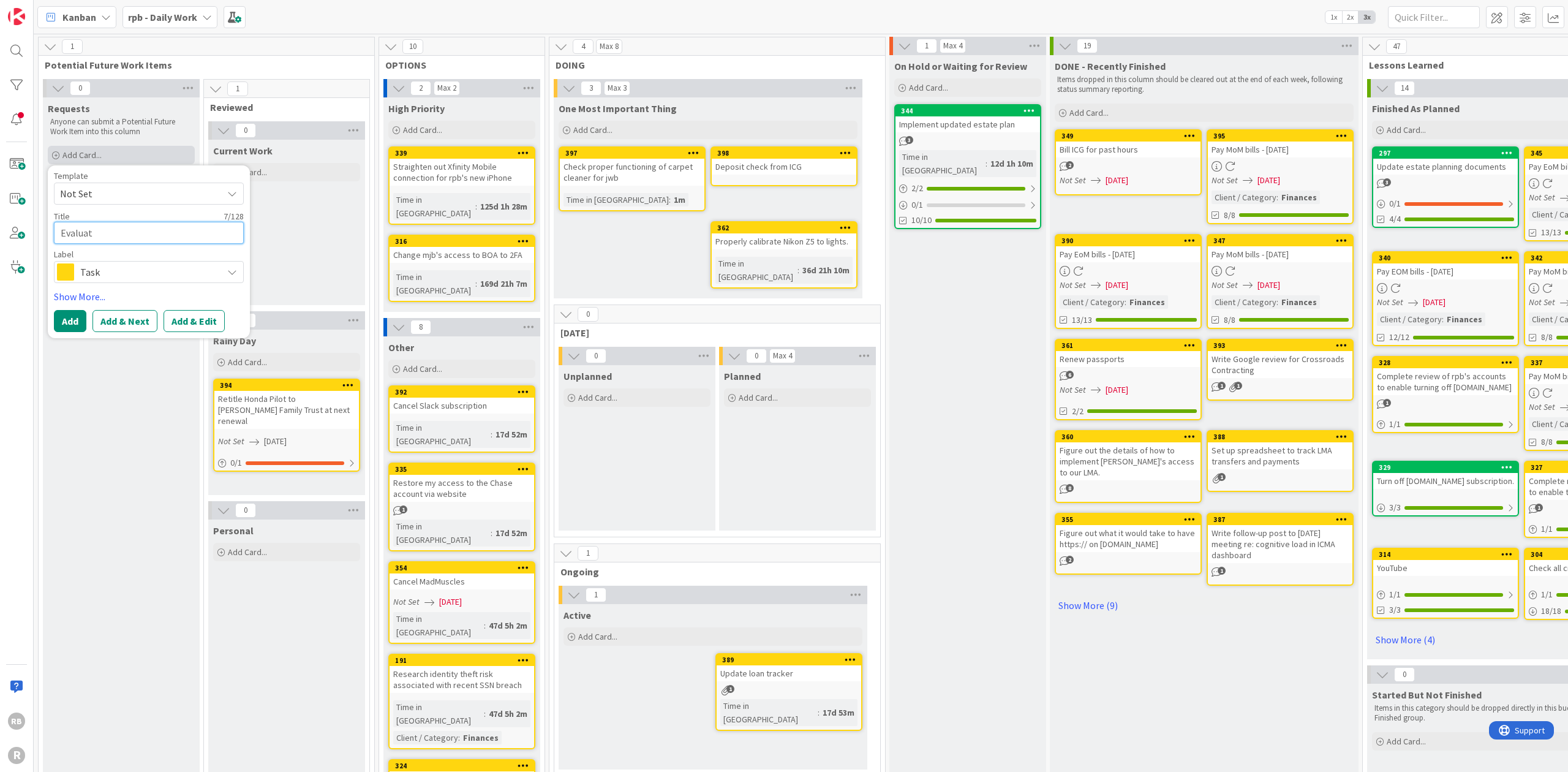
type textarea "Evaluate"
type textarea "x"
type textarea "Evaluate"
type textarea "x"
type textarea "Evaluate p"
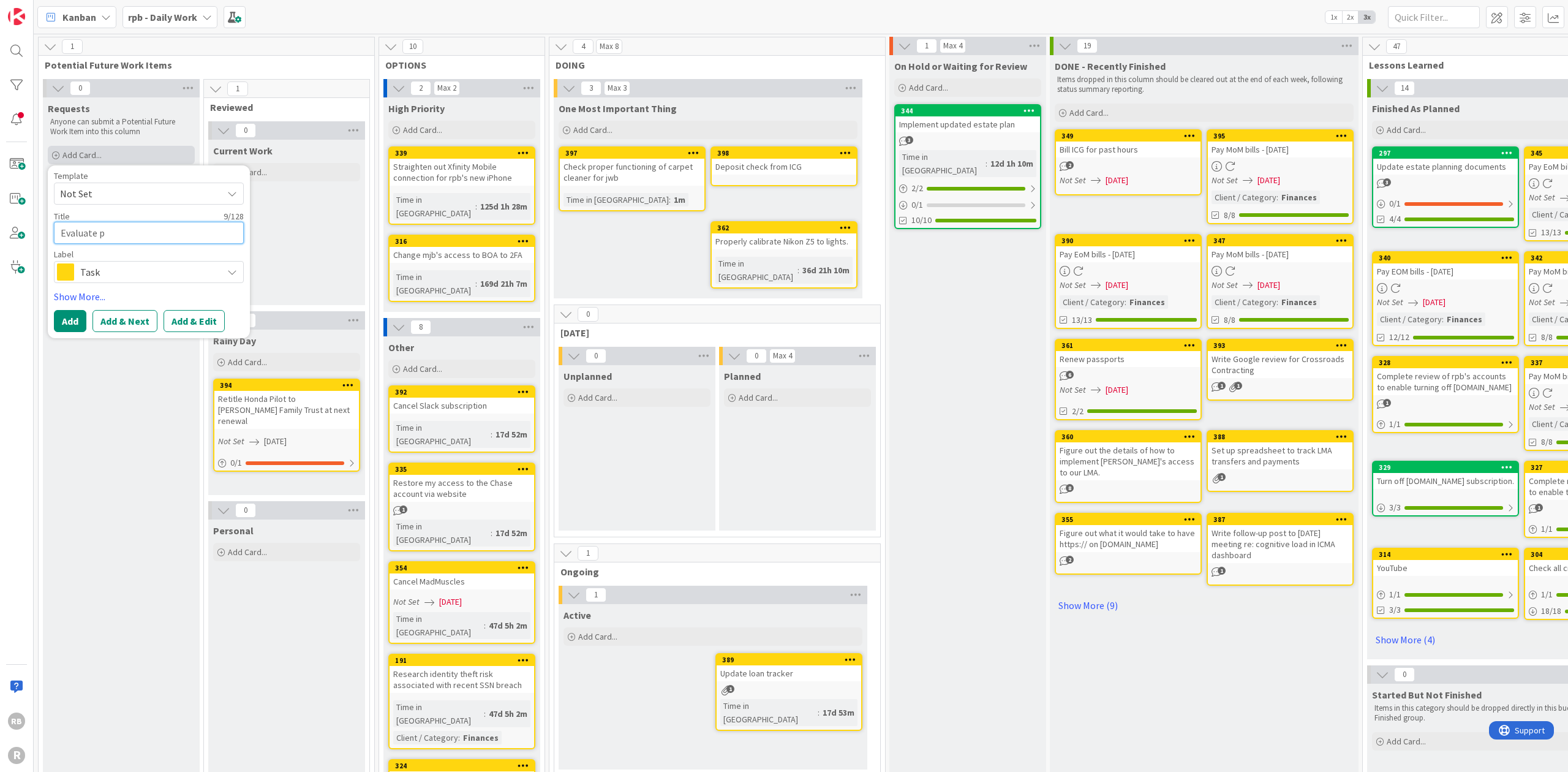
type textarea "x"
type textarea "Evaluate pr"
type textarea "x"
type textarea "Evaluate pri"
type textarea "x"
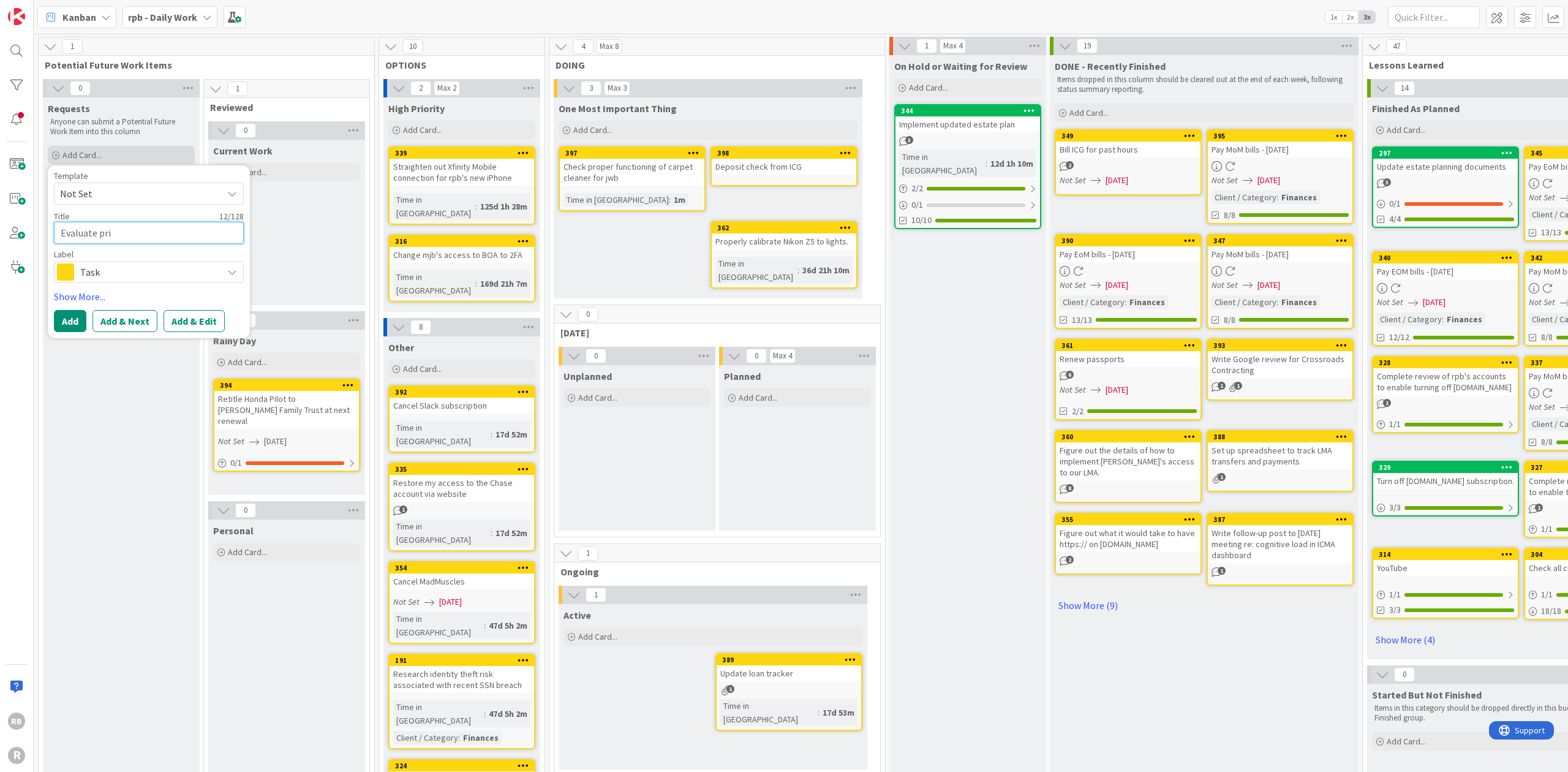
type textarea "Evaluate prin"
type textarea "x"
type textarea "Evaluate print"
type textarea "x"
type textarea "Evaluate printe"
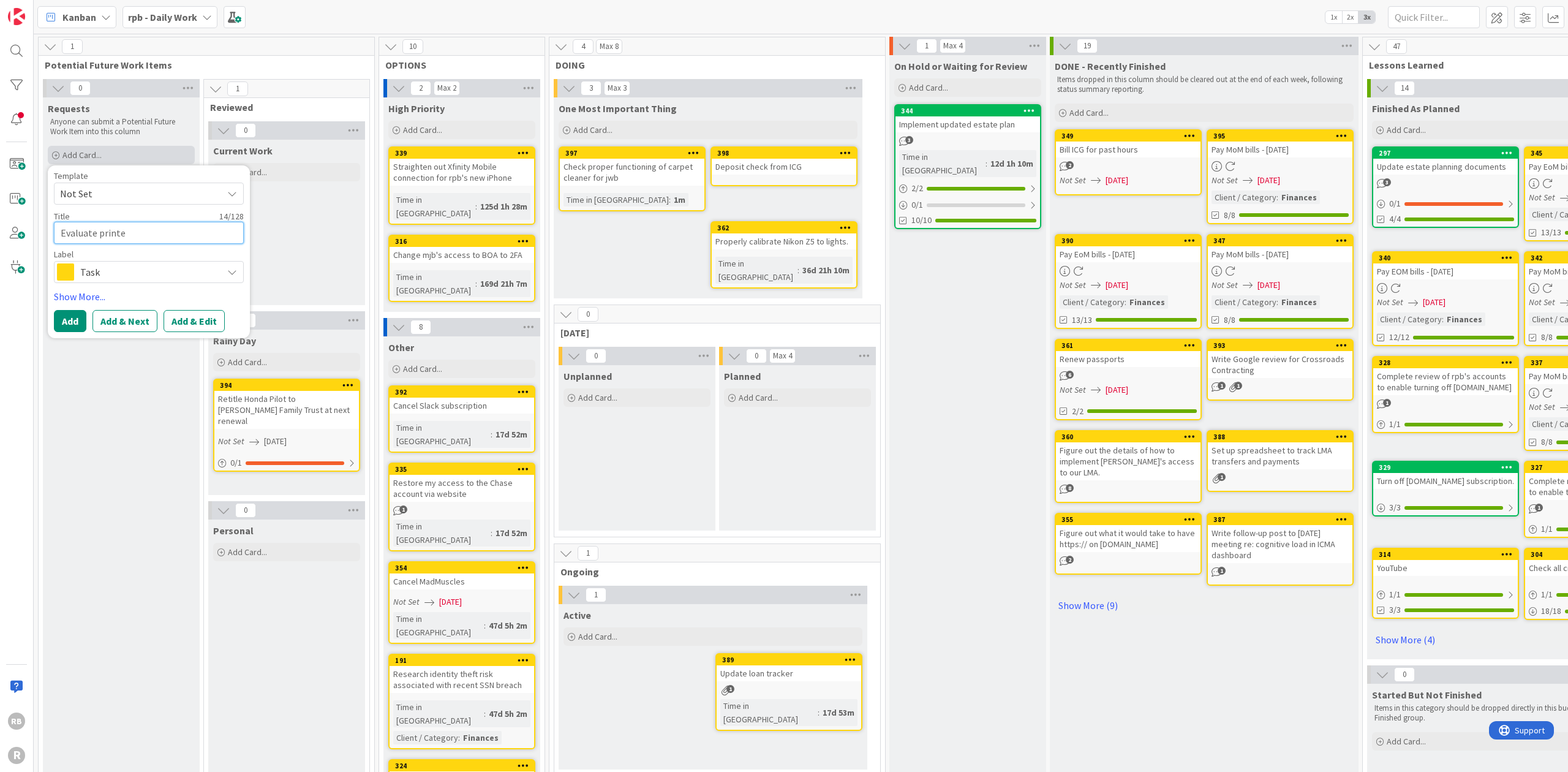
type textarea "x"
type textarea "Evaluate printer"
type textarea "x"
type textarea "Evaluate printer"
type textarea "x"
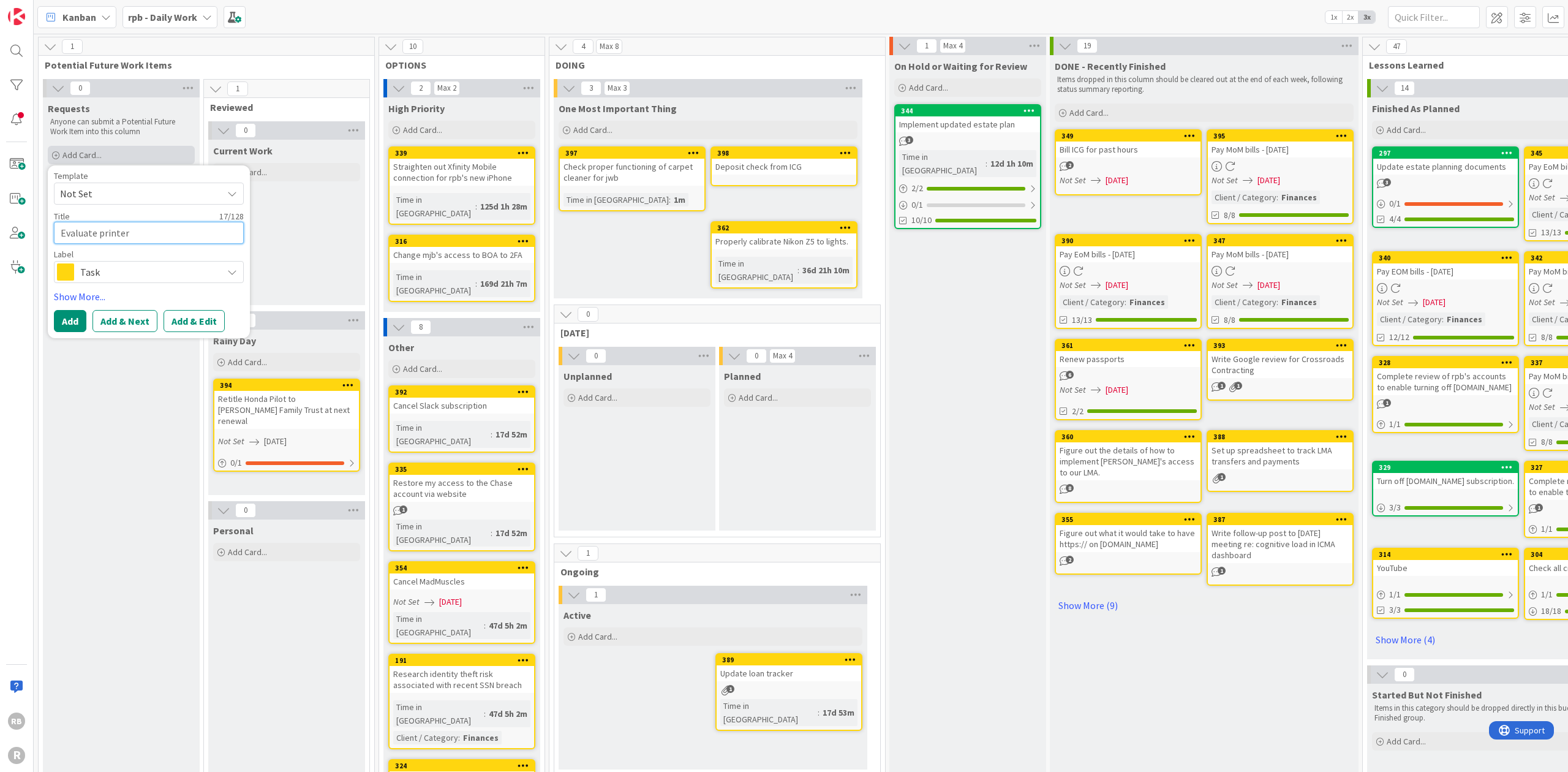
type textarea "Evaluate printer o"
type textarea "x"
type textarea "Evaluate printer op"
type textarea "x"
type textarea "Evaluate printer opt"
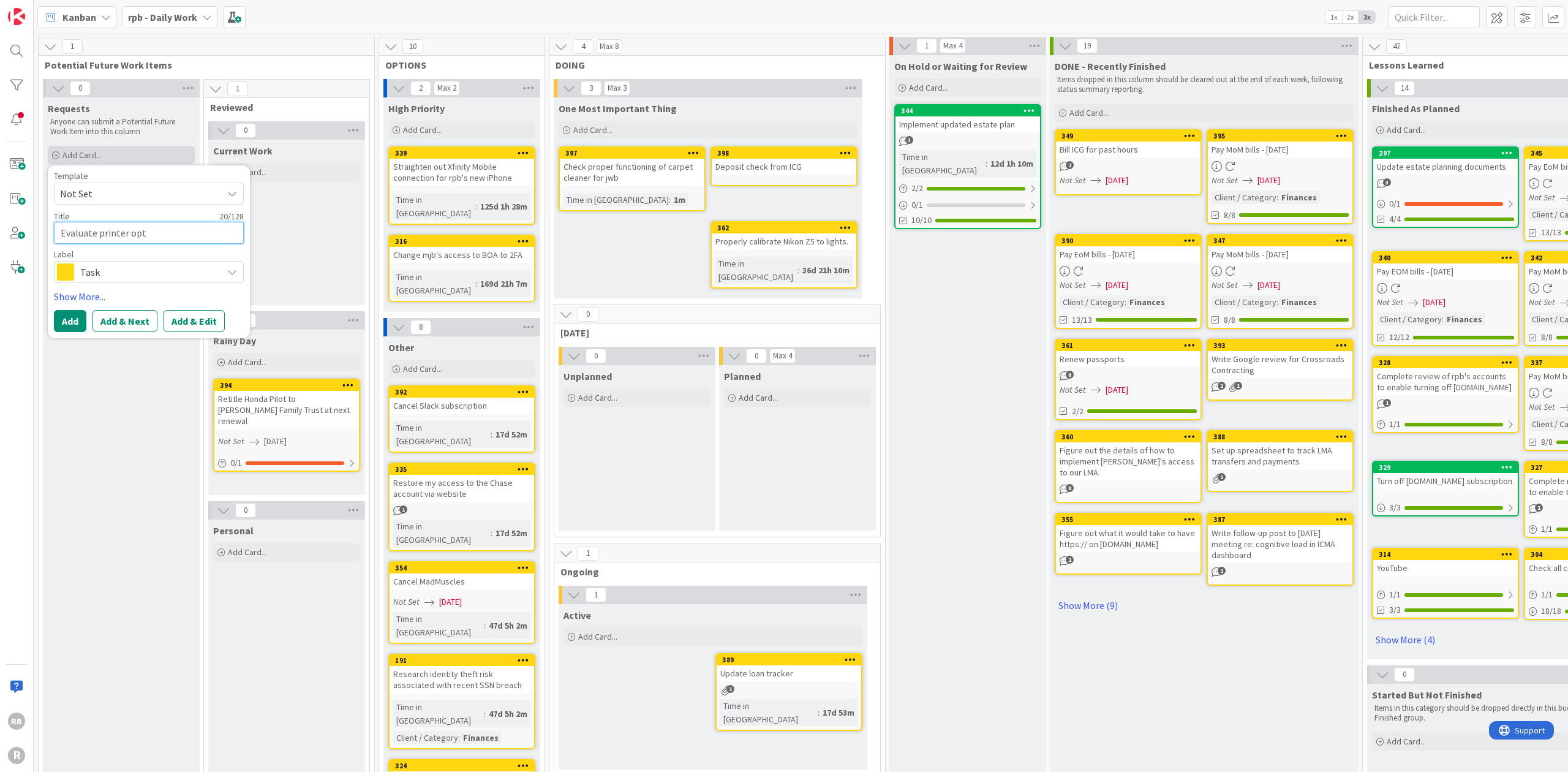
type textarea "x"
type textarea "Evaluate printer optio"
type textarea "x"
type textarea "Evaluate printer option"
type textarea "x"
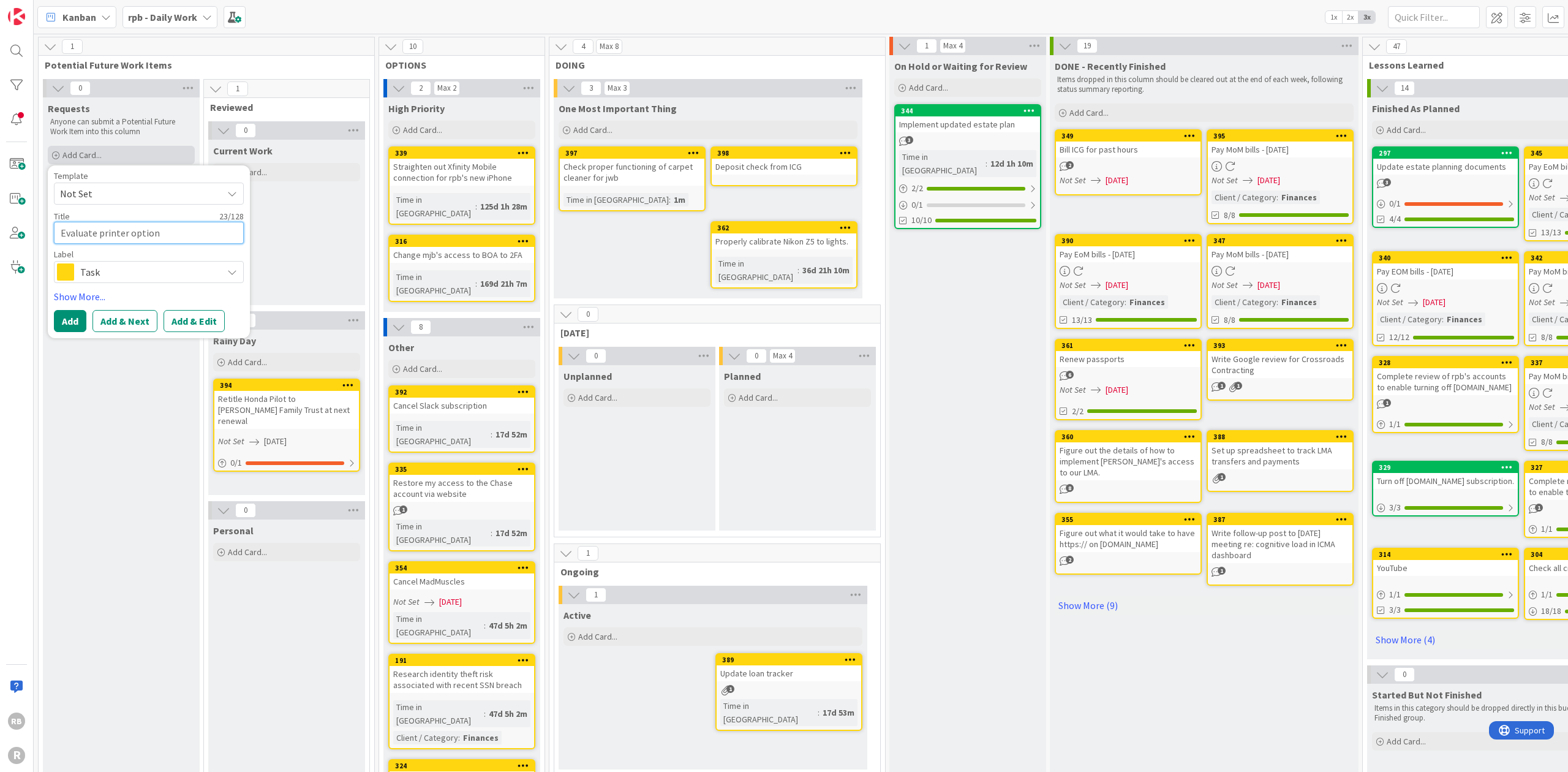
type textarea "Evaluate printer option"
type textarea "x"
type textarea "Evaluate printer option f"
type textarea "x"
type textarea "Evaluate printer option fo"
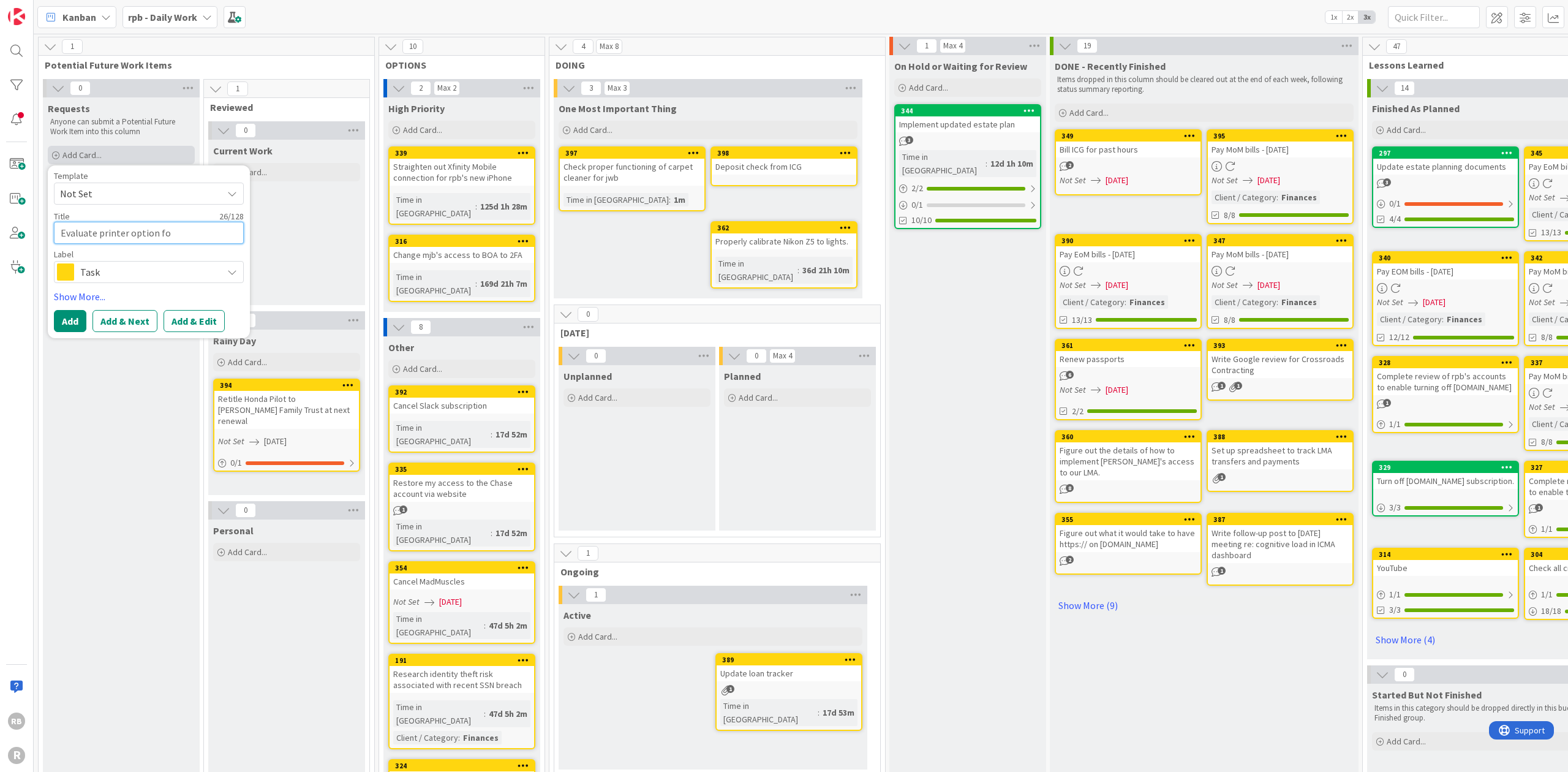
type textarea "x"
type textarea "Evaluate printer option for"
type textarea "x"
type textarea "Evaluate printer option for"
type textarea "x"
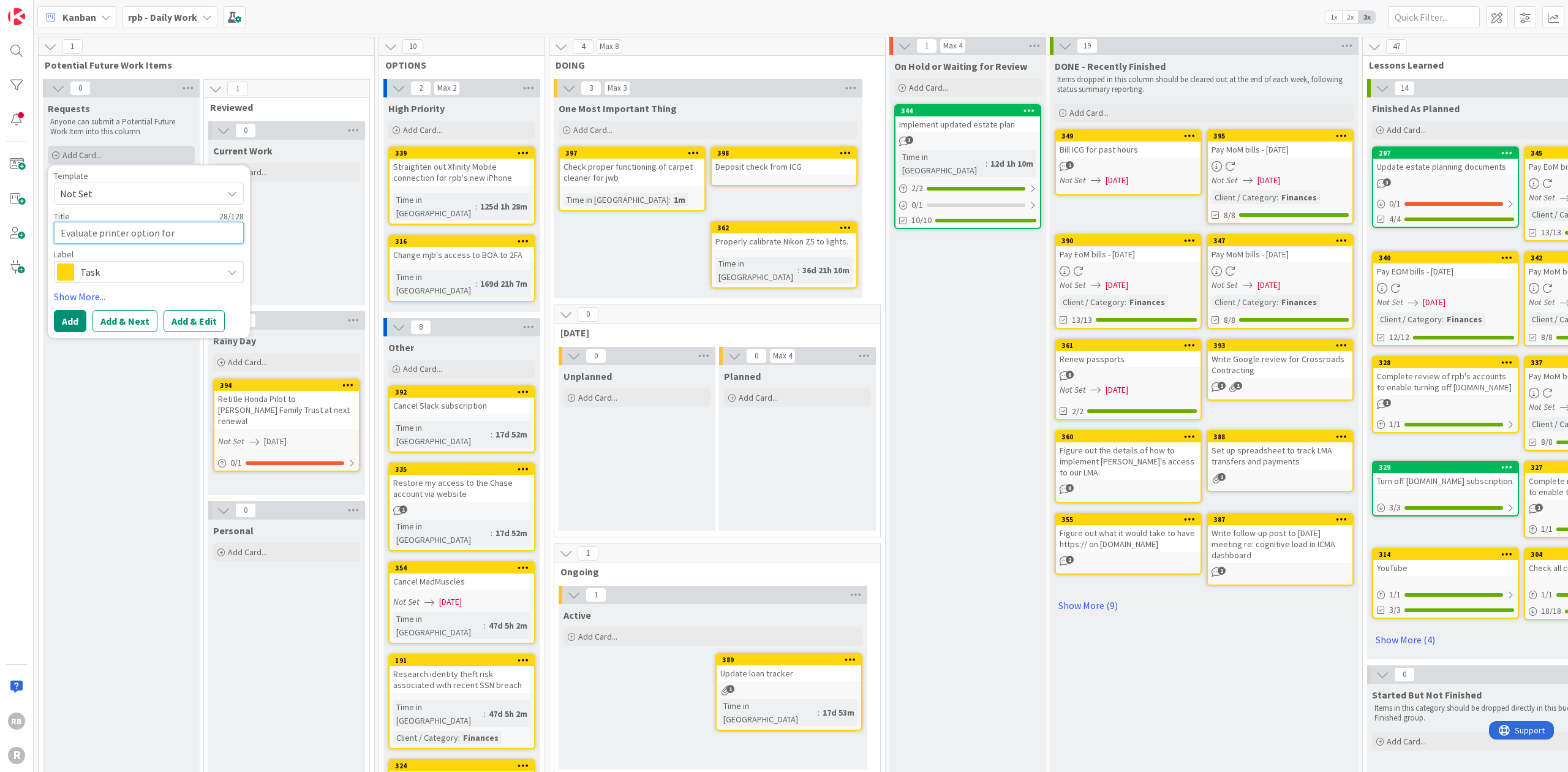
type textarea "Evaluate printer option for m"
type textarea "x"
type textarea "Evaluate printer option for mj"
click at [74, 313] on button "Add" at bounding box center [70, 321] width 33 height 22
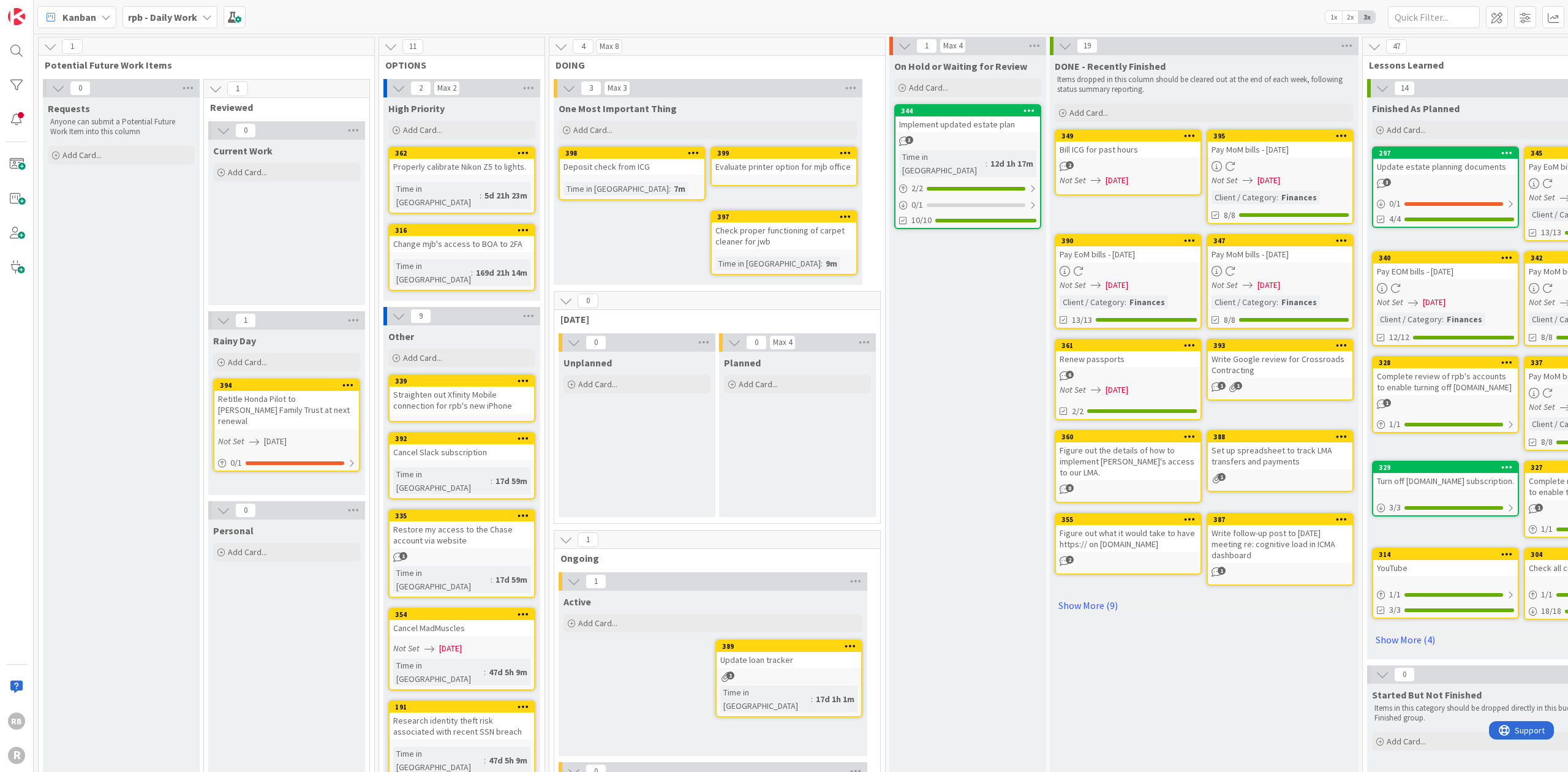
drag, startPoint x: 1001, startPoint y: 372, endPoint x: 843, endPoint y: 354, distance: 159.0
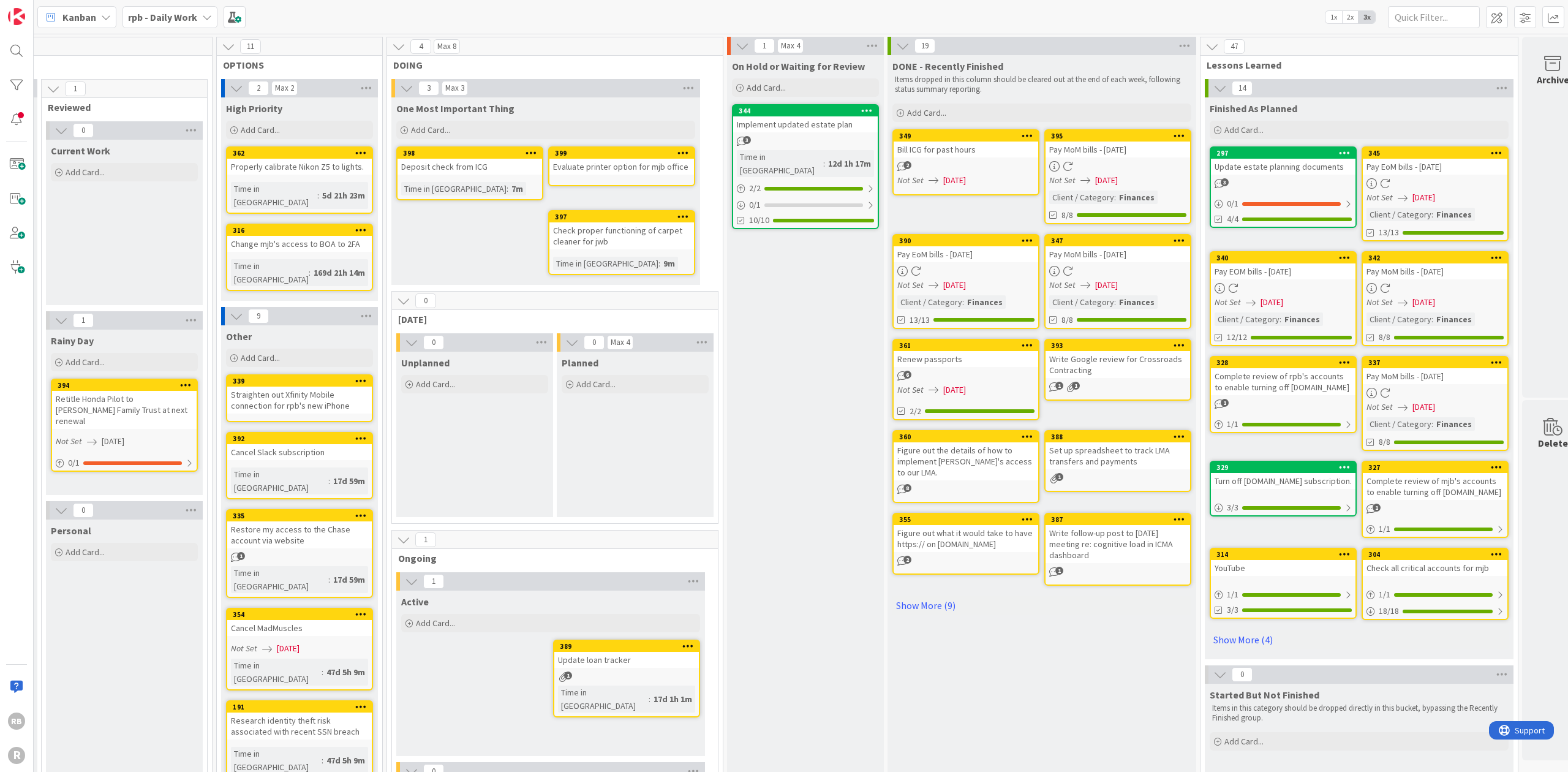
scroll to position [0, 191]
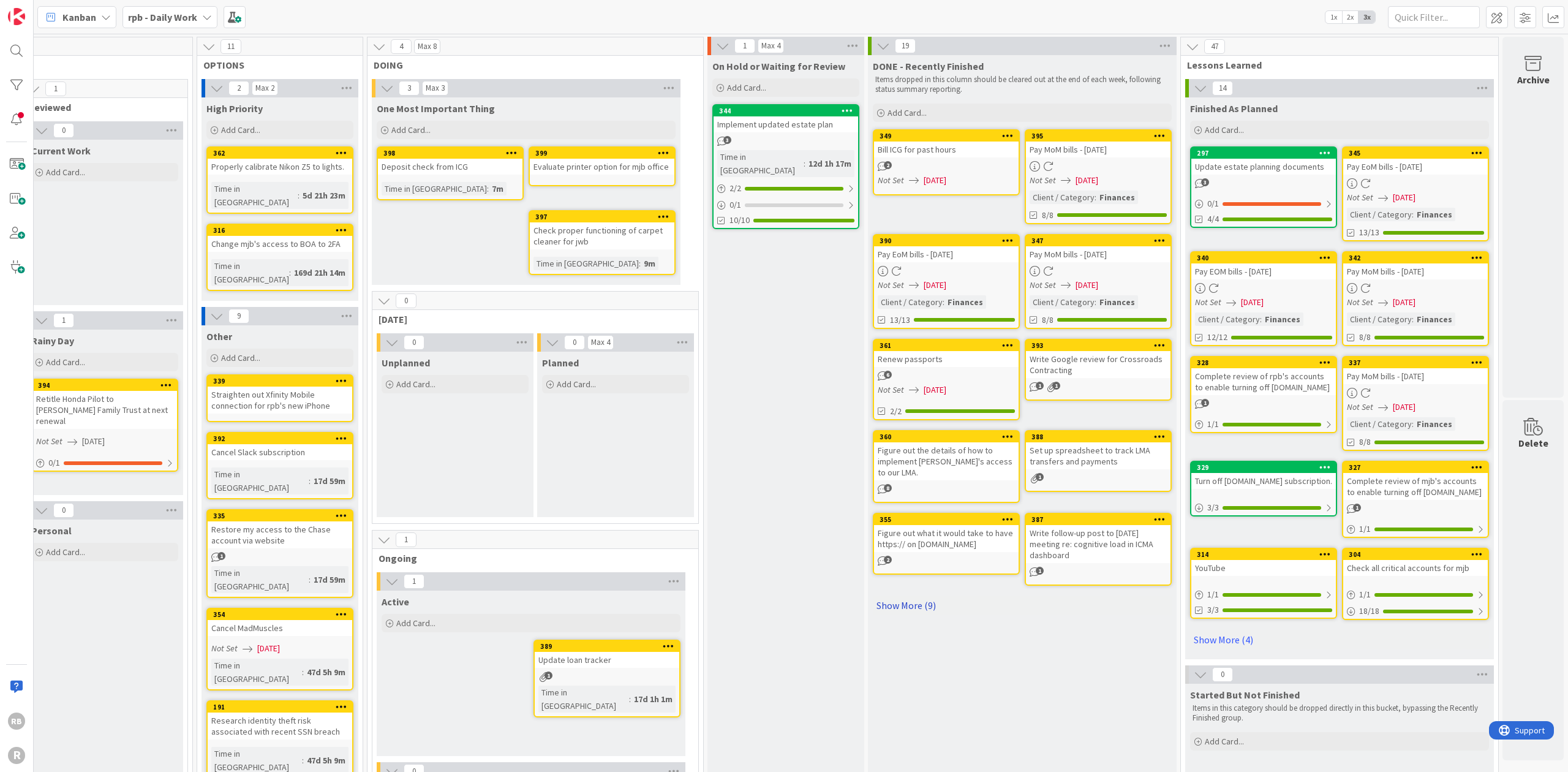
click at [898, 595] on link "Show More (9)" at bounding box center [1022, 605] width 299 height 20
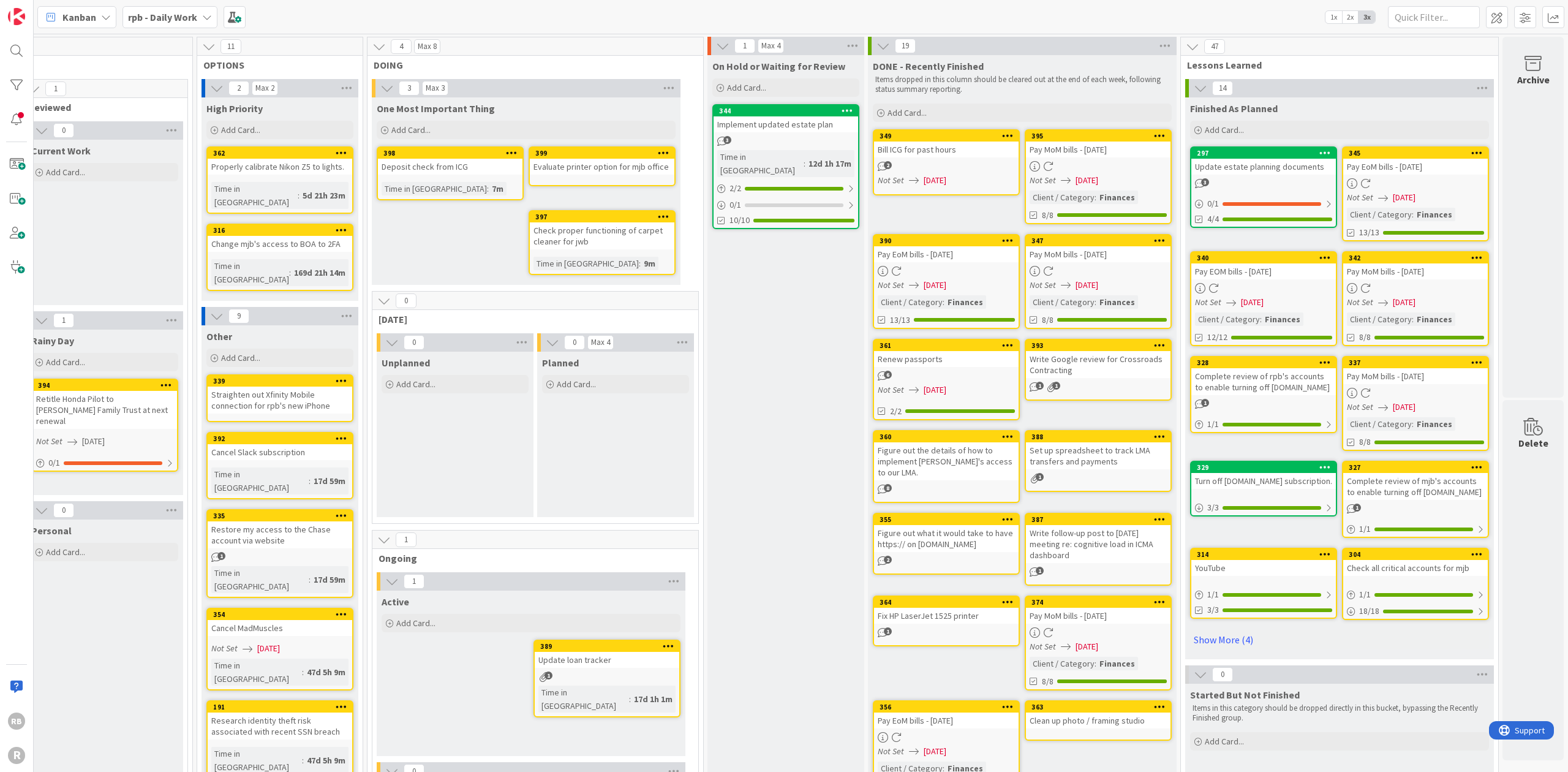
click at [104, 14] on icon at bounding box center [105, 17] width 10 height 10
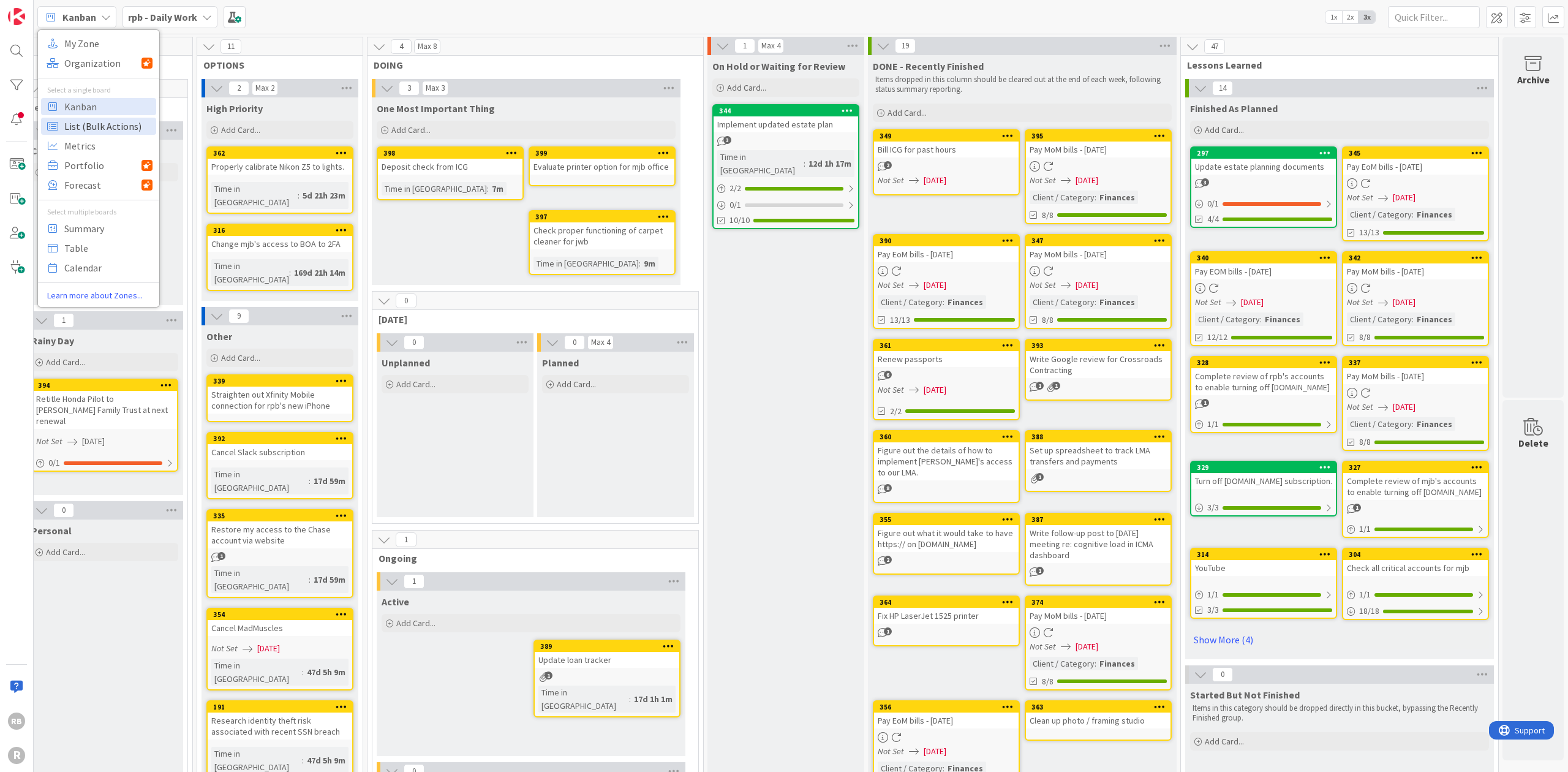
click at [78, 122] on span "List (Bulk Actions)" at bounding box center [108, 126] width 88 height 18
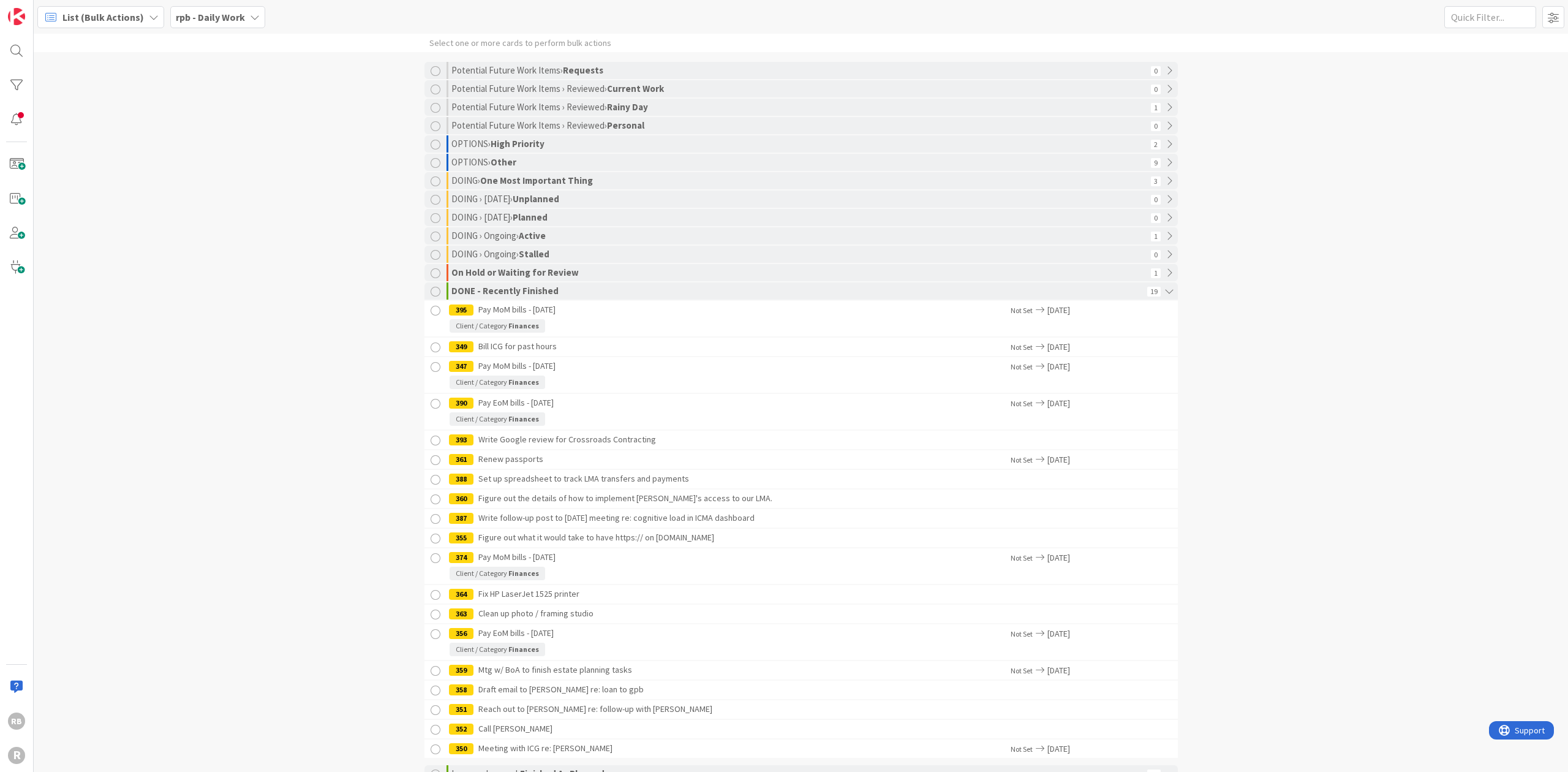
scroll to position [82, 0]
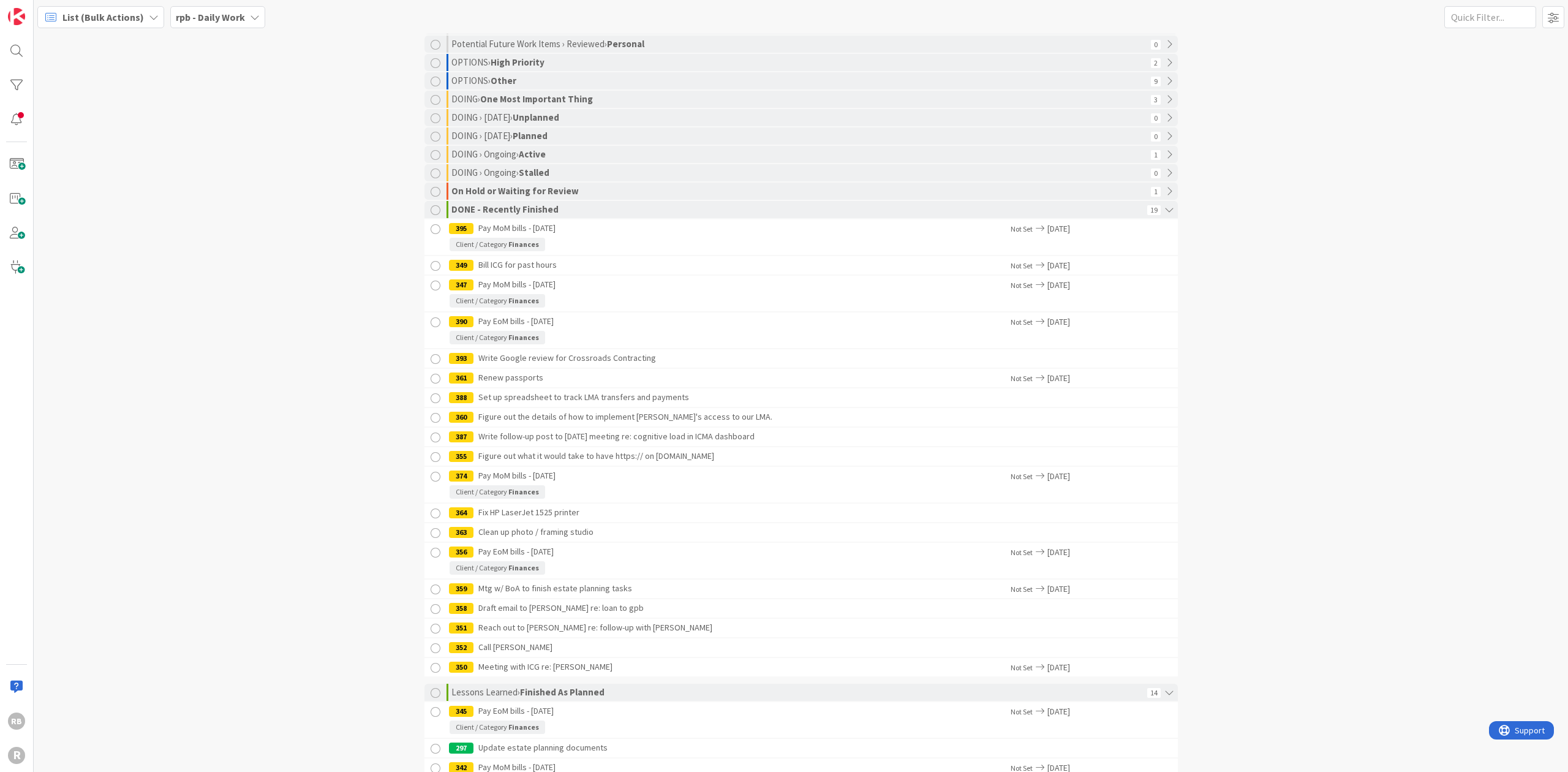
click at [428, 378] on div at bounding box center [436, 378] width 15 height 15
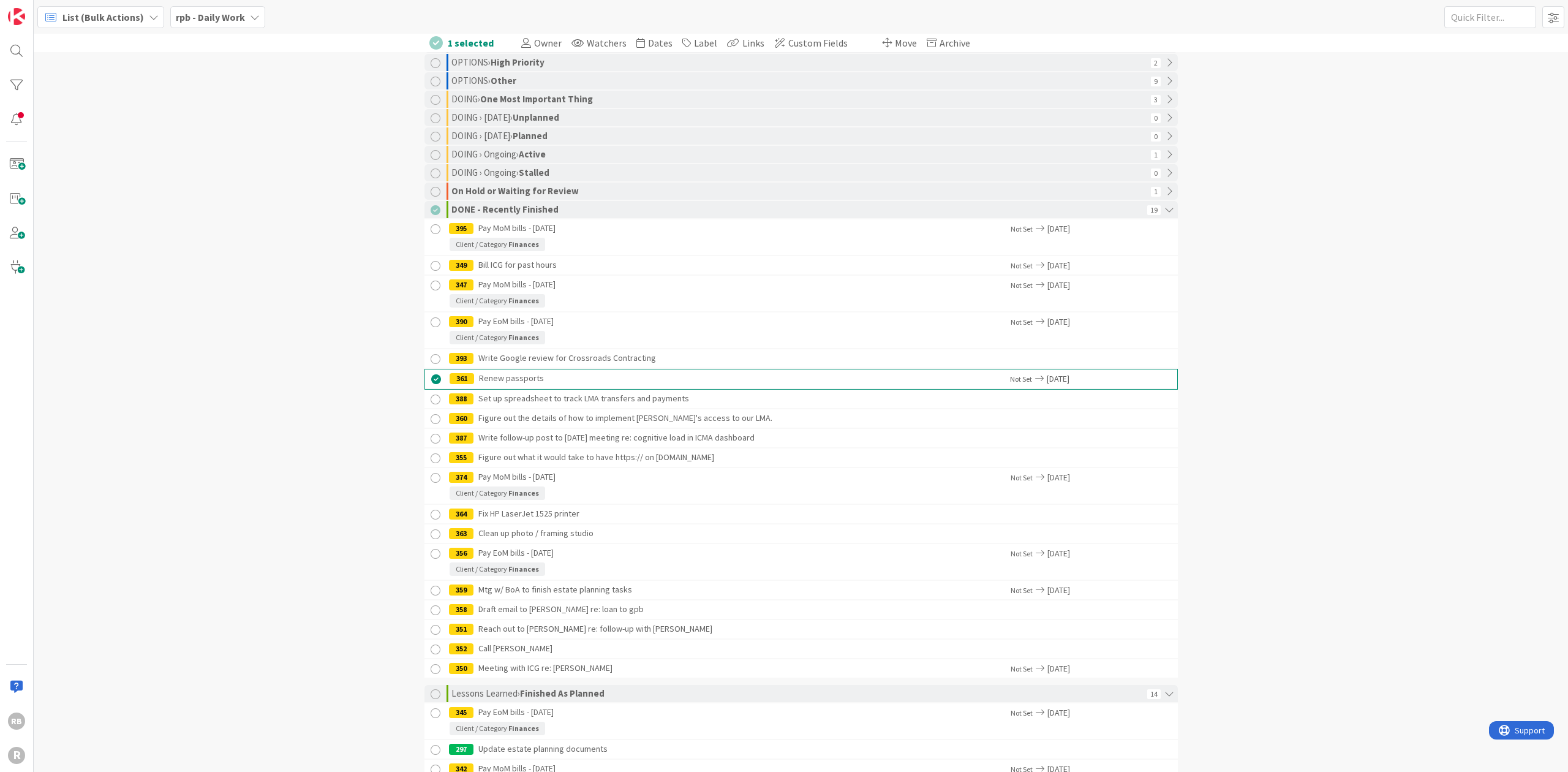
click at [429, 398] on div at bounding box center [436, 399] width 15 height 15
click at [428, 419] on div at bounding box center [436, 420] width 15 height 15
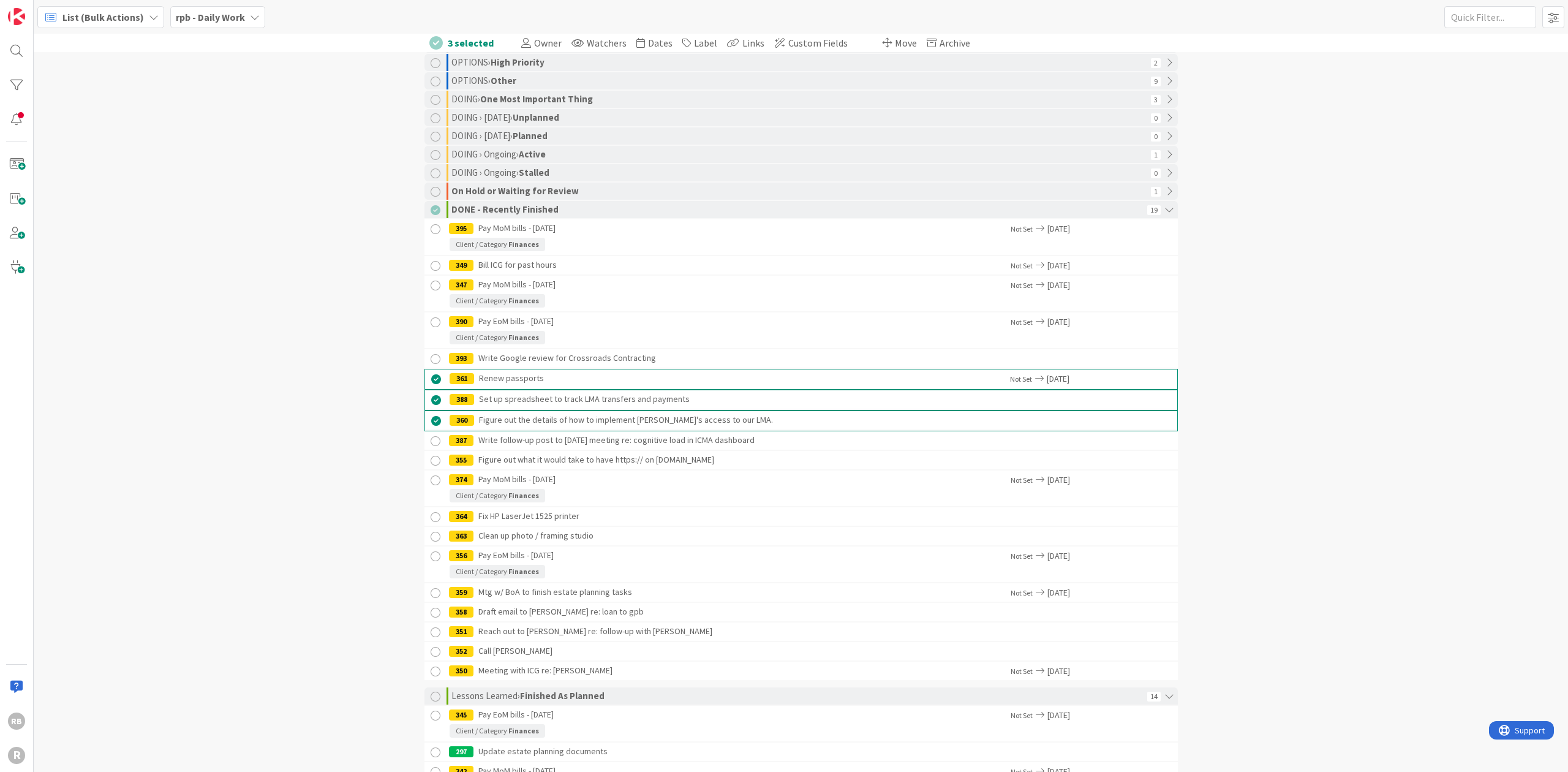
click at [429, 399] on div at bounding box center [436, 400] width 15 height 15
click at [431, 438] on div at bounding box center [436, 440] width 15 height 15
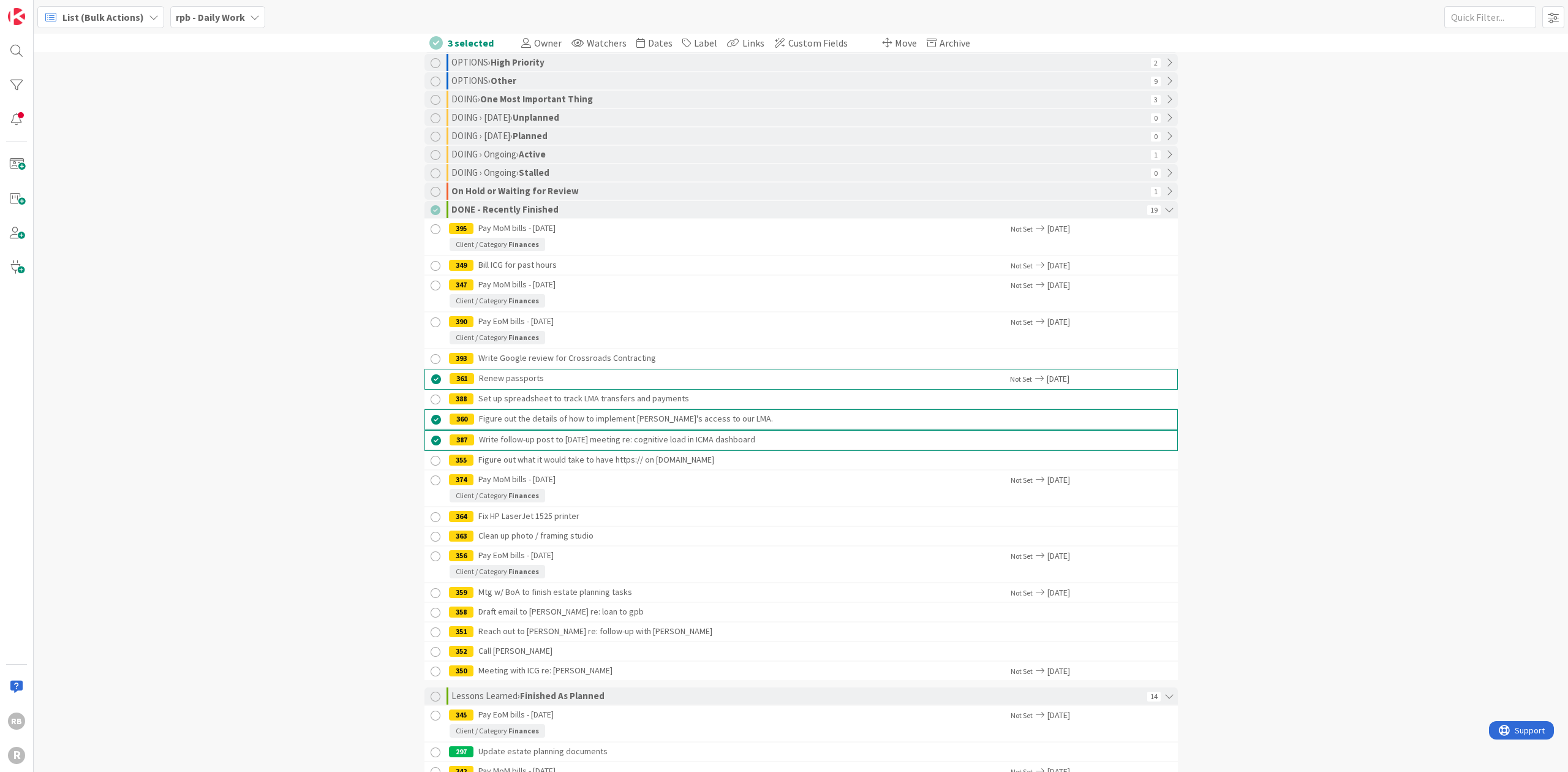
click at [429, 459] on div at bounding box center [436, 461] width 15 height 15
click at [428, 478] on div at bounding box center [436, 481] width 15 height 15
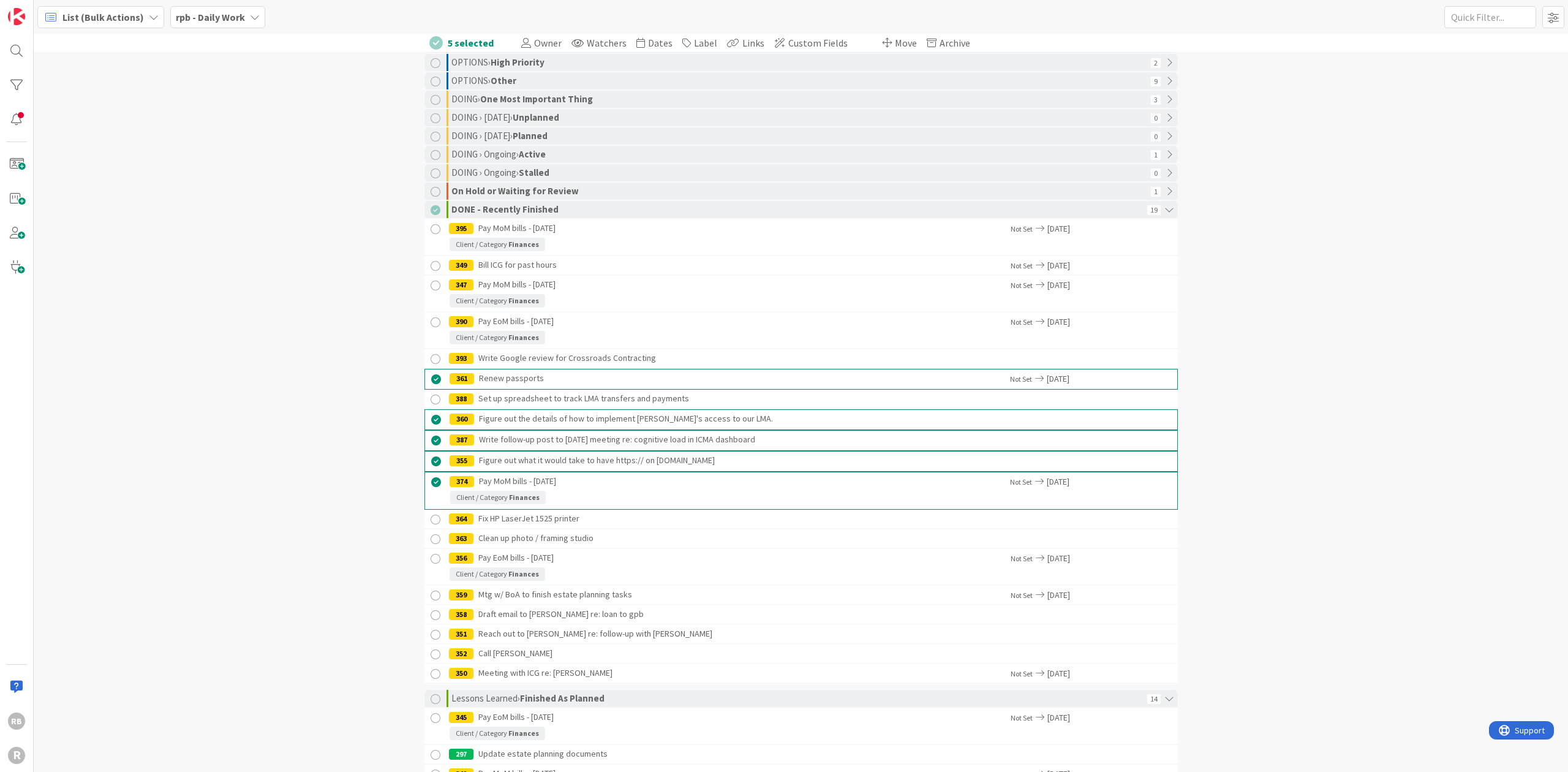
click at [431, 478] on div at bounding box center [436, 482] width 15 height 15
click at [430, 515] on div at bounding box center [436, 518] width 15 height 15
click at [430, 536] on div at bounding box center [436, 539] width 15 height 15
click at [431, 555] on div at bounding box center [436, 560] width 15 height 15
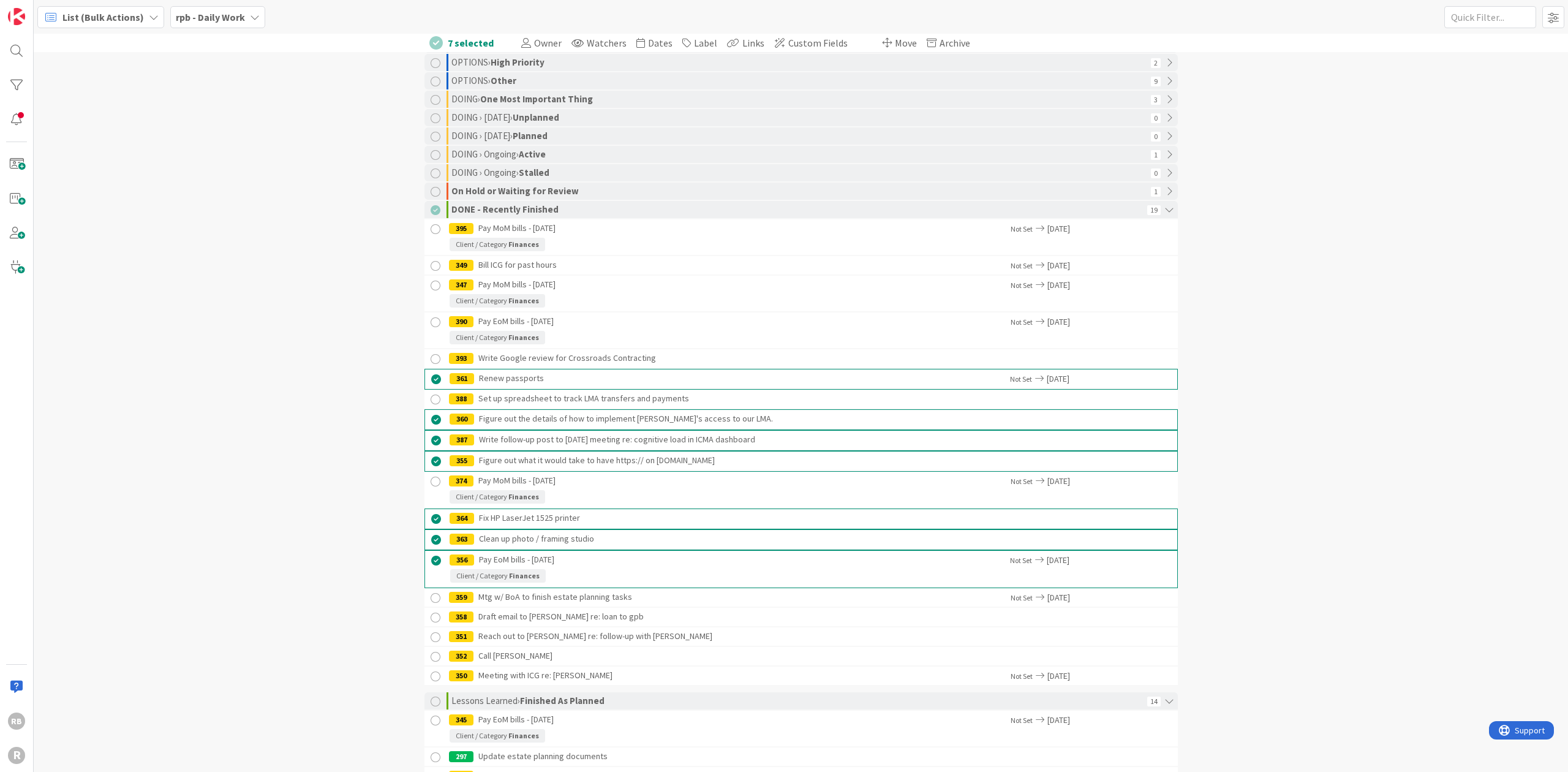
click at [431, 594] on div at bounding box center [436, 598] width 15 height 15
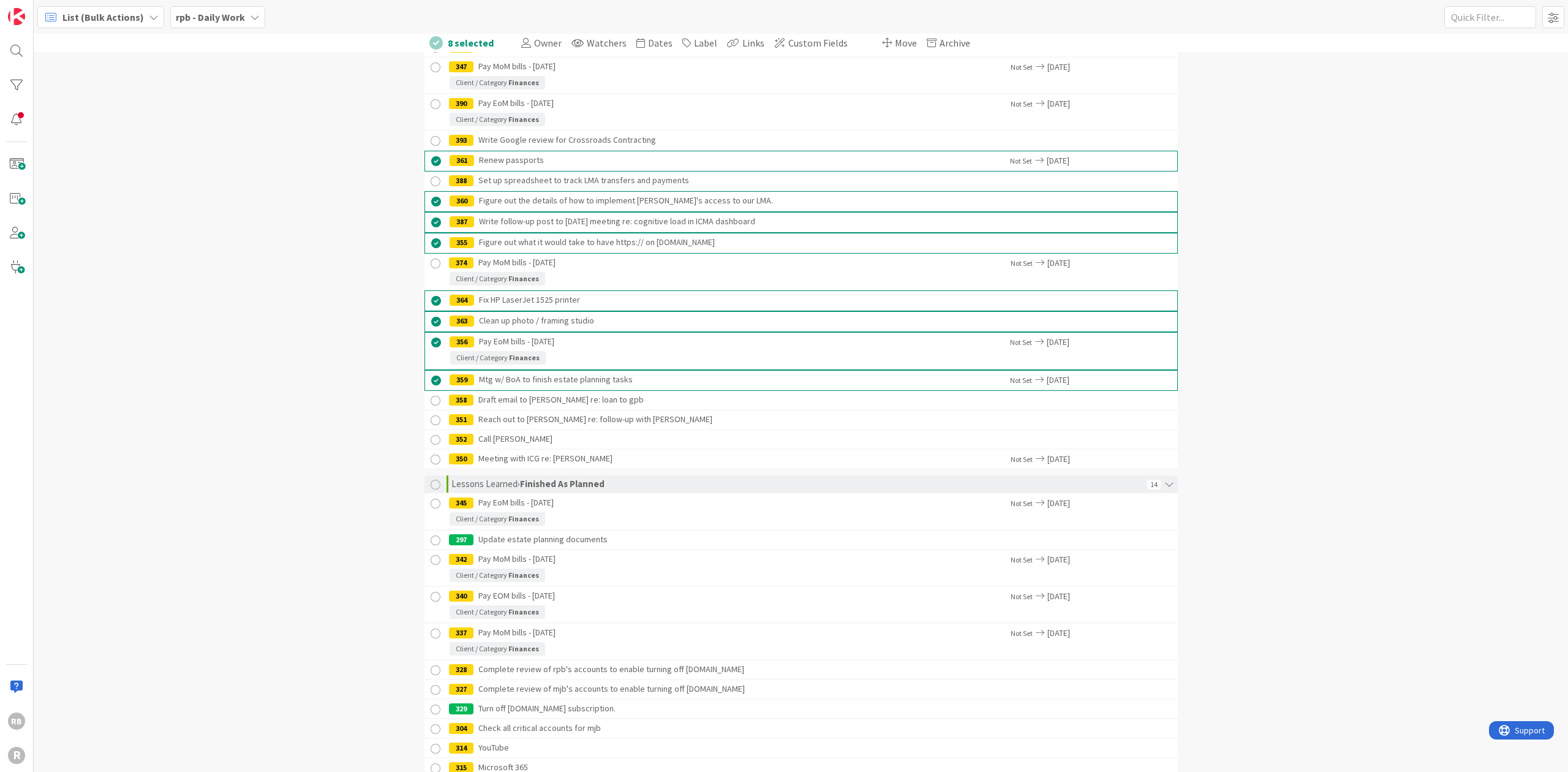
scroll to position [327, 0]
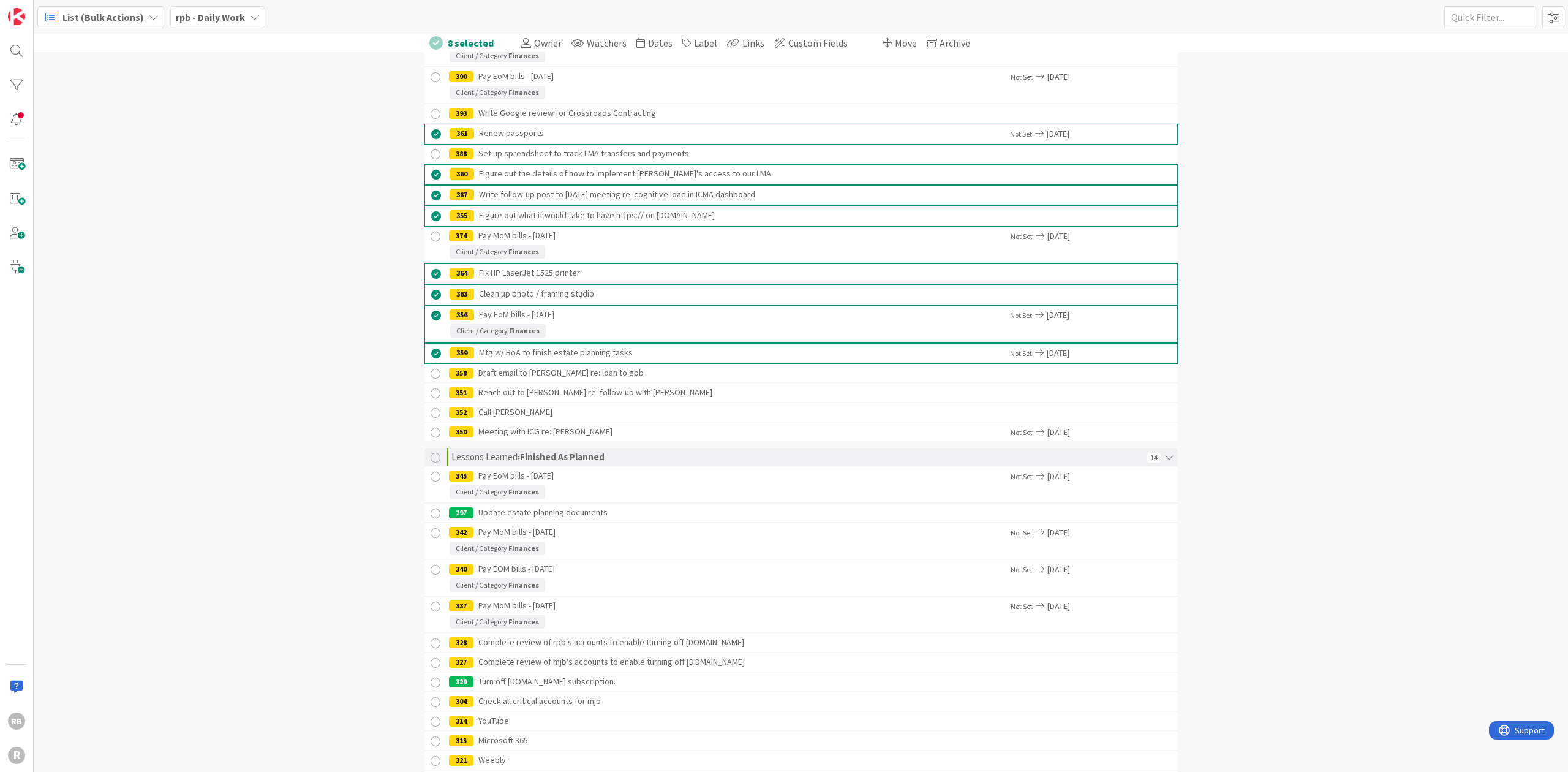
click at [430, 370] on div at bounding box center [436, 374] width 15 height 15
click at [431, 389] on div at bounding box center [436, 395] width 15 height 15
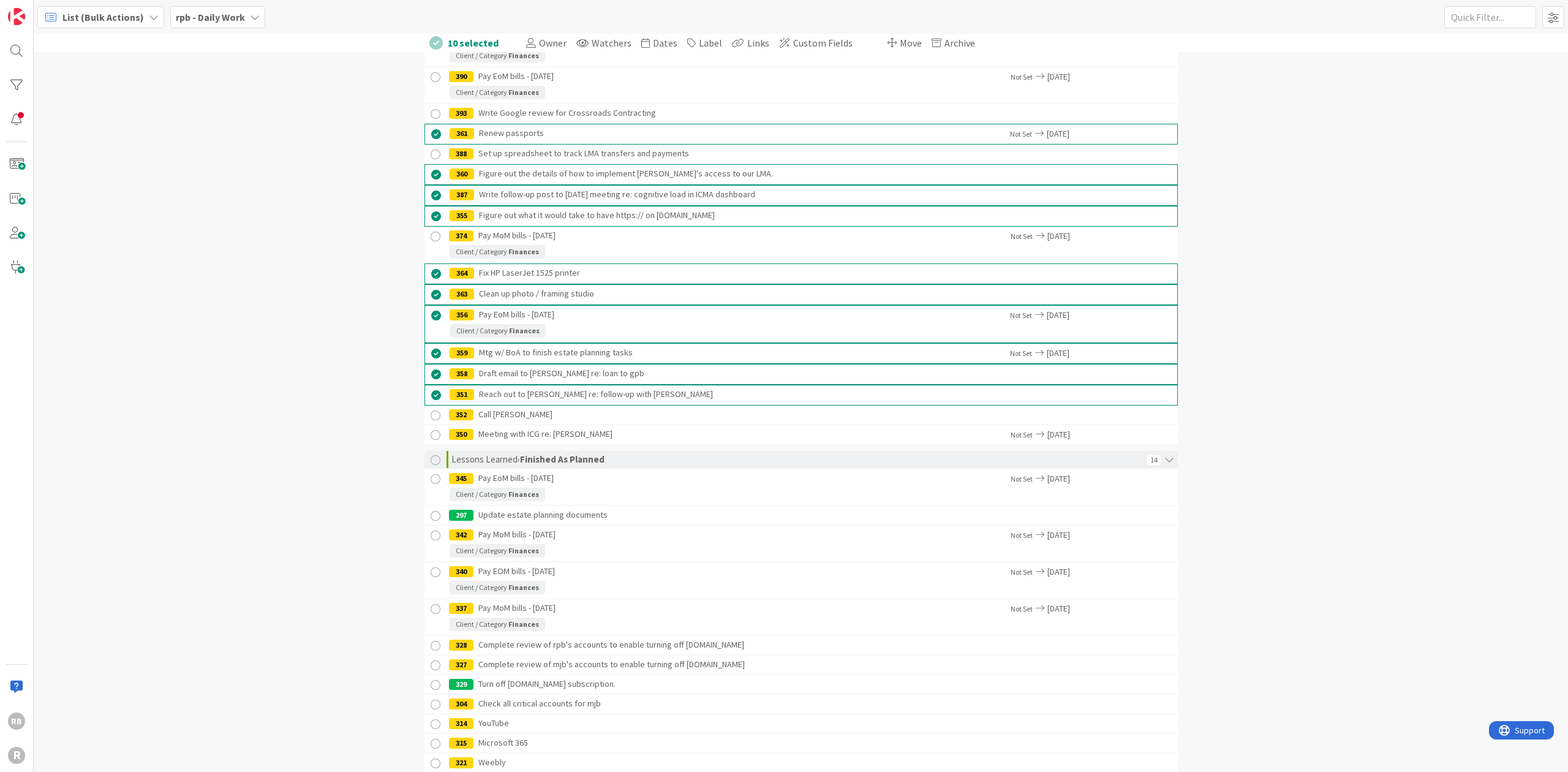
click at [430, 410] on div at bounding box center [436, 415] width 15 height 15
click at [428, 434] on div at bounding box center [436, 436] width 15 height 15
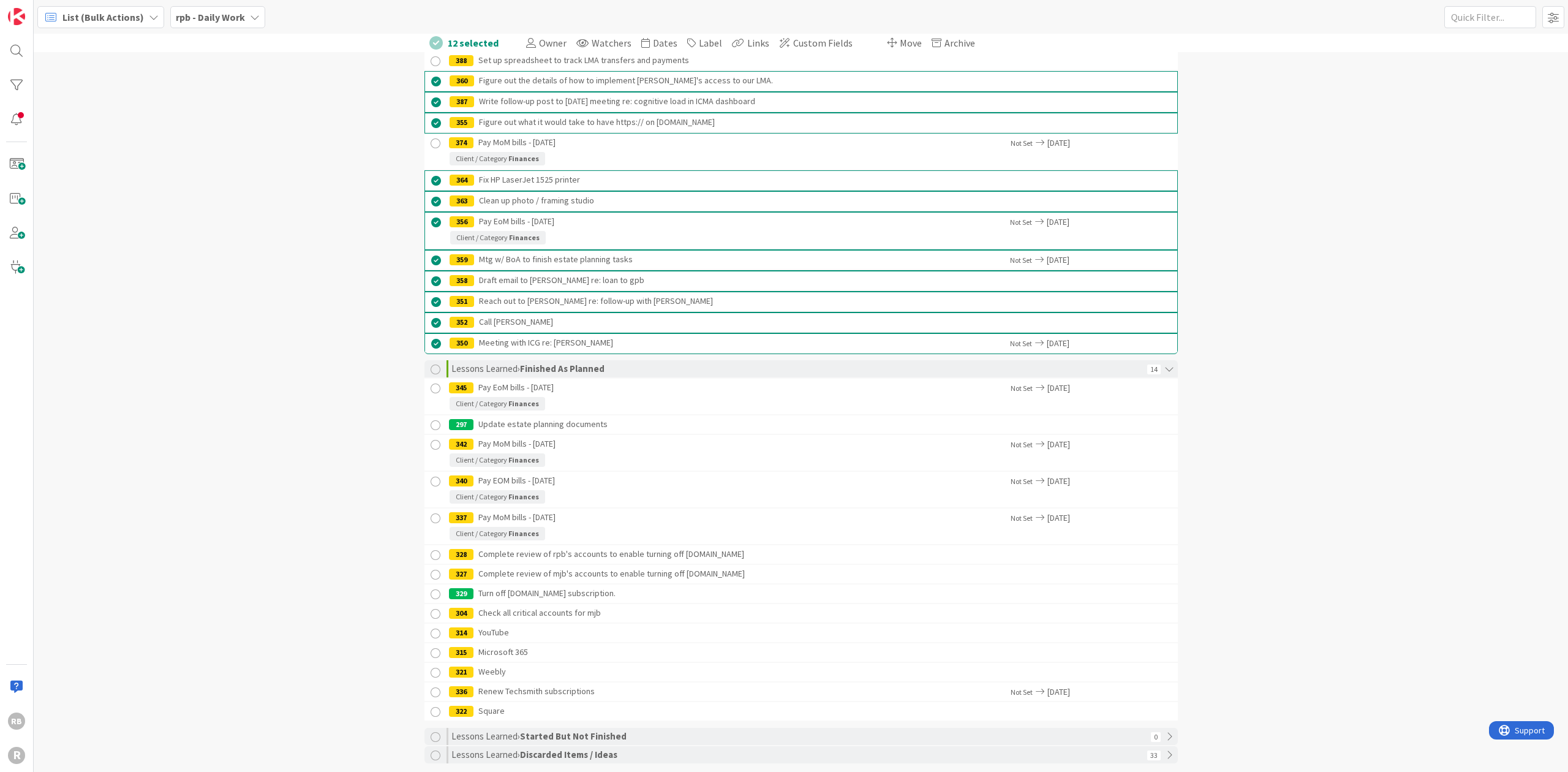
scroll to position [437, 0]
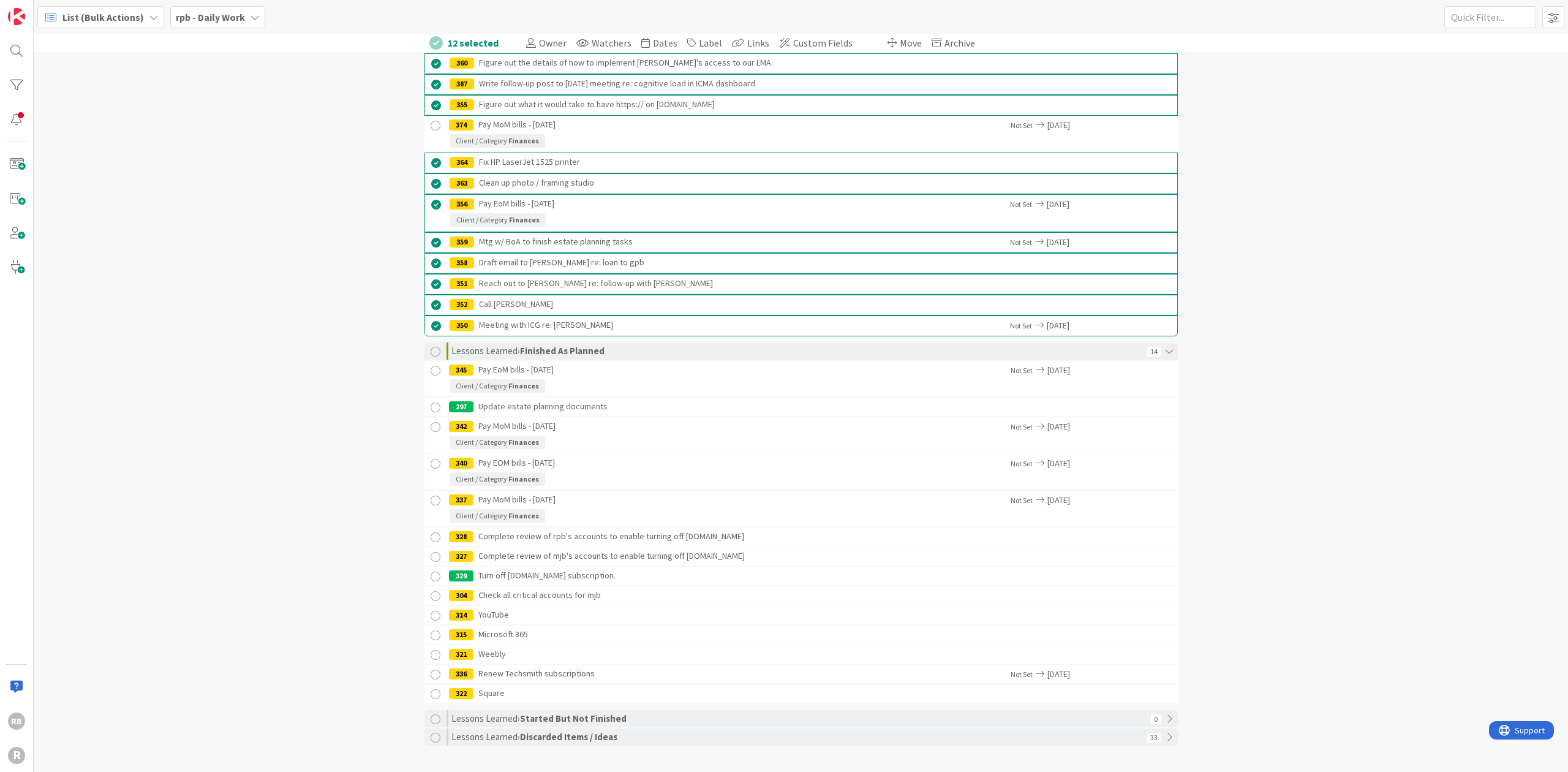
click at [429, 366] on div at bounding box center [436, 370] width 15 height 15
click at [429, 403] on div at bounding box center [436, 408] width 15 height 15
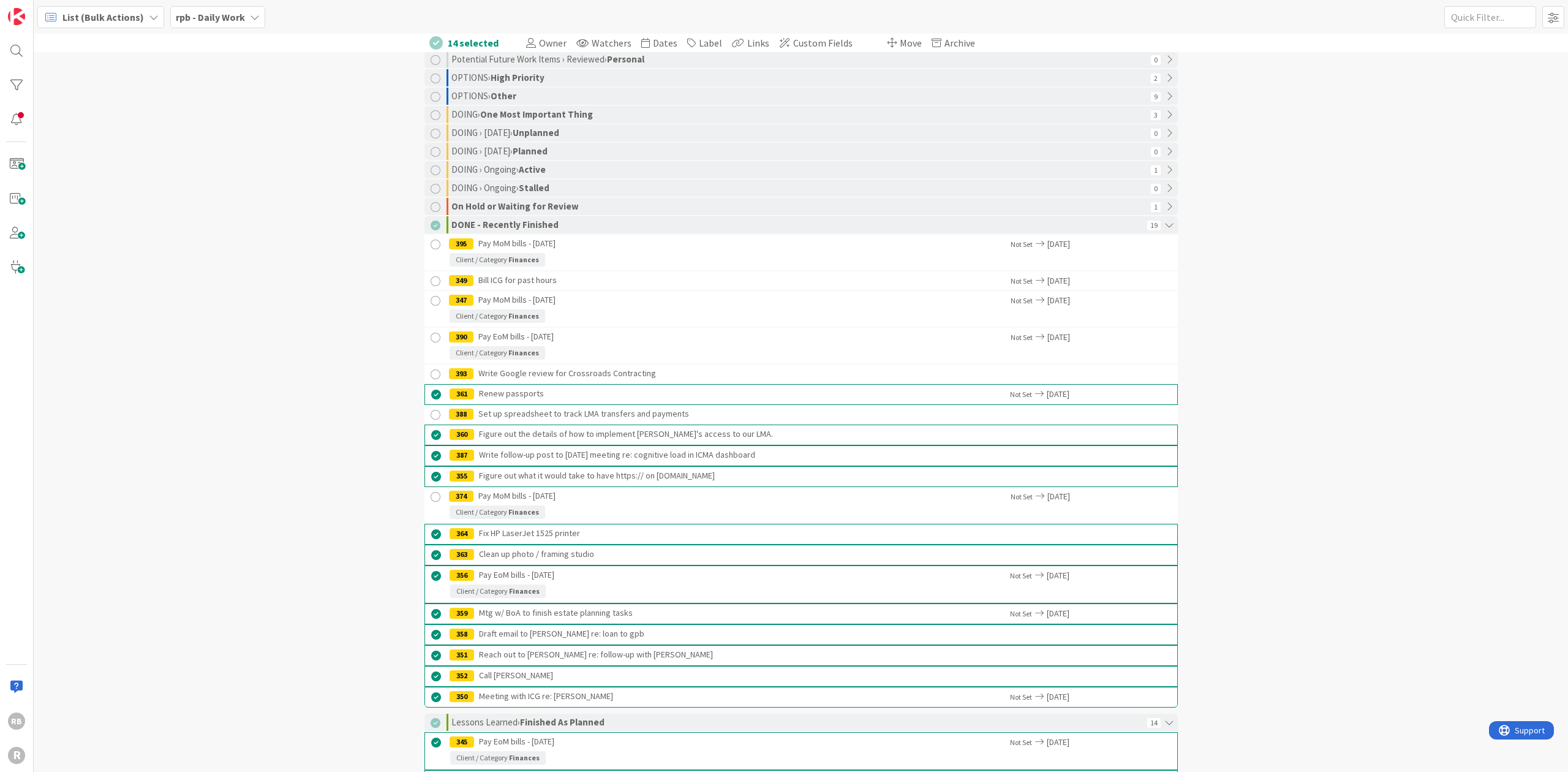
scroll to position [29, 0]
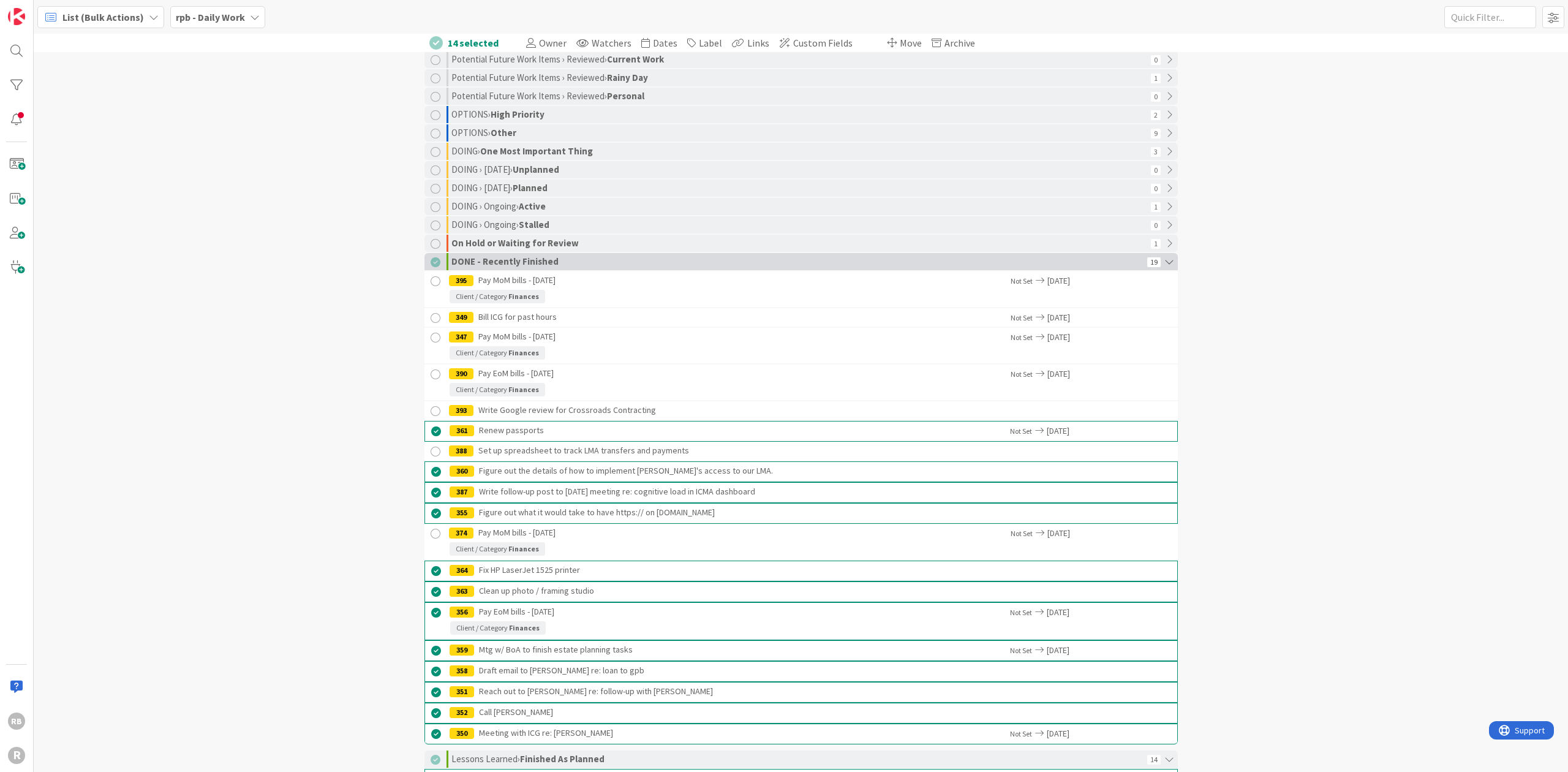
click at [431, 262] on div at bounding box center [436, 262] width 10 height 10
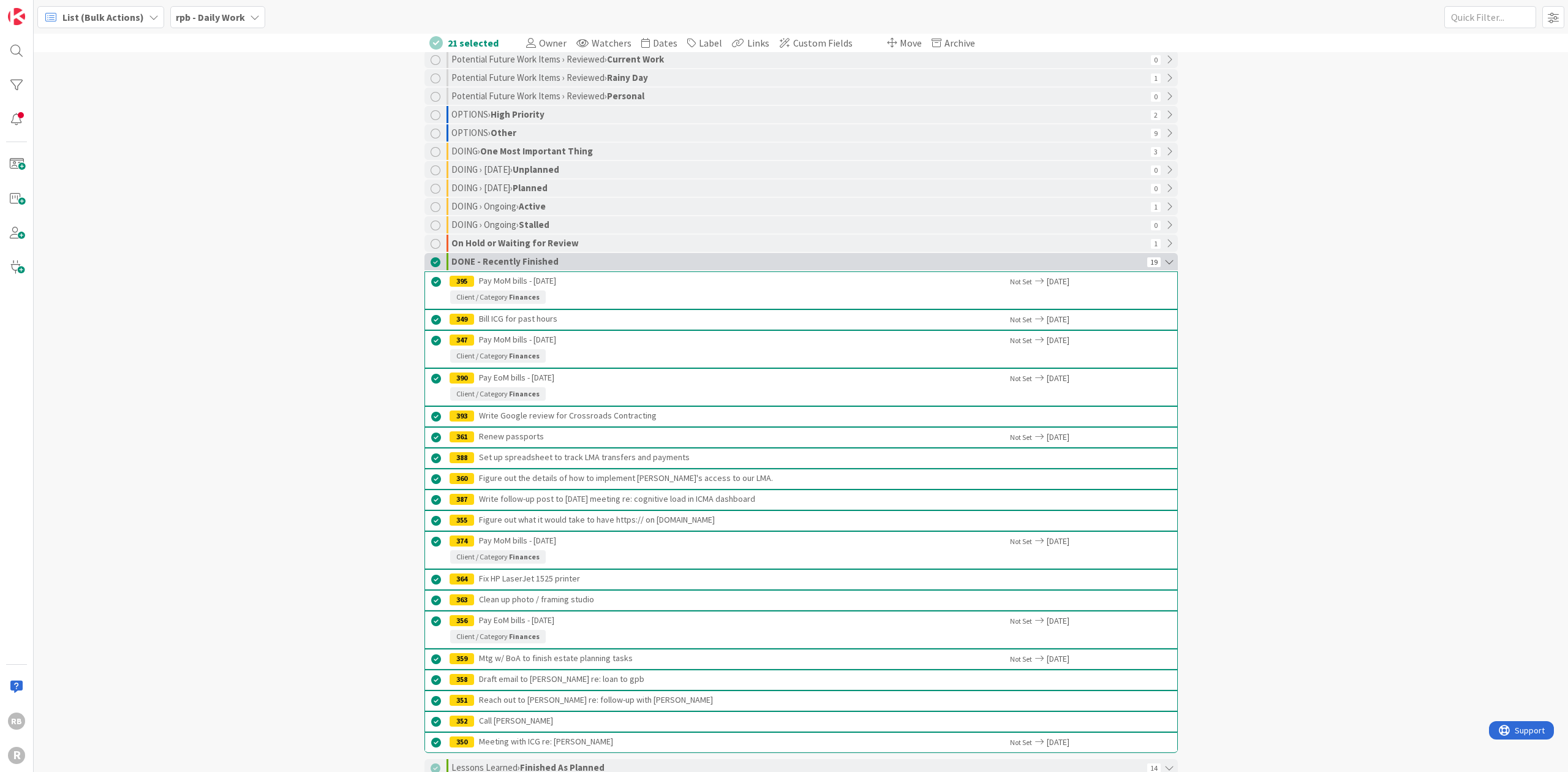
click at [431, 262] on div at bounding box center [436, 262] width 10 height 10
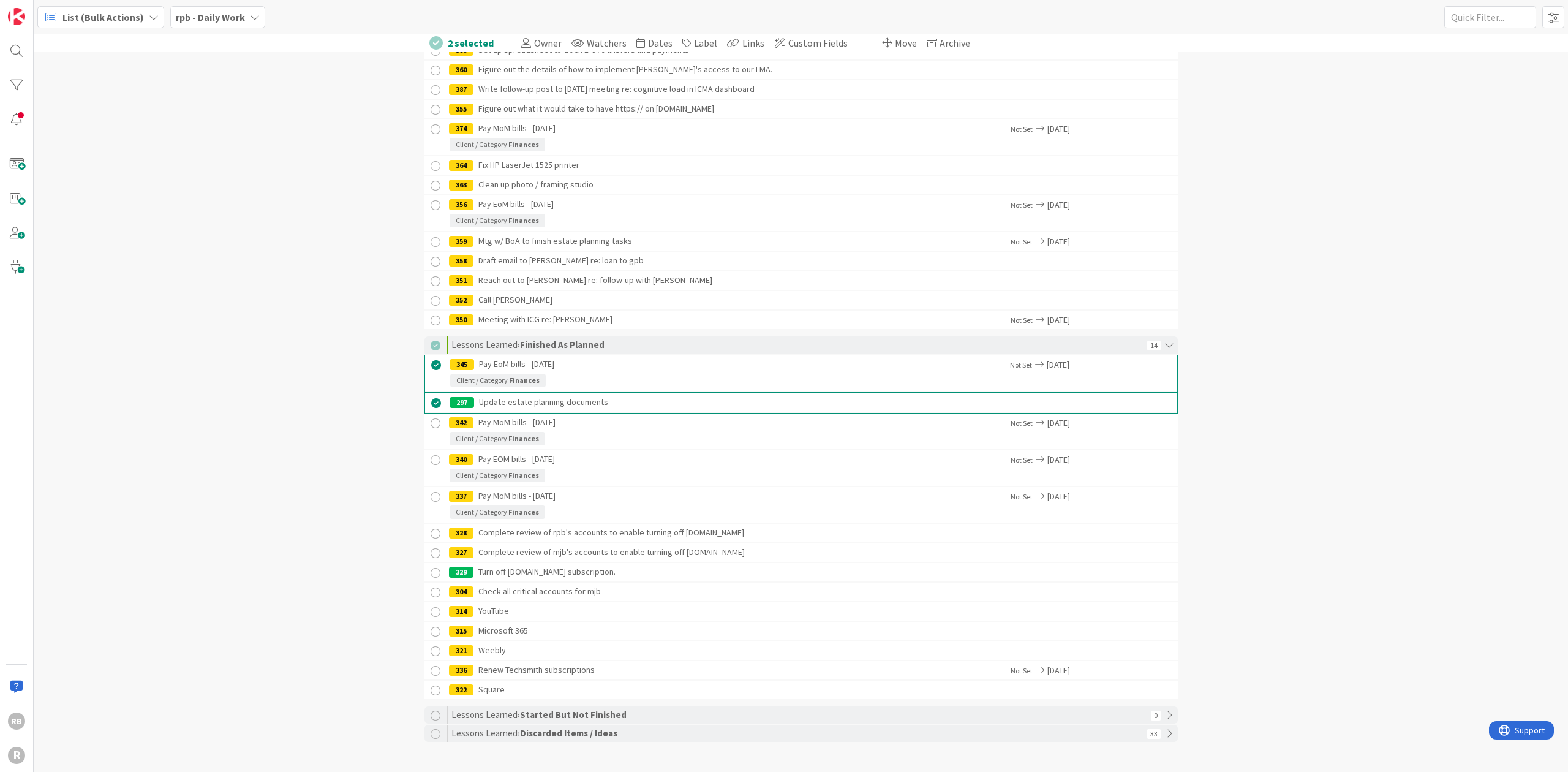
scroll to position [429, 0]
click at [428, 420] on div at bounding box center [436, 423] width 15 height 15
click at [428, 455] on div at bounding box center [436, 461] width 15 height 15
click at [434, 495] on div at bounding box center [436, 498] width 15 height 15
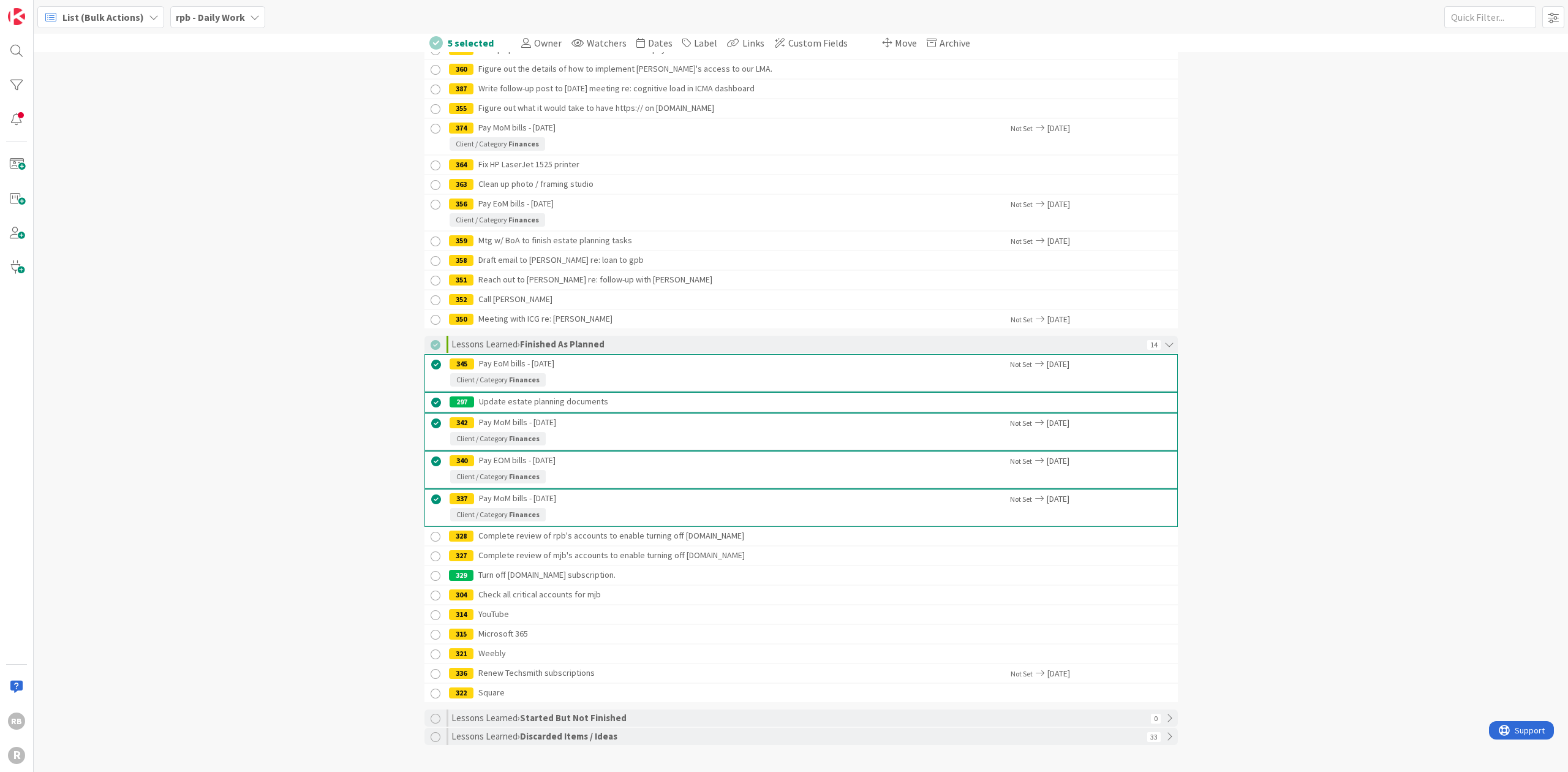
click at [429, 535] on div at bounding box center [436, 536] width 15 height 15
click at [429, 557] on div at bounding box center [436, 557] width 15 height 15
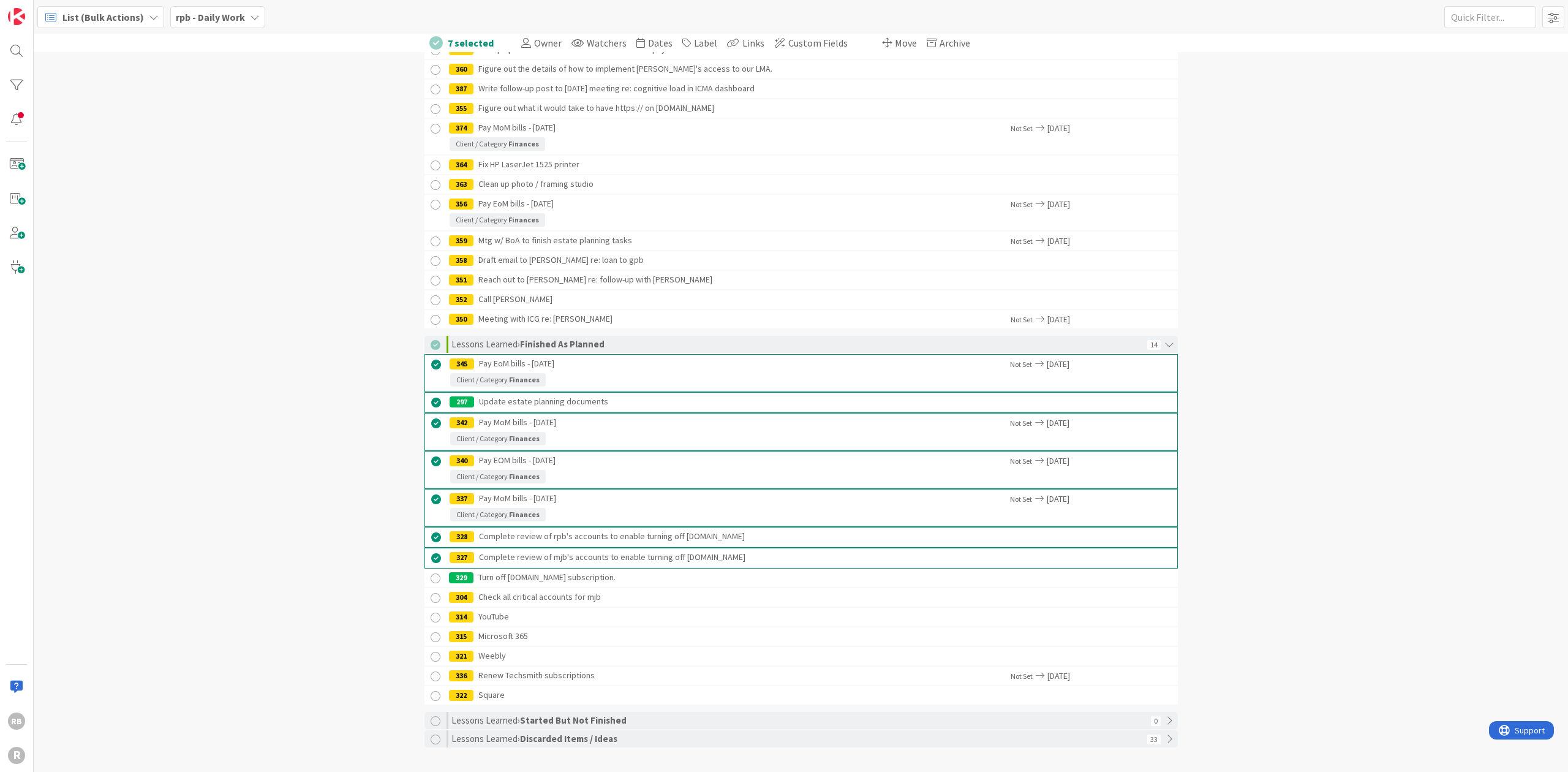
click at [429, 574] on div at bounding box center [436, 578] width 15 height 15
click at [430, 596] on div at bounding box center [436, 599] width 15 height 15
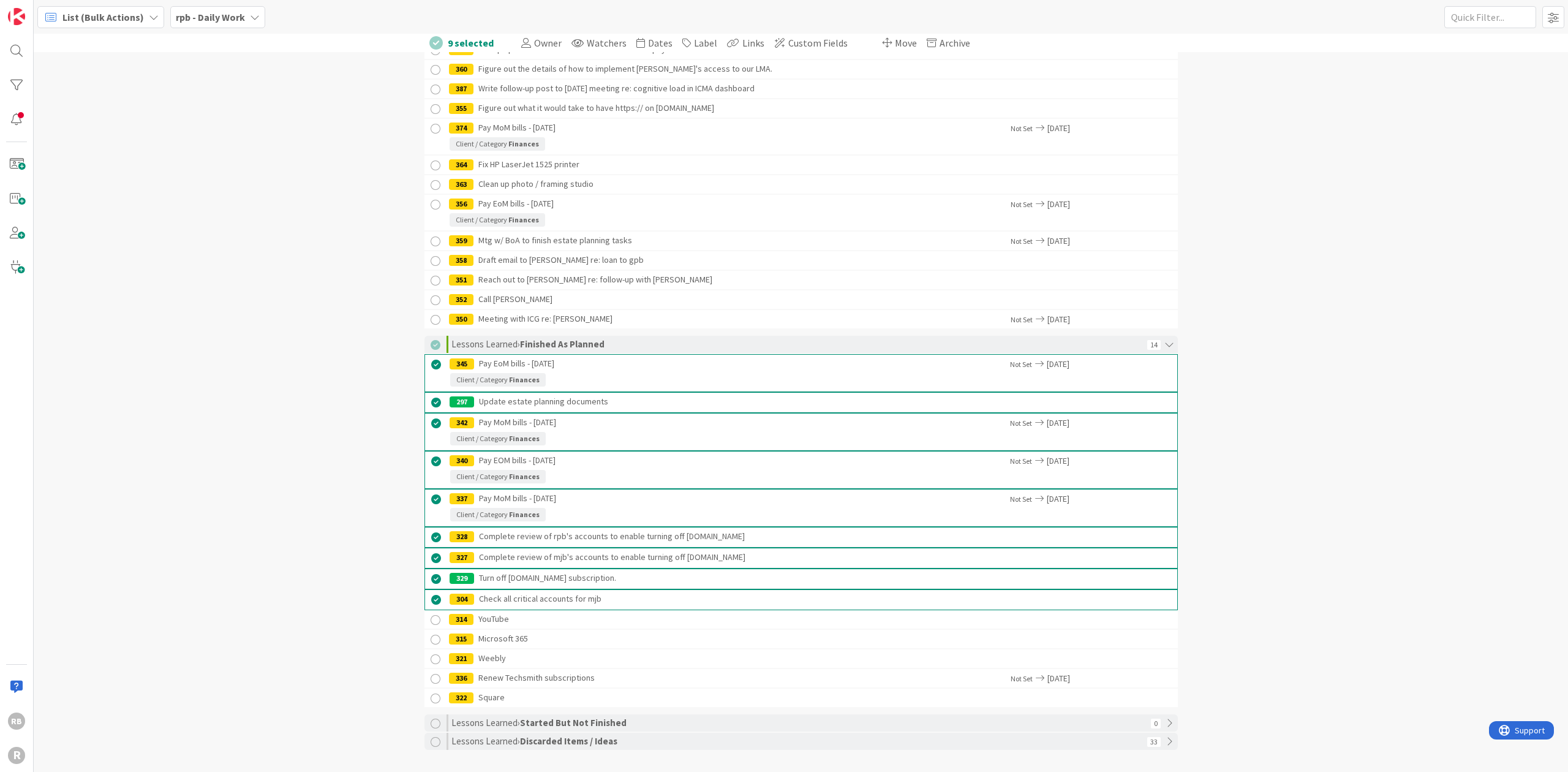
click at [430, 615] on div at bounding box center [436, 620] width 15 height 15
click at [429, 638] on div at bounding box center [436, 640] width 15 height 15
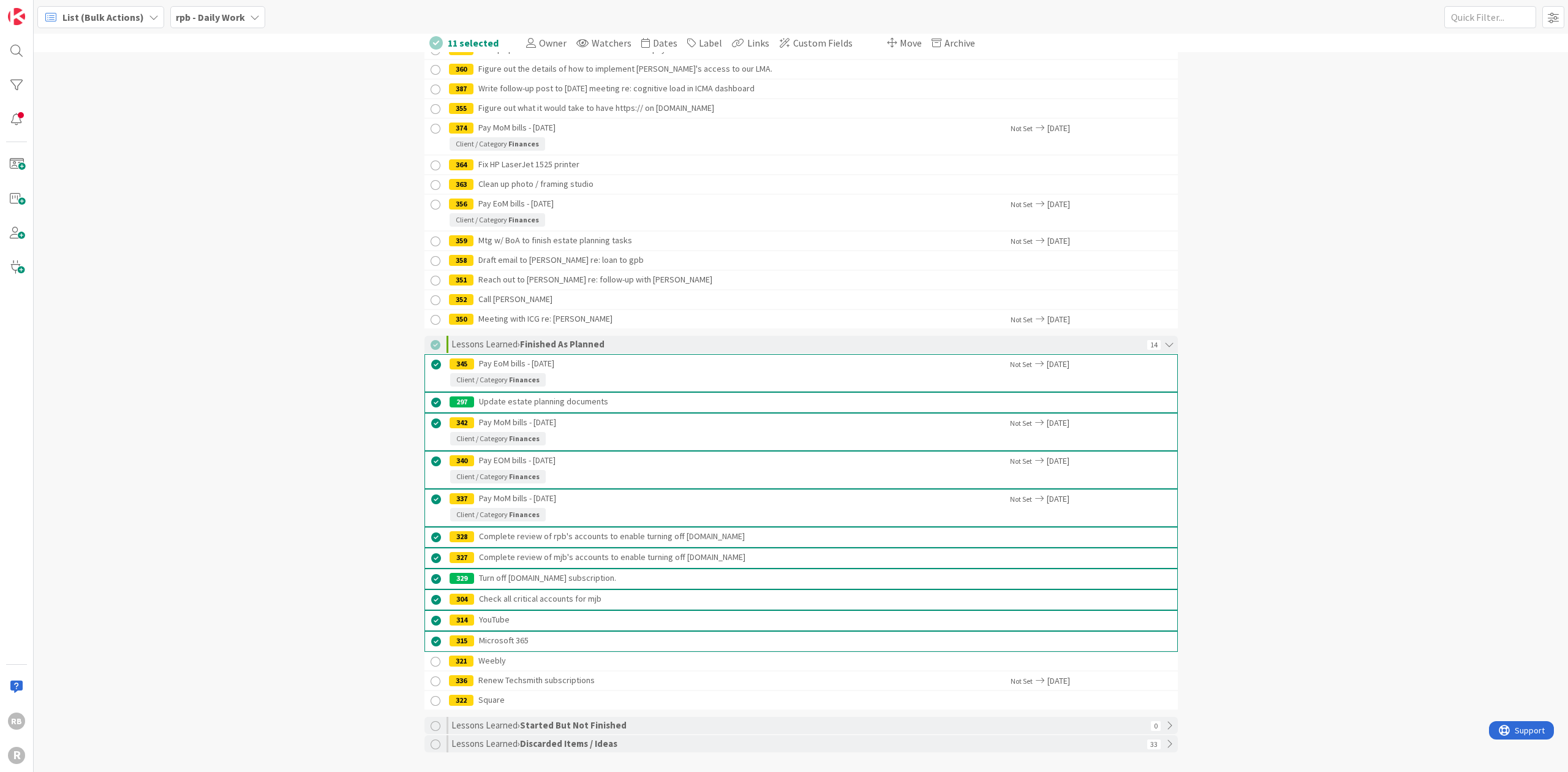
click at [429, 657] on div at bounding box center [436, 661] width 15 height 15
click at [428, 676] on div at bounding box center [436, 682] width 15 height 15
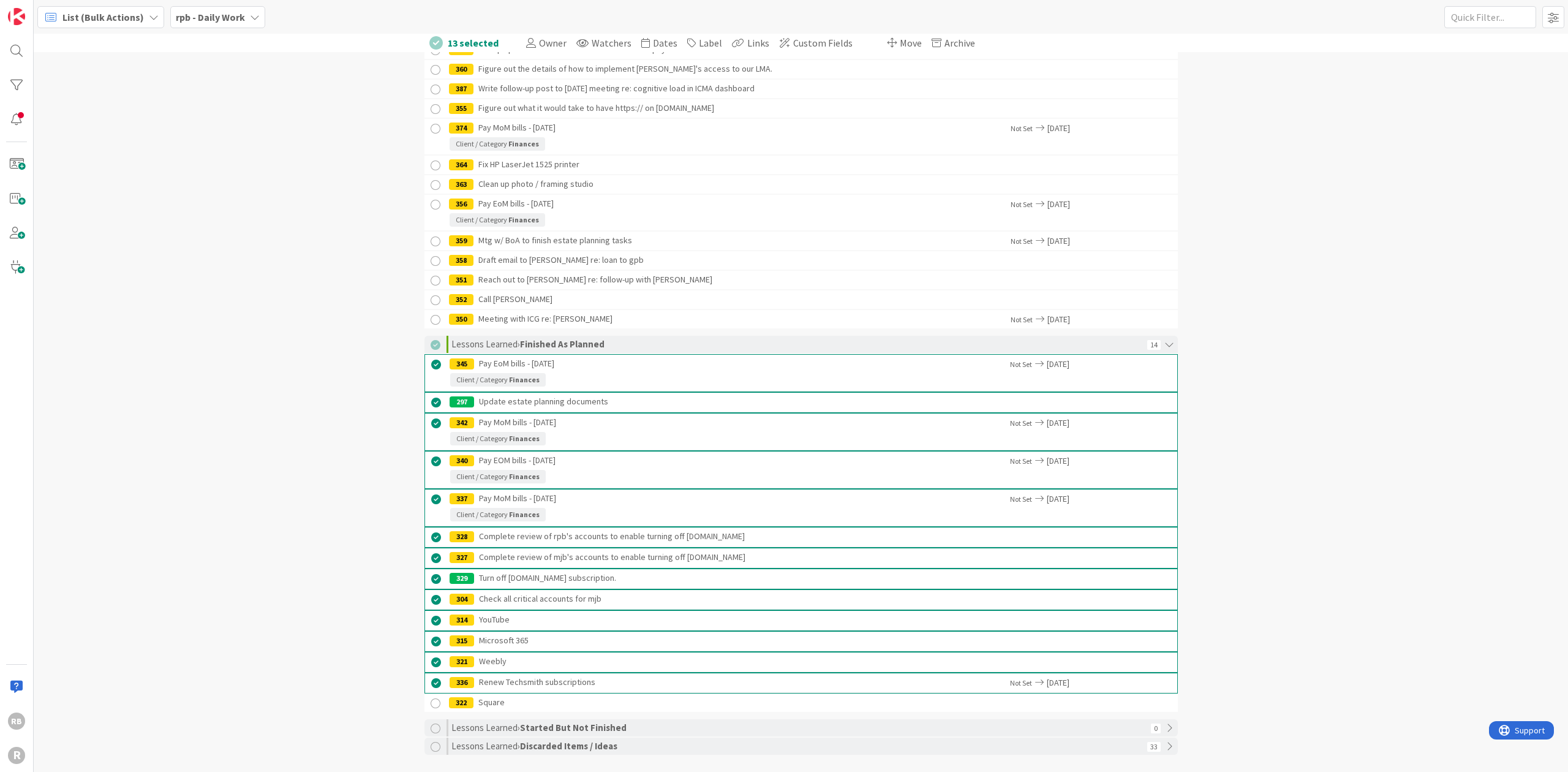
click at [429, 699] on div at bounding box center [436, 703] width 15 height 15
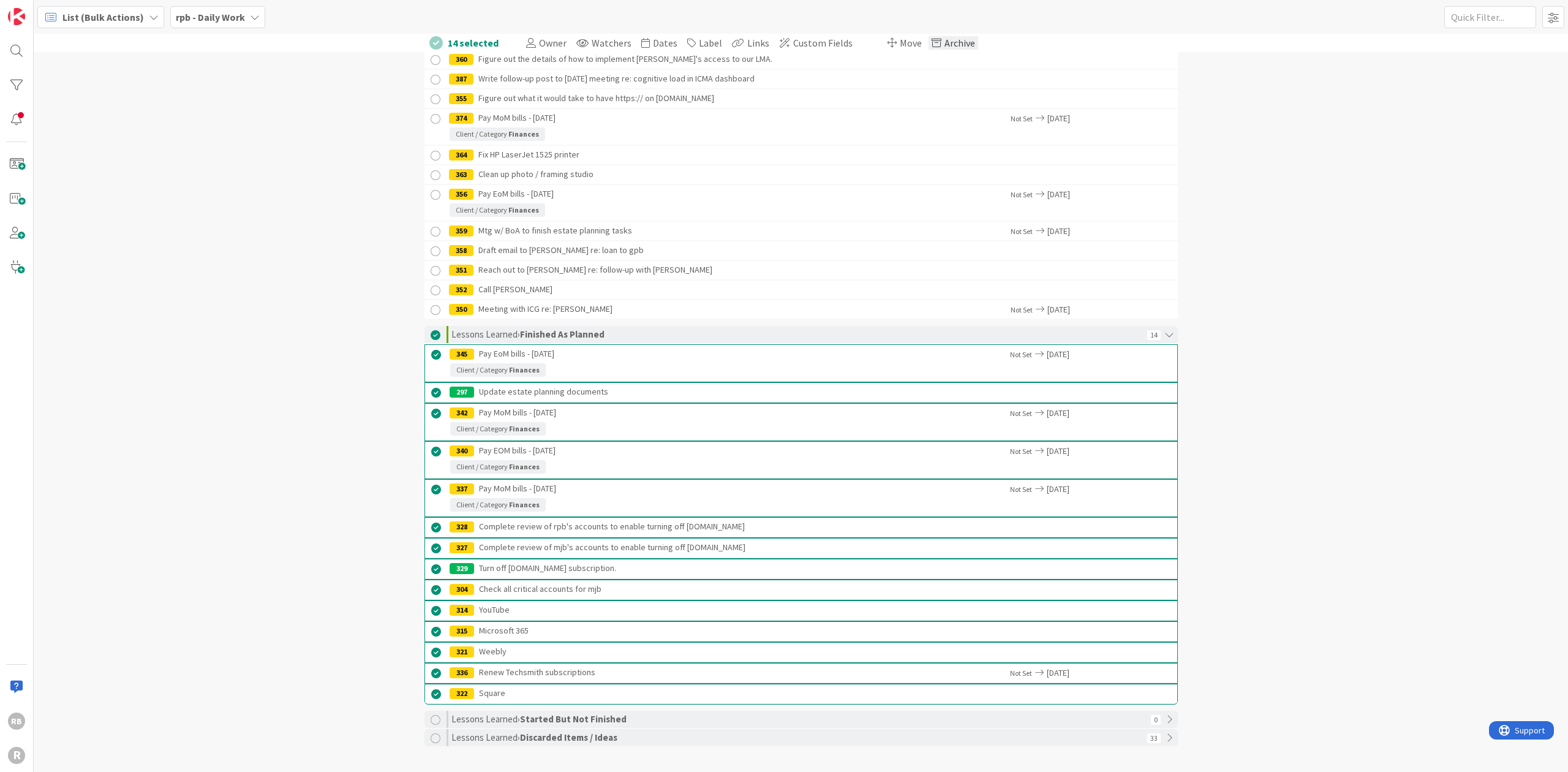
click at [945, 41] on span "Archive" at bounding box center [960, 44] width 31 height 13
click at [974, 122] on button "Archive 14 cards" at bounding box center [977, 122] width 86 height 22
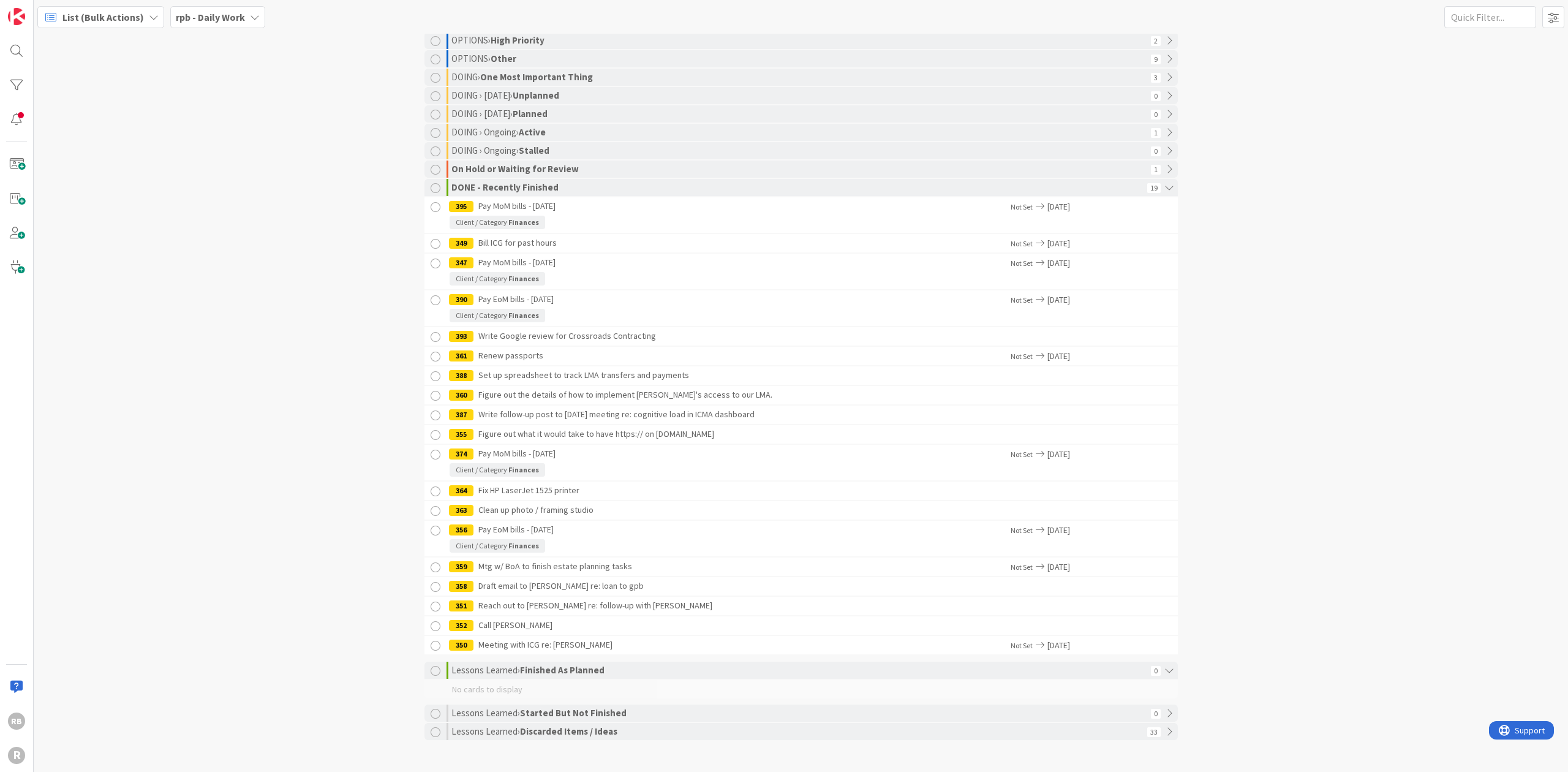
scroll to position [103, 0]
click at [149, 15] on icon at bounding box center [153, 17] width 10 height 10
click at [78, 104] on span "Kanban" at bounding box center [108, 106] width 88 height 18
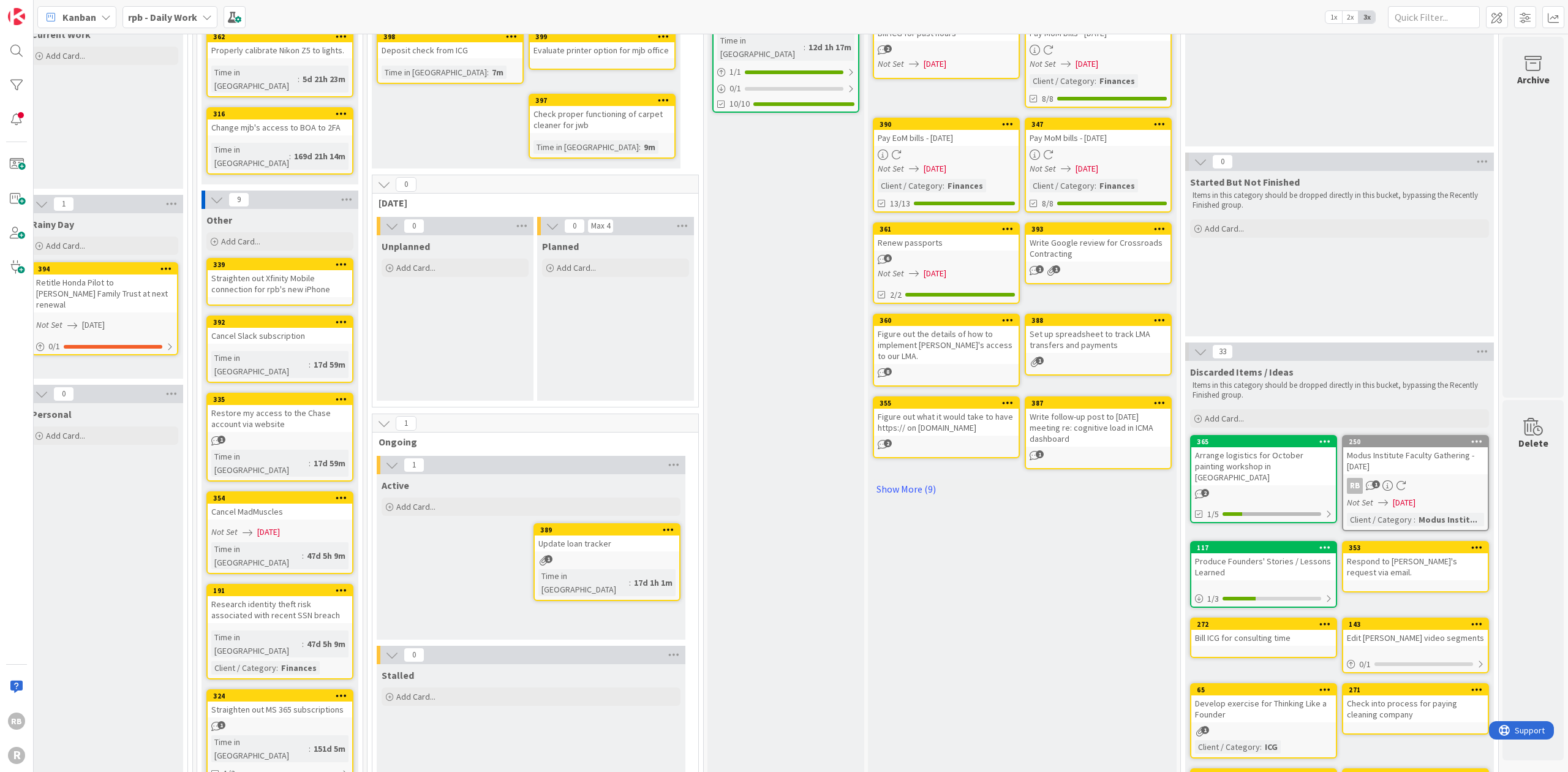
scroll to position [0, 191]
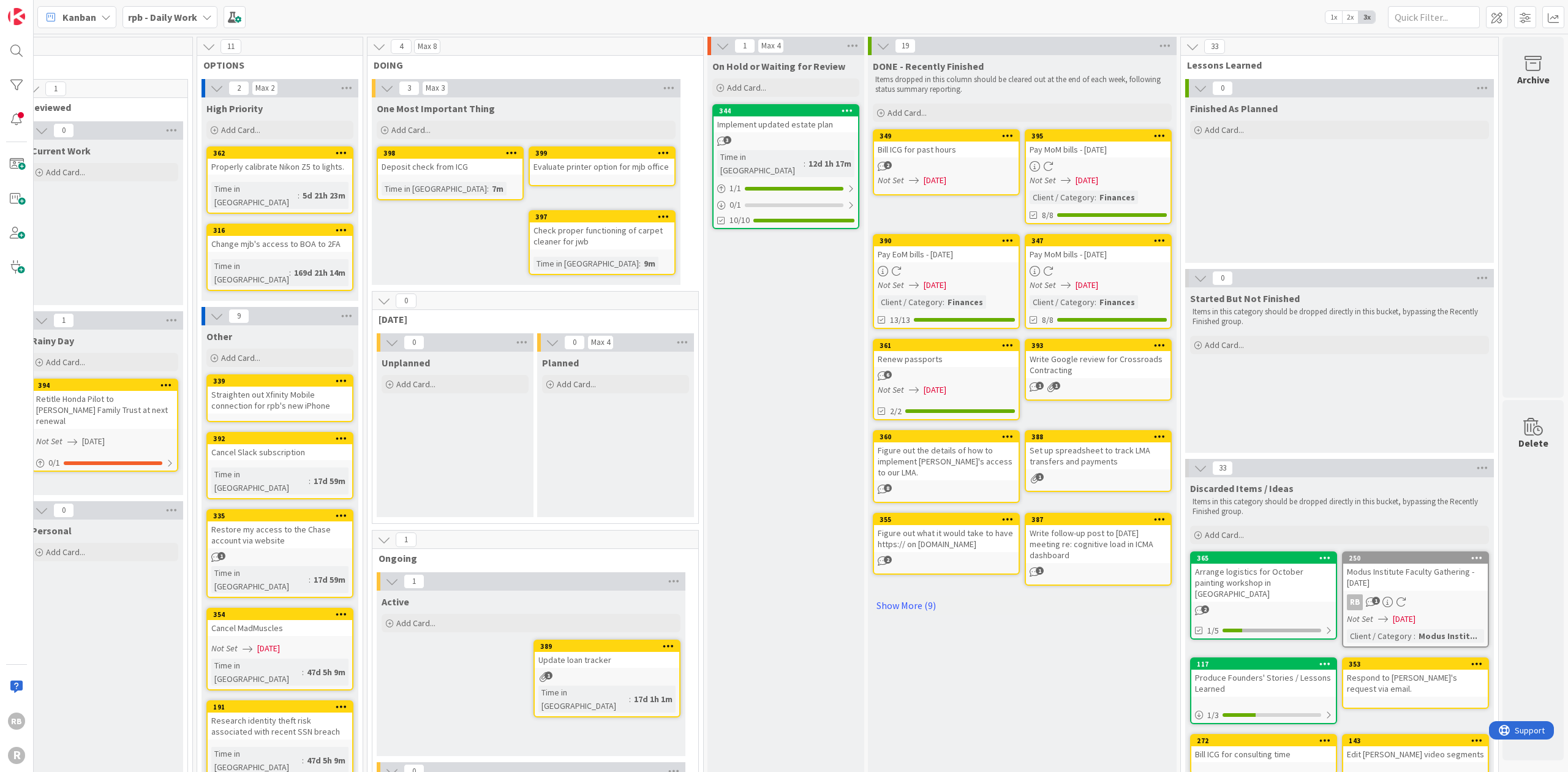
click at [104, 16] on icon at bounding box center [105, 17] width 10 height 10
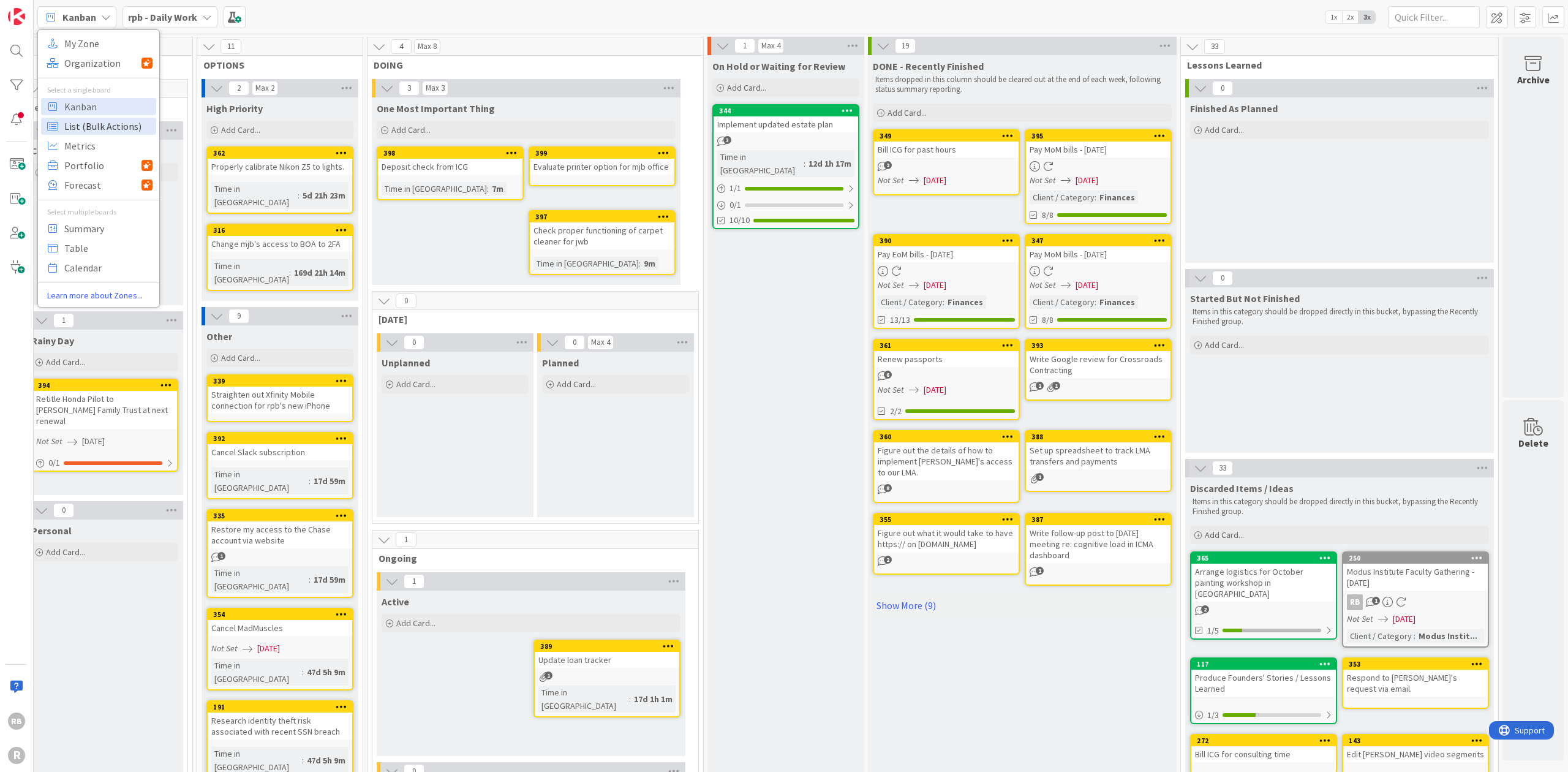
click at [88, 123] on span "List (Bulk Actions)" at bounding box center [108, 126] width 88 height 18
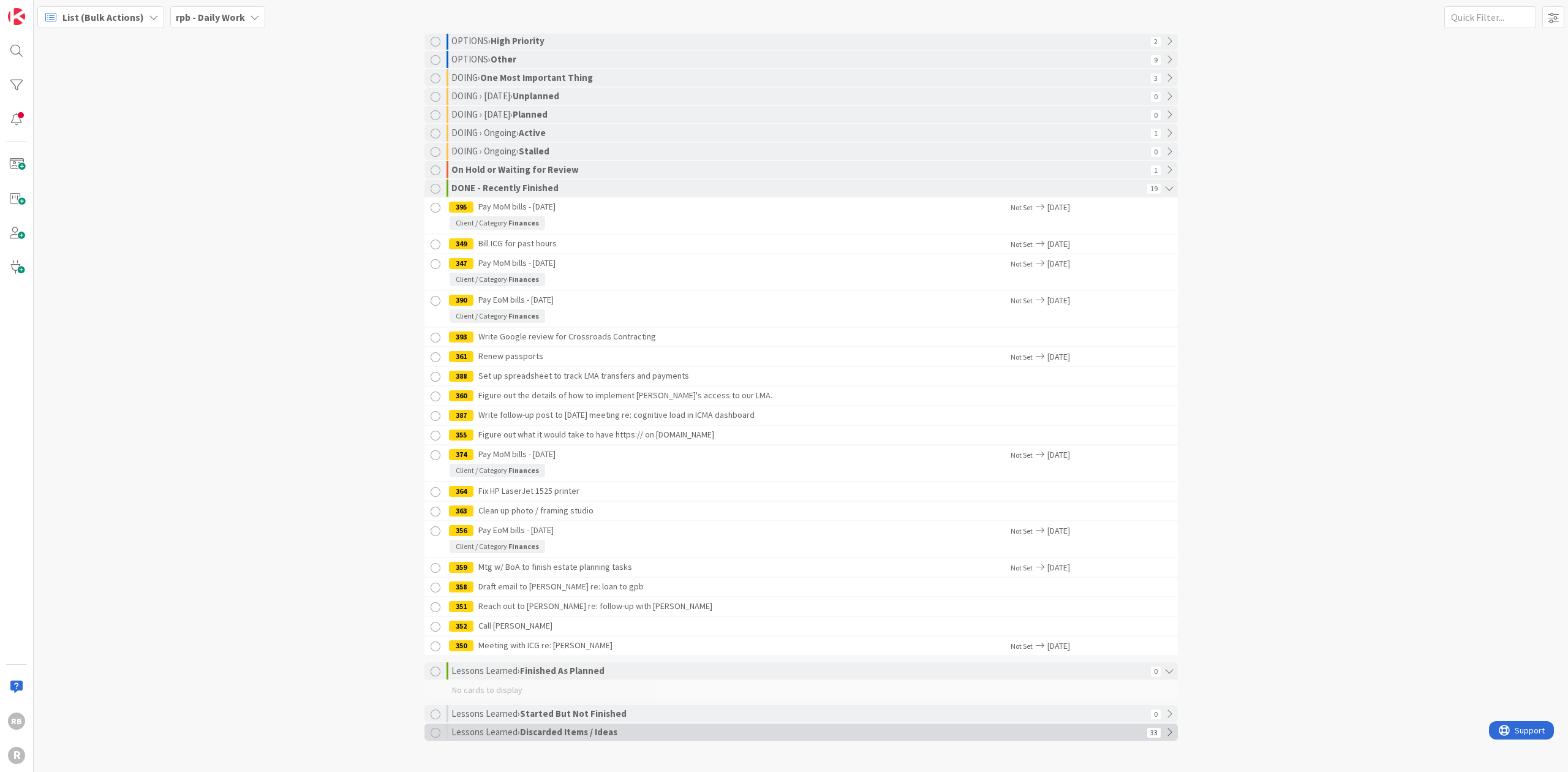
click at [1164, 730] on icon at bounding box center [1169, 731] width 17 height 17
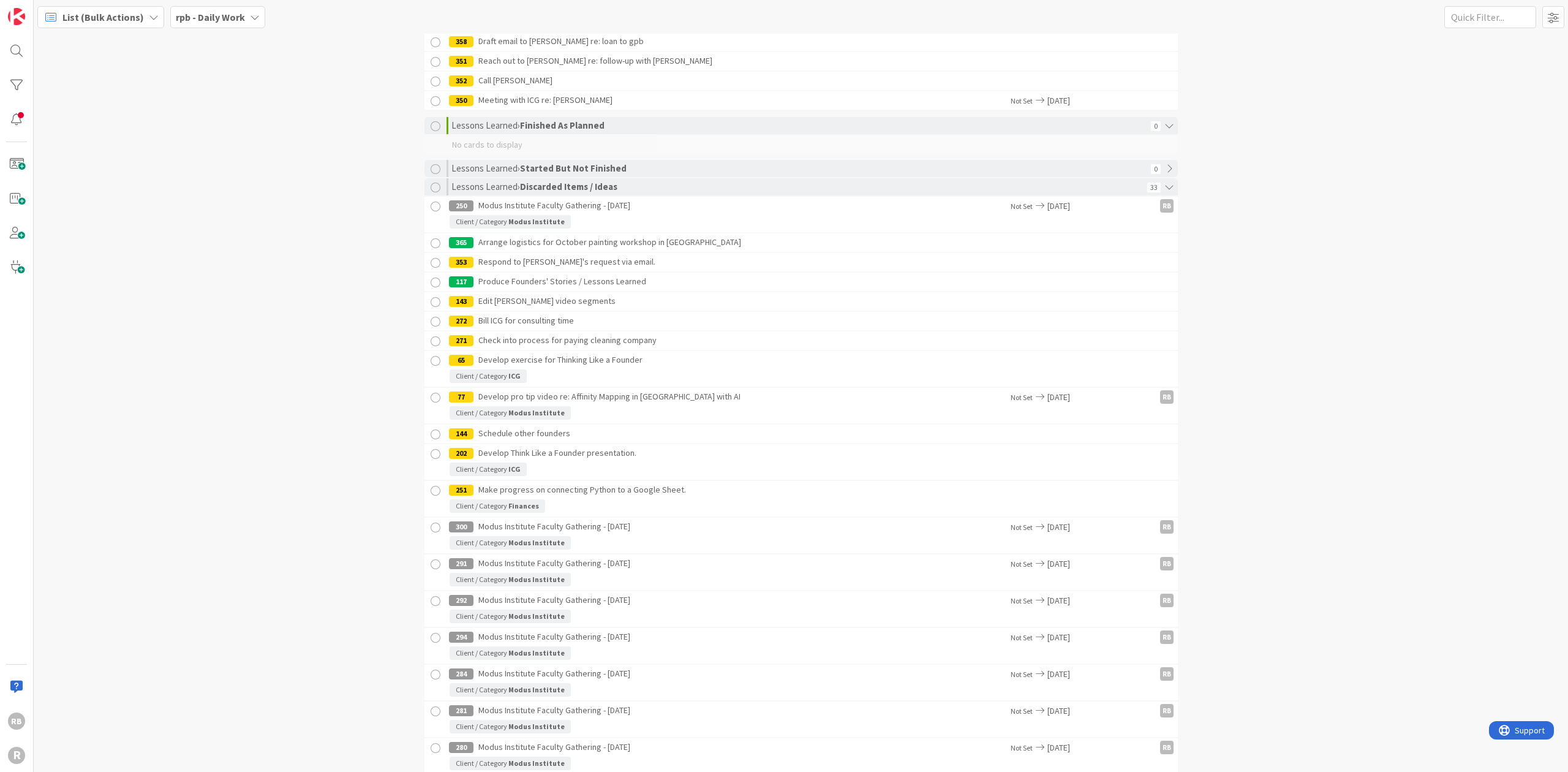
scroll to position [675, 0]
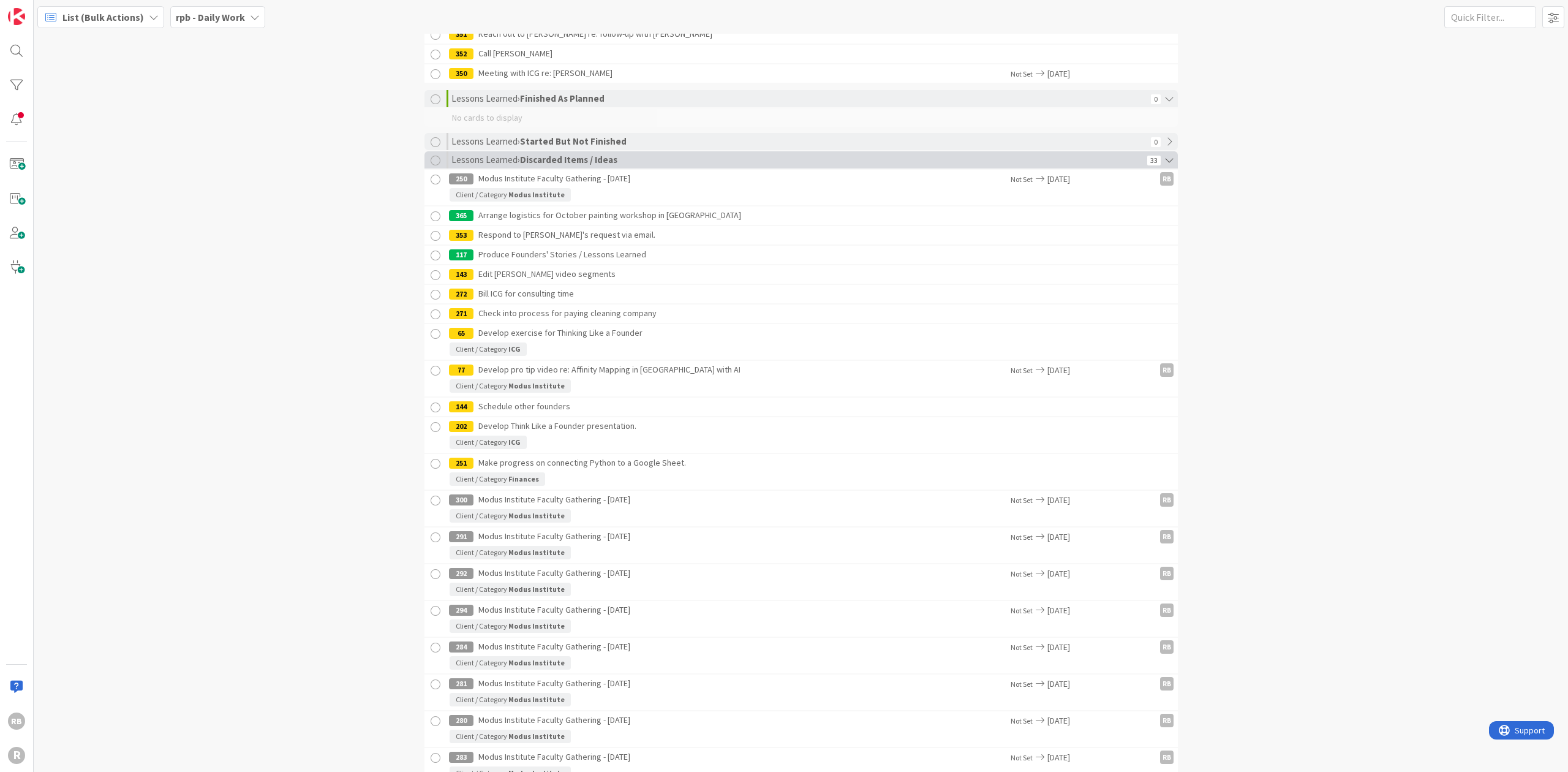
click at [431, 160] on div at bounding box center [436, 160] width 10 height 10
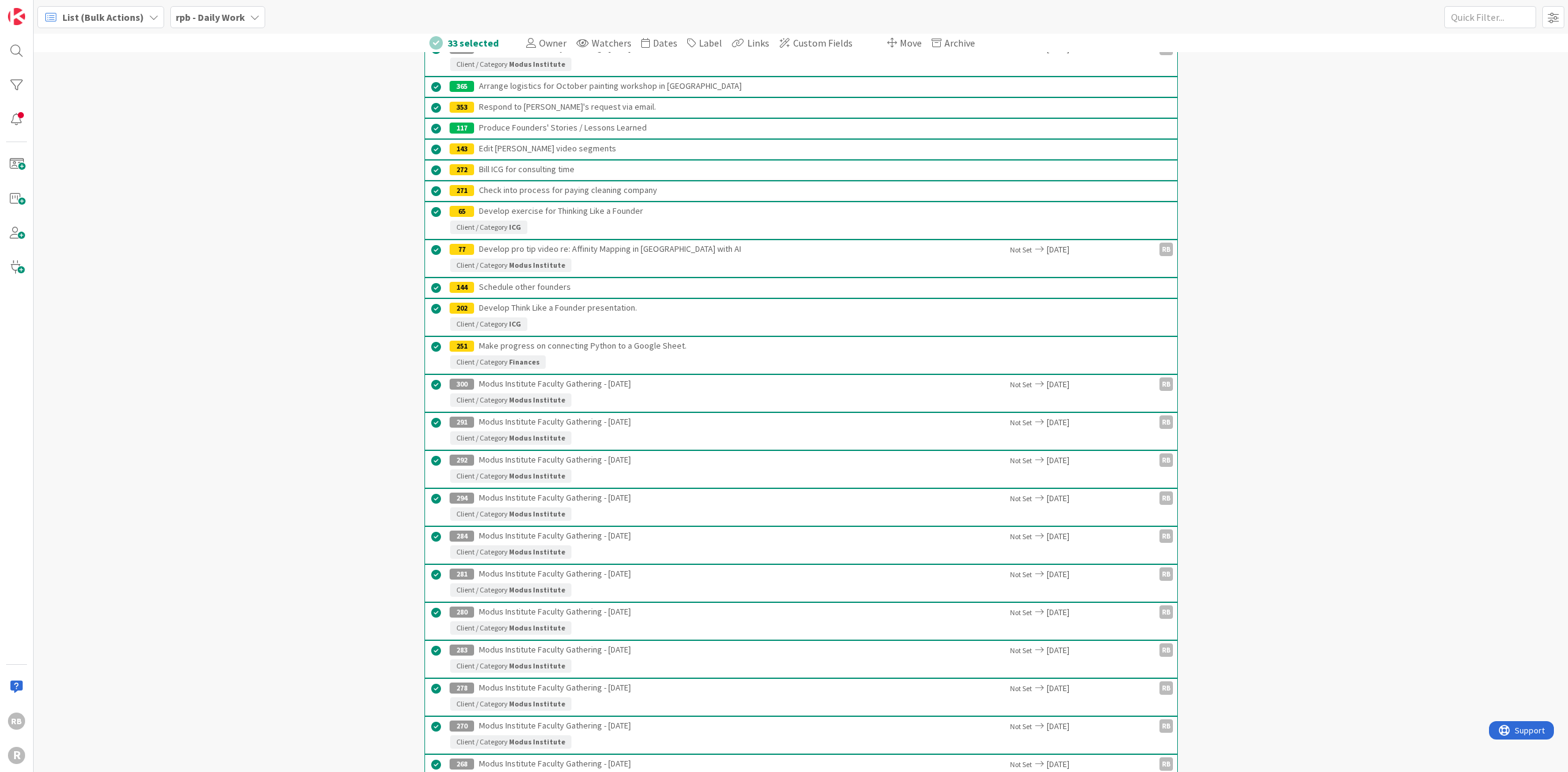
scroll to position [477, 0]
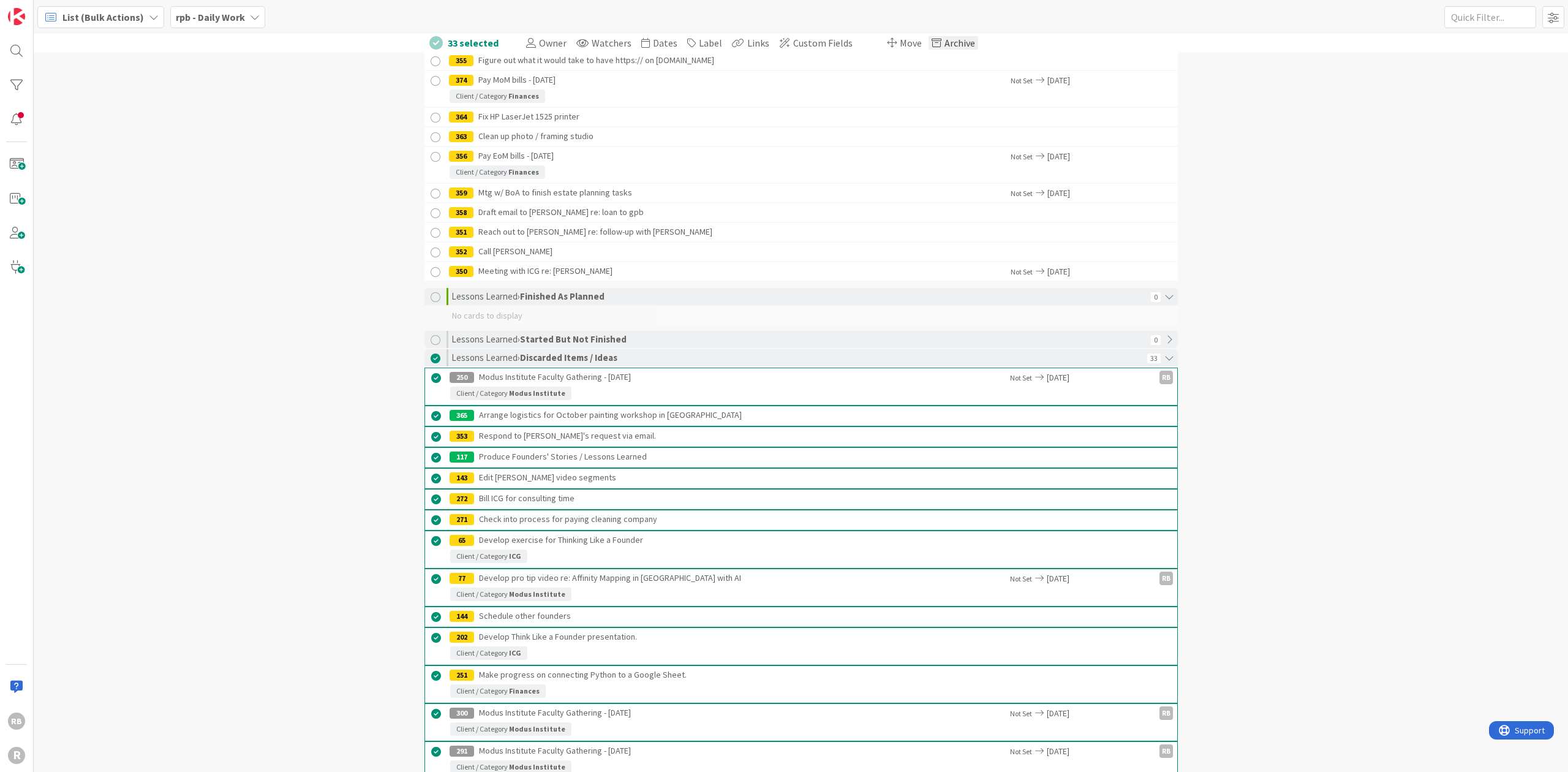
click at [947, 42] on span "Archive" at bounding box center [960, 44] width 31 height 13
click at [965, 120] on button "Archive 33 cards" at bounding box center [977, 122] width 86 height 22
click at [945, 42] on span "Archive" at bounding box center [960, 44] width 31 height 13
click at [952, 122] on button "Archive 33 cards" at bounding box center [977, 122] width 86 height 22
click at [99, 16] on span "List (Bulk Actions)" at bounding box center [103, 17] width 82 height 15
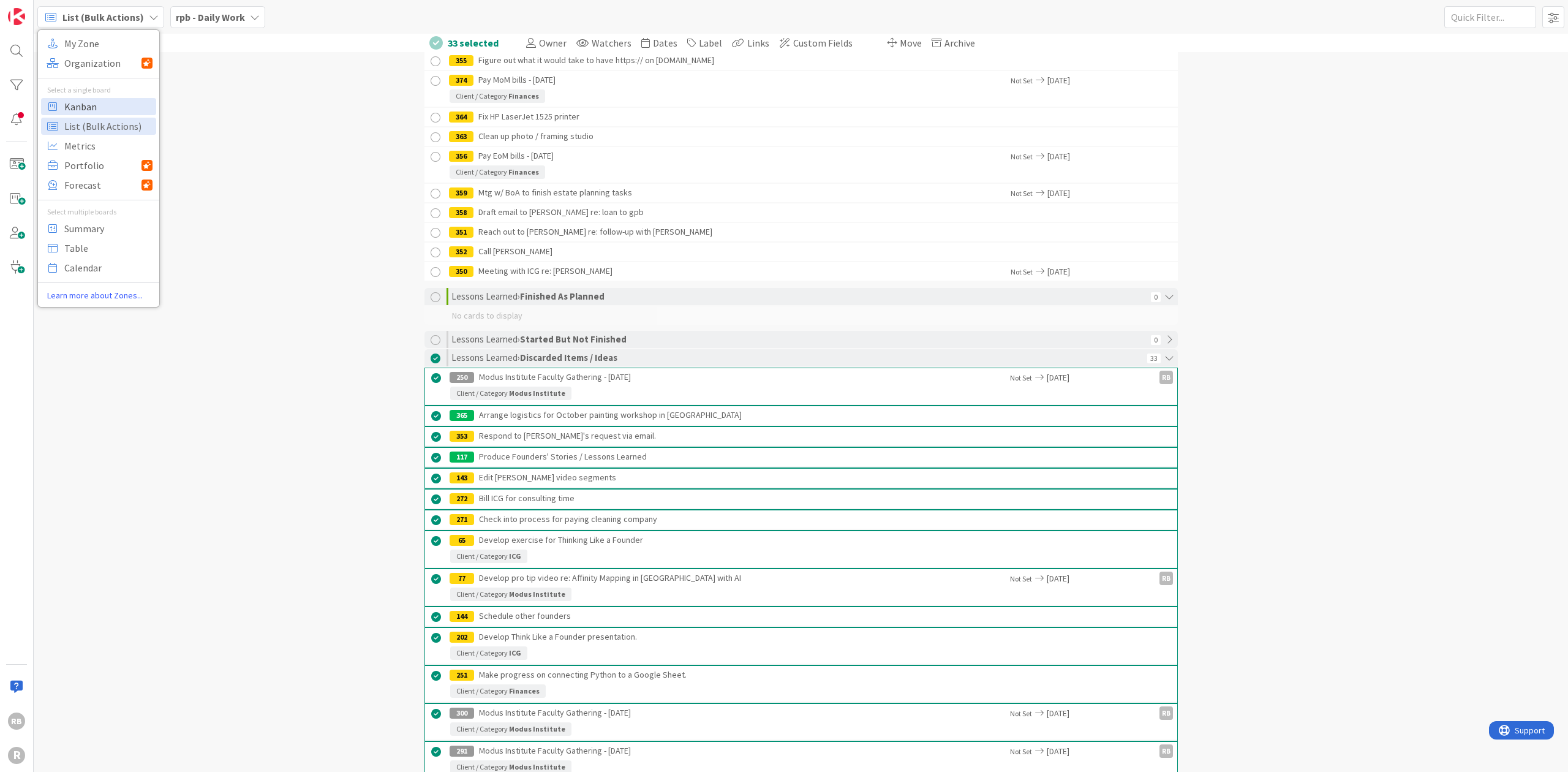
click at [83, 104] on span "Kanban" at bounding box center [108, 106] width 88 height 18
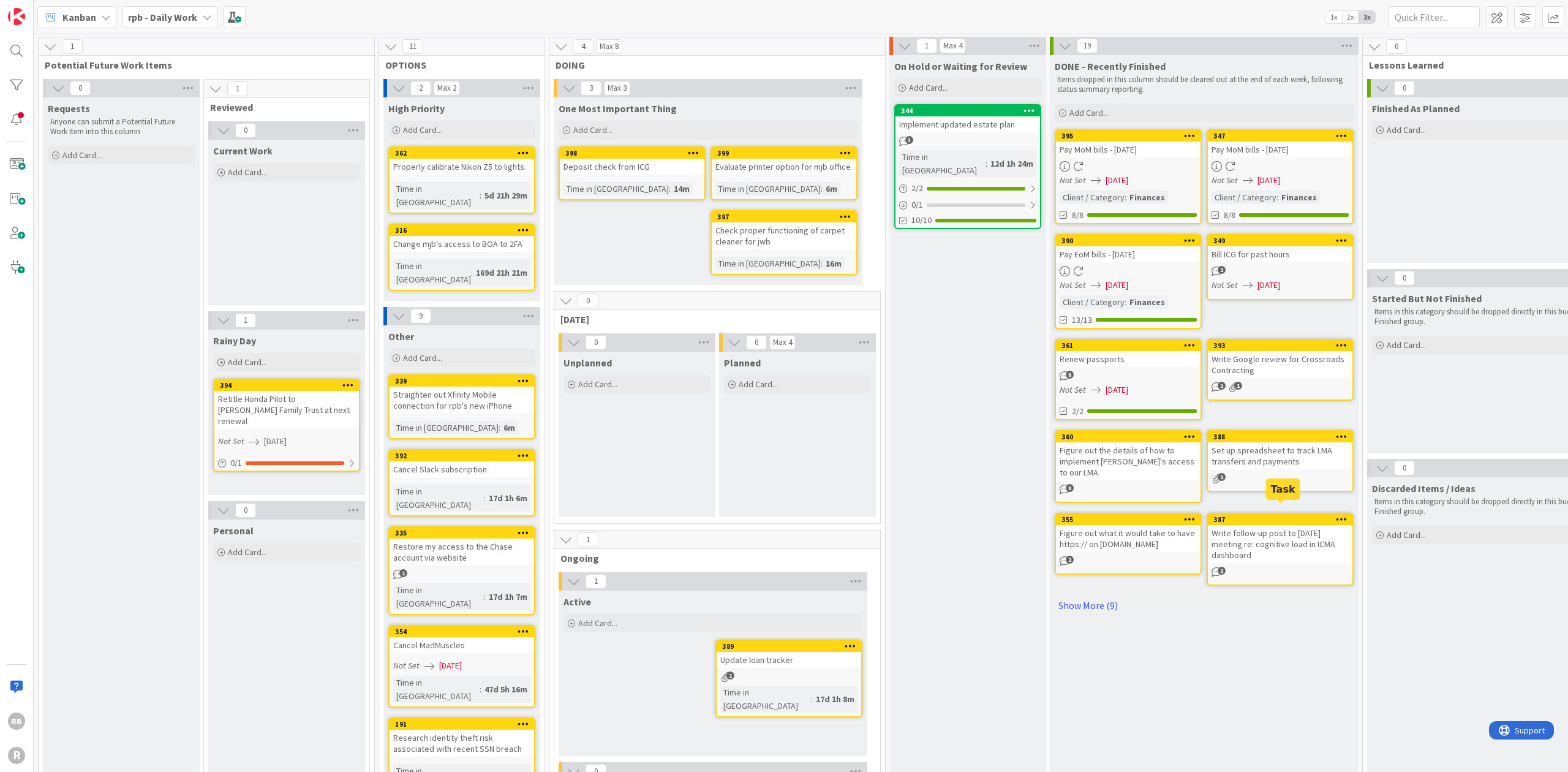
click at [1270, 515] on div "387" at bounding box center [1282, 519] width 139 height 8
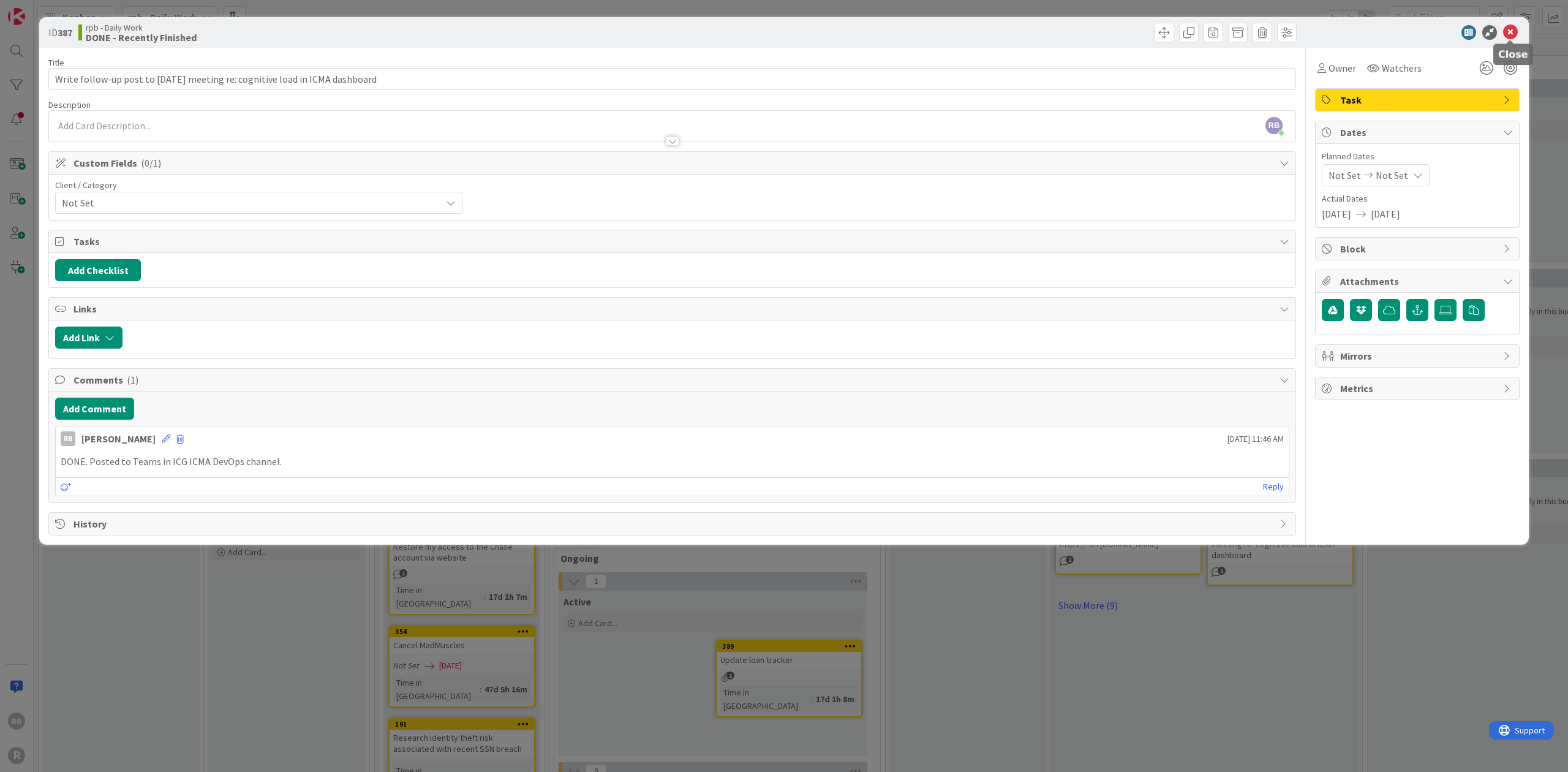
click at [1511, 29] on icon at bounding box center [1511, 33] width 15 height 15
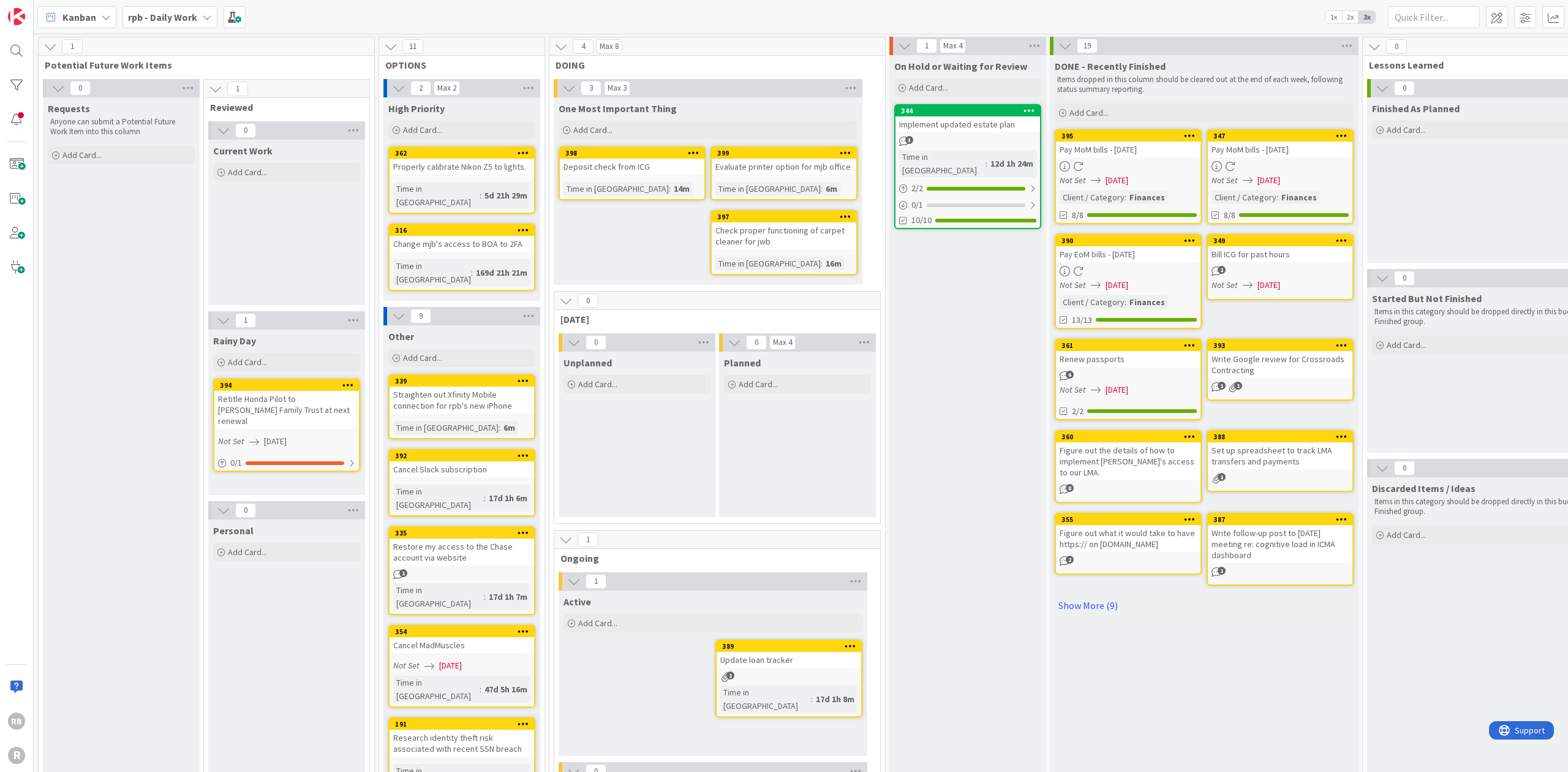
click at [785, 165] on div "Evaluate printer option for mjb office" at bounding box center [783, 167] width 144 height 16
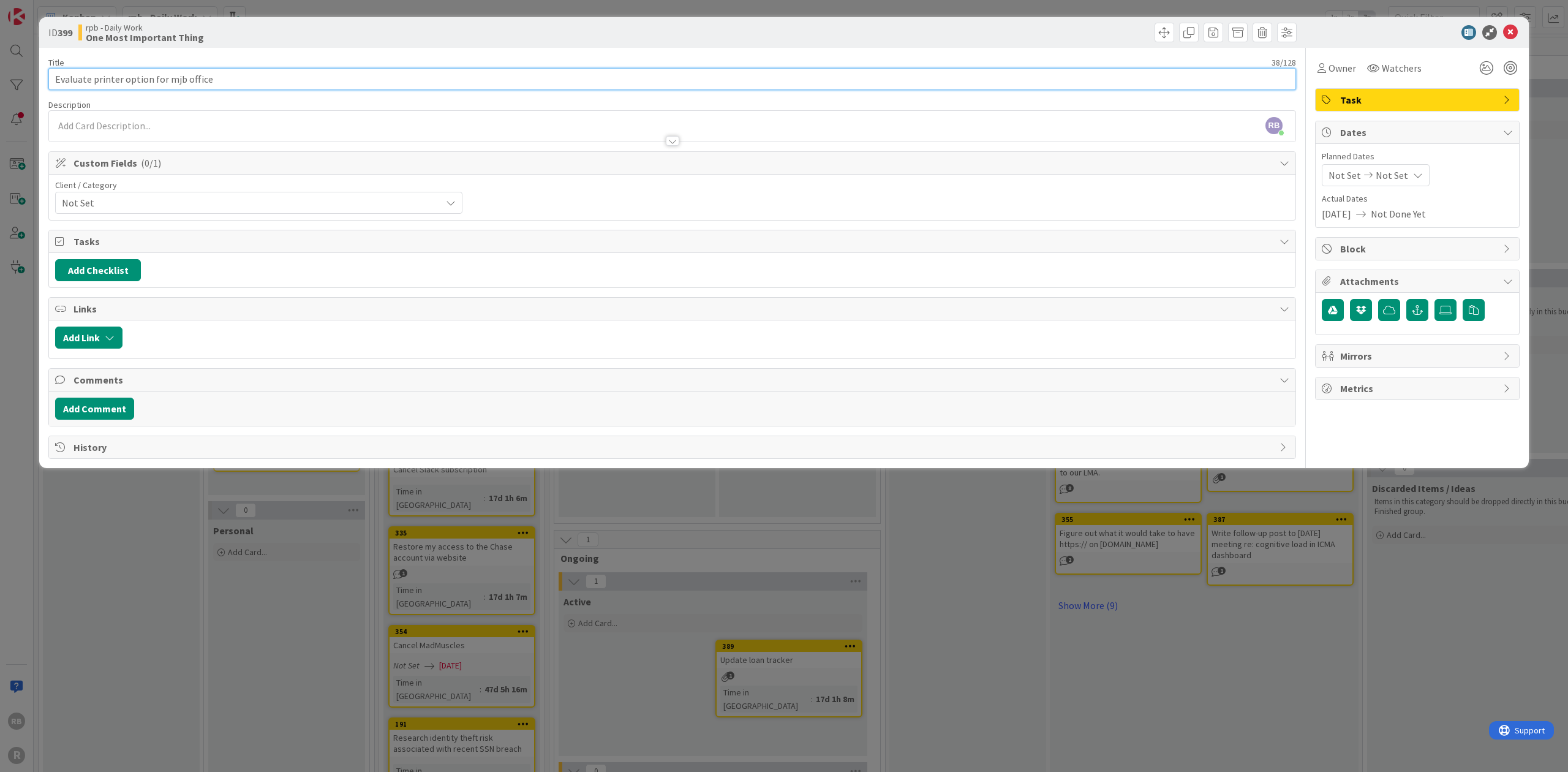
click at [146, 77] on input "Evaluate printer option for mjb office" at bounding box center [671, 79] width 1248 height 22
click at [147, 76] on input "Evaluate printer option for mjb office" at bounding box center [671, 79] width 1248 height 22
type input "Evaluate printer options for mjb office"
